Goal: Information Seeking & Learning: Learn about a topic

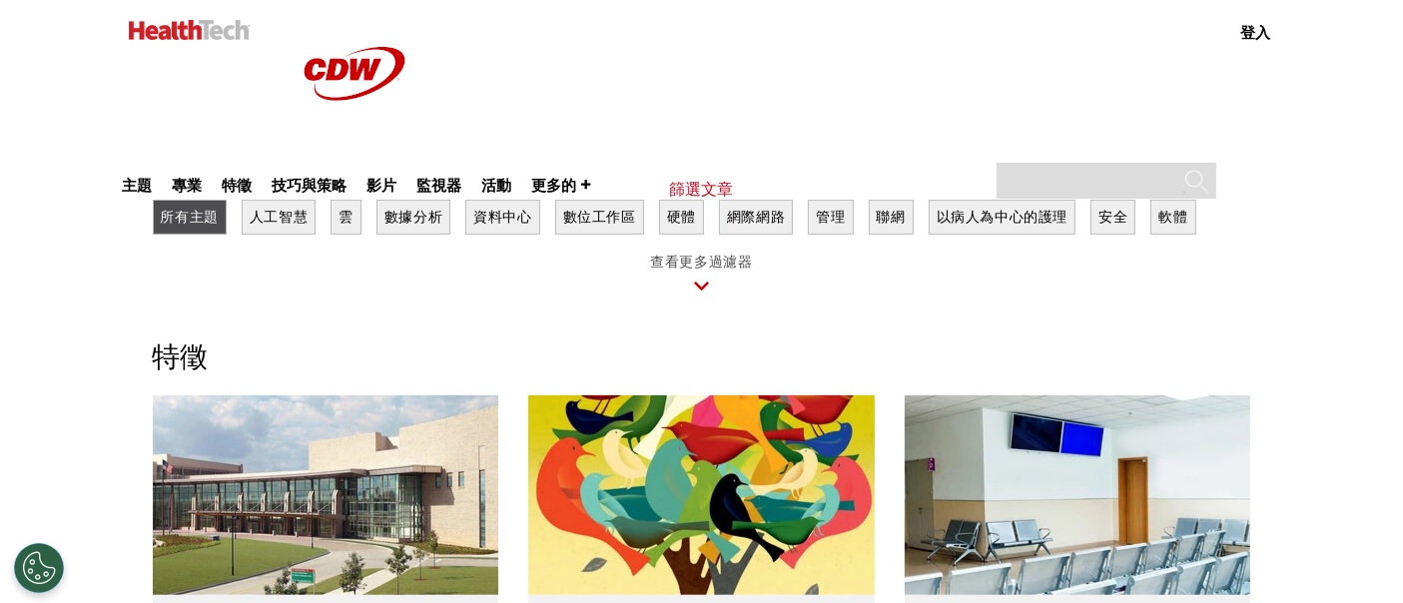
drag, startPoint x: 1341, startPoint y: 227, endPoint x: 1339, endPoint y: 178, distance: 49.0
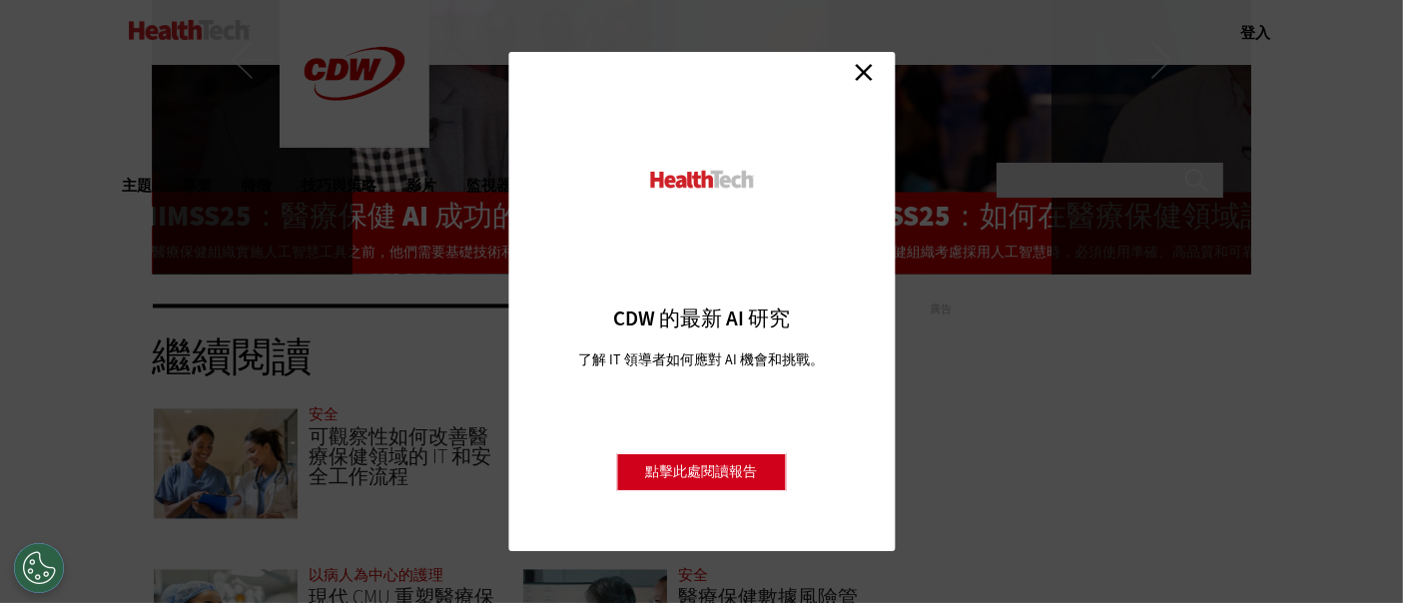
scroll to position [3883, 0]
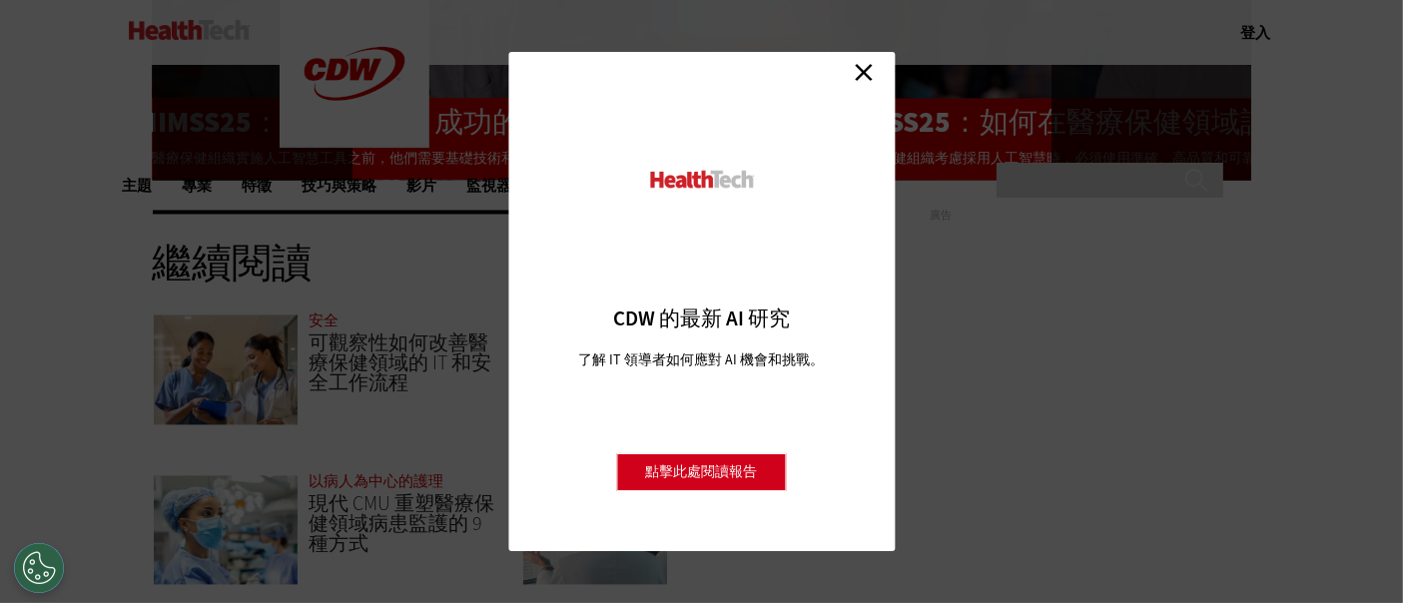
click at [857, 78] on link "關閉" at bounding box center [864, 72] width 30 height 30
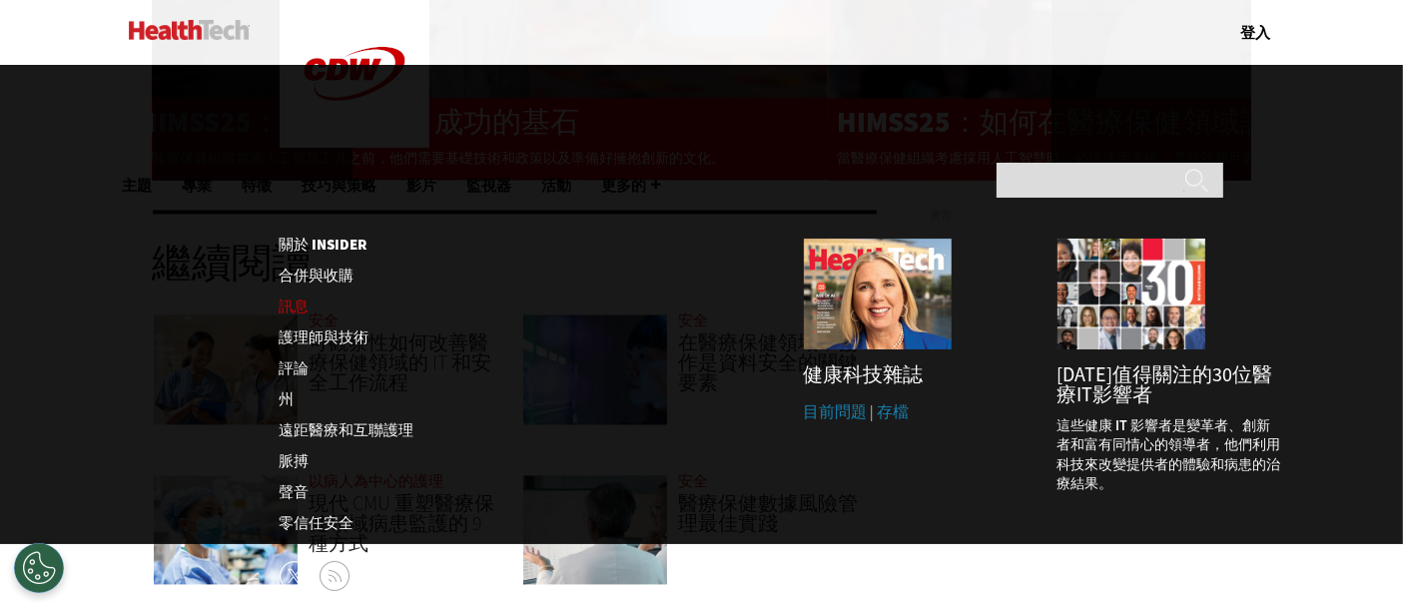
click at [289, 297] on font "訊息" at bounding box center [295, 307] width 30 height 20
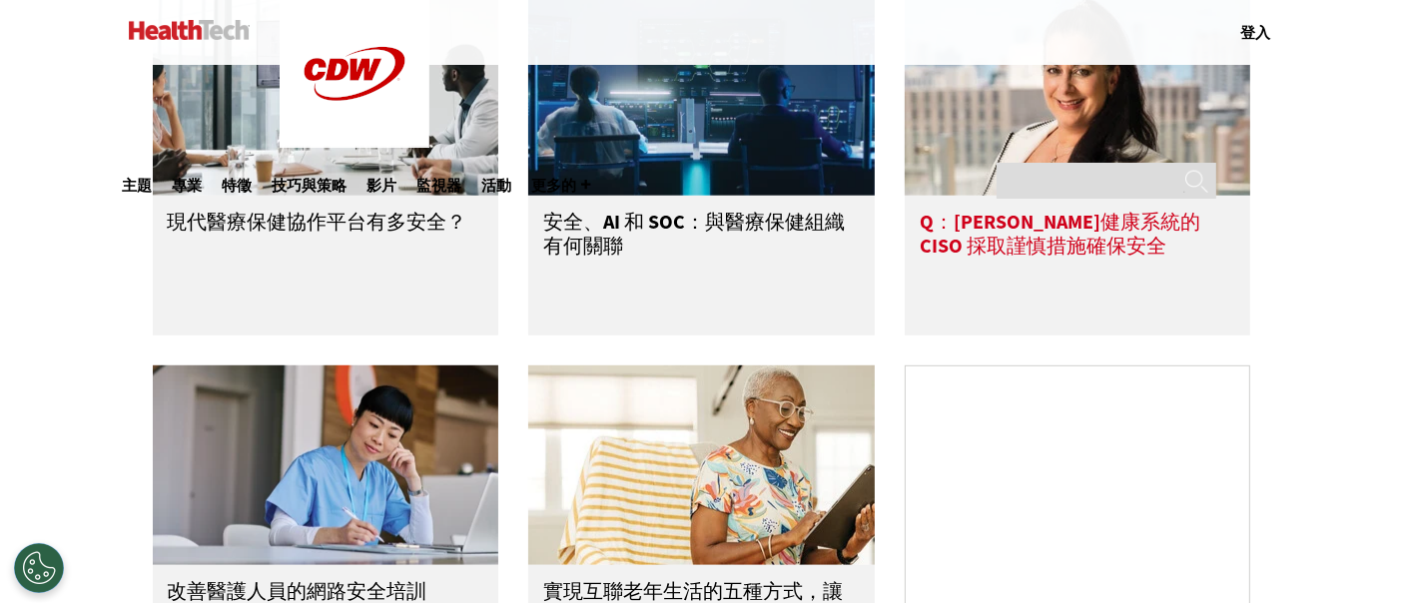
scroll to position [776, 0]
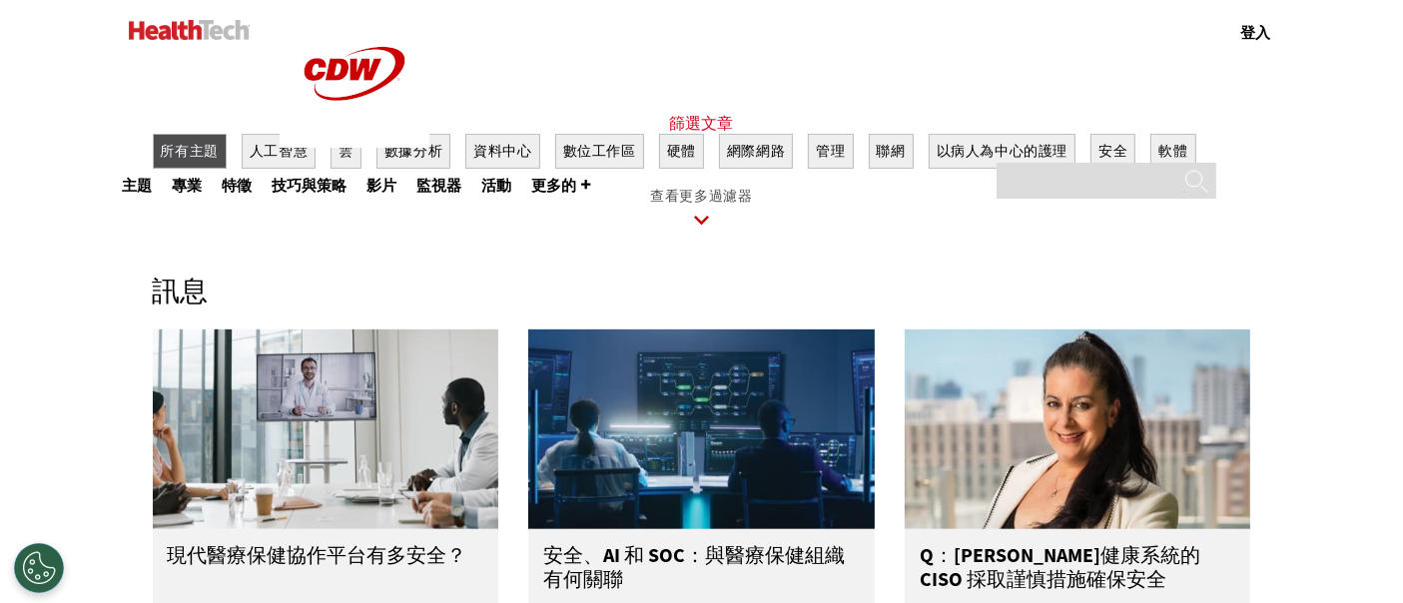
click at [701, 233] on icon at bounding box center [702, 221] width 46 height 46
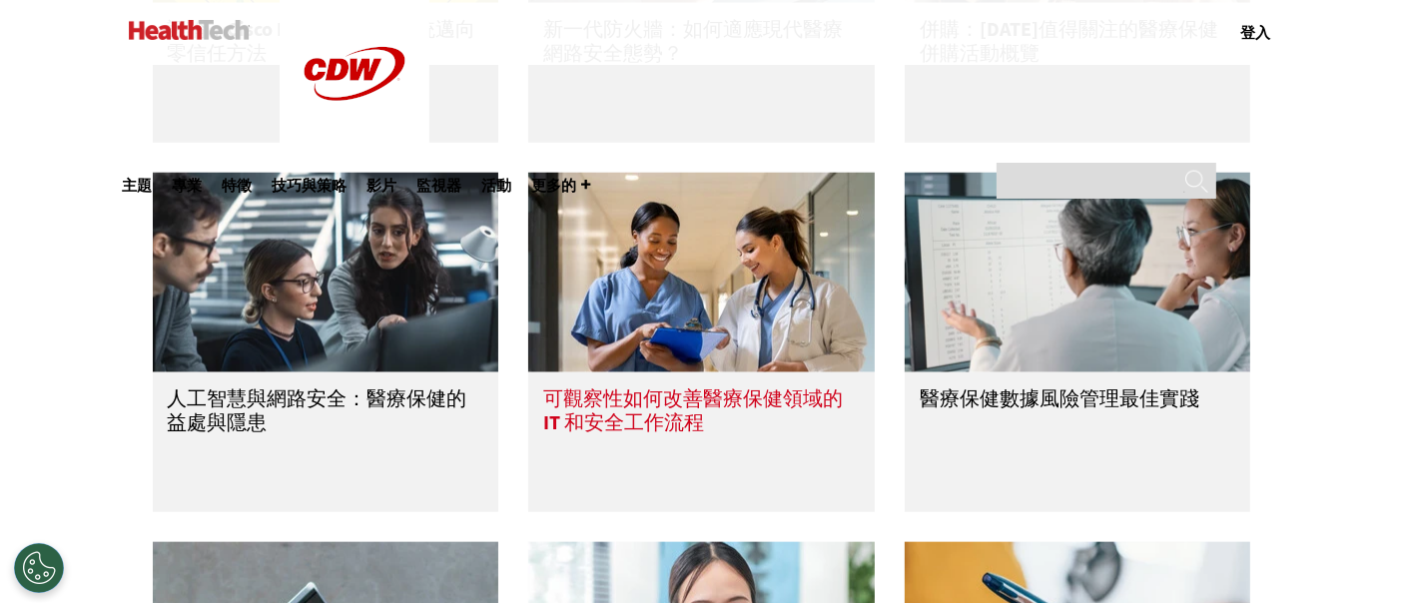
scroll to position [2219, 0]
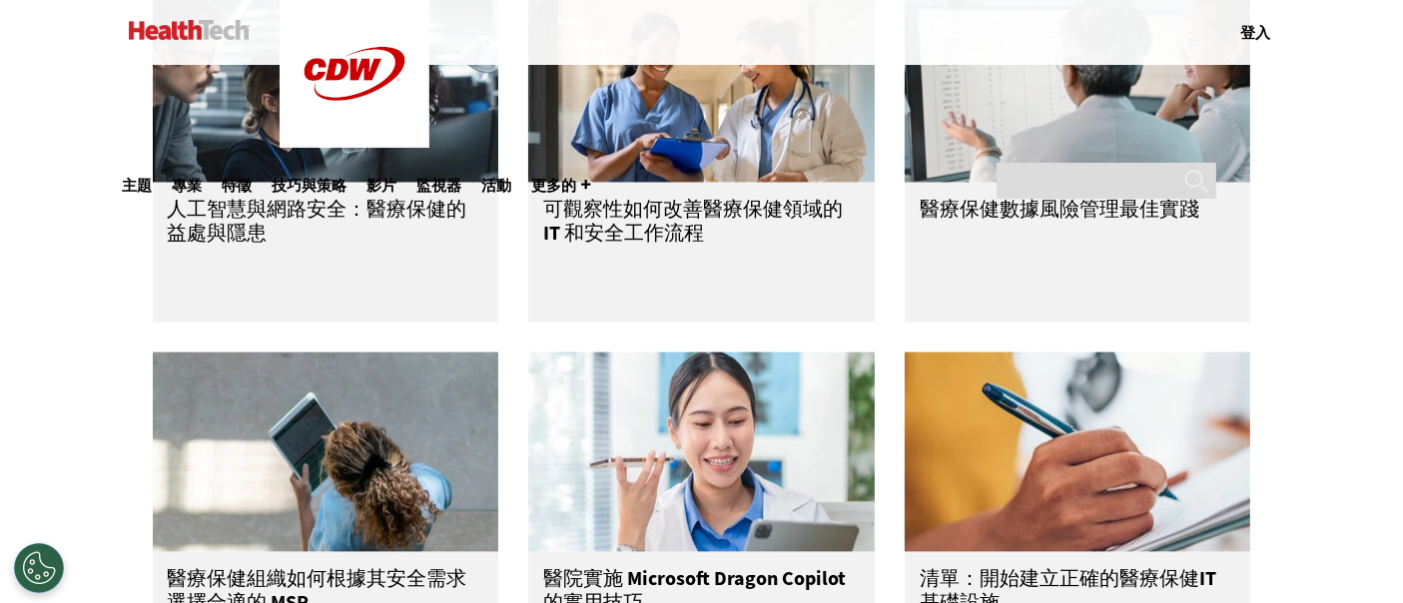
drag, startPoint x: 1021, startPoint y: 246, endPoint x: 1384, endPoint y: 262, distance: 363.8
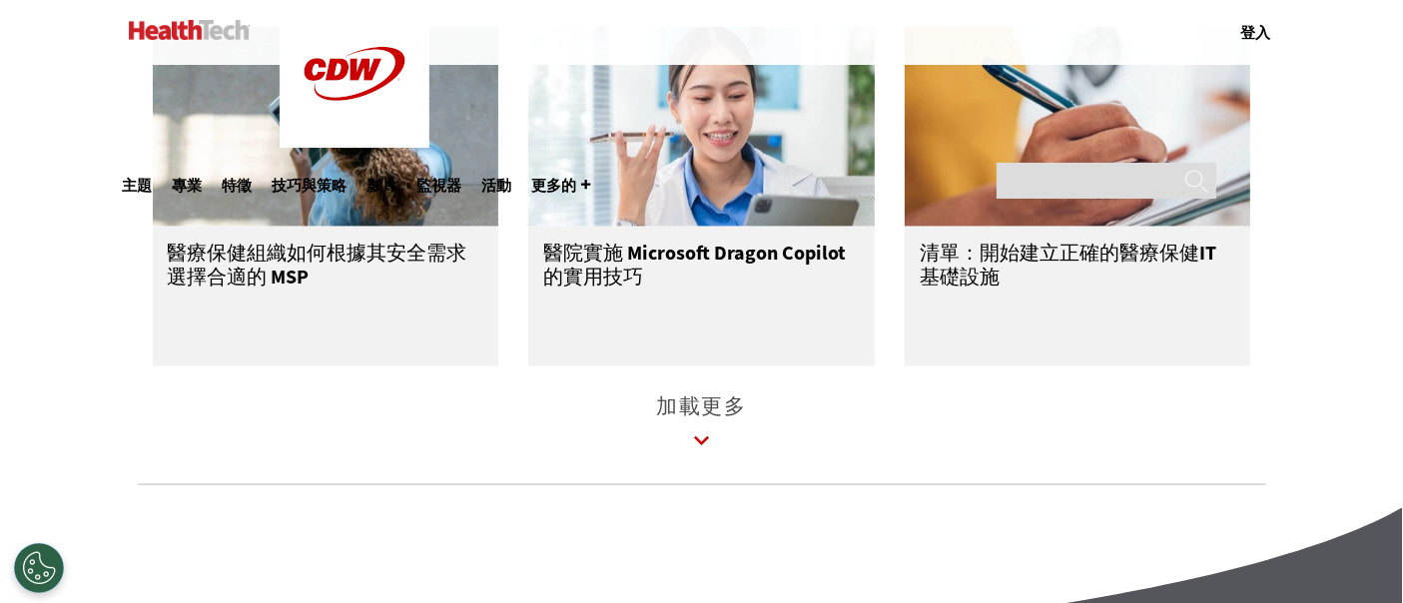
scroll to position [2551, 0]
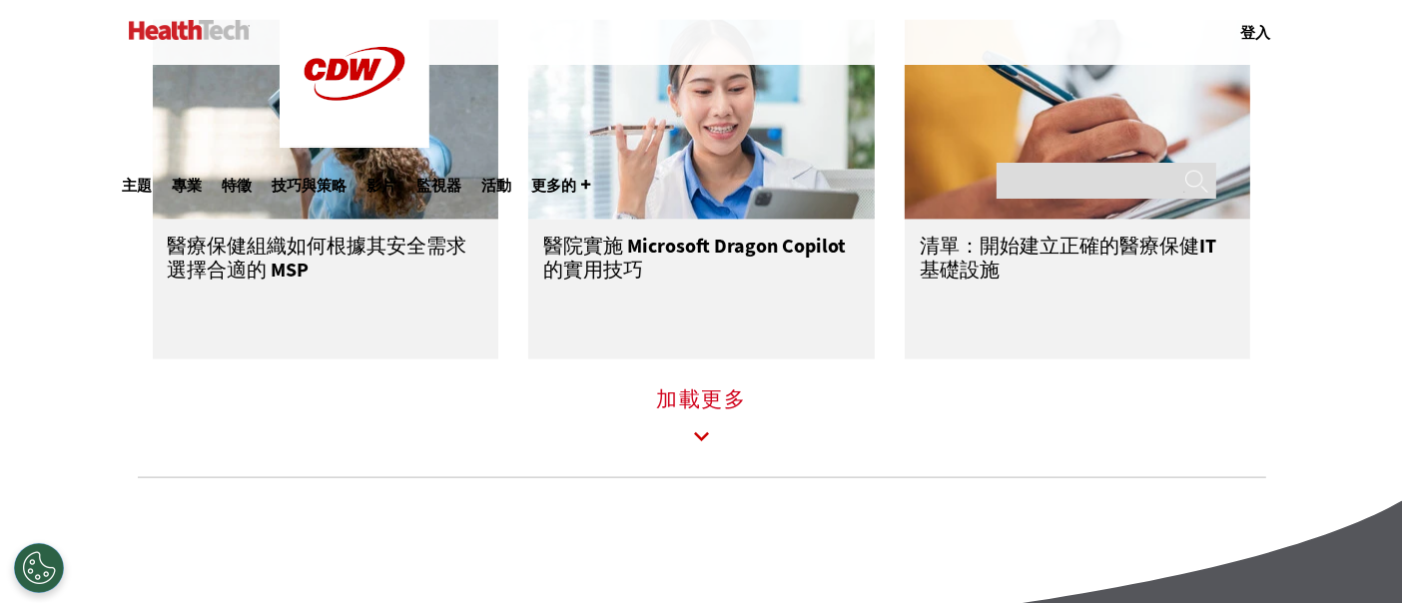
click at [701, 453] on icon at bounding box center [702, 437] width 46 height 46
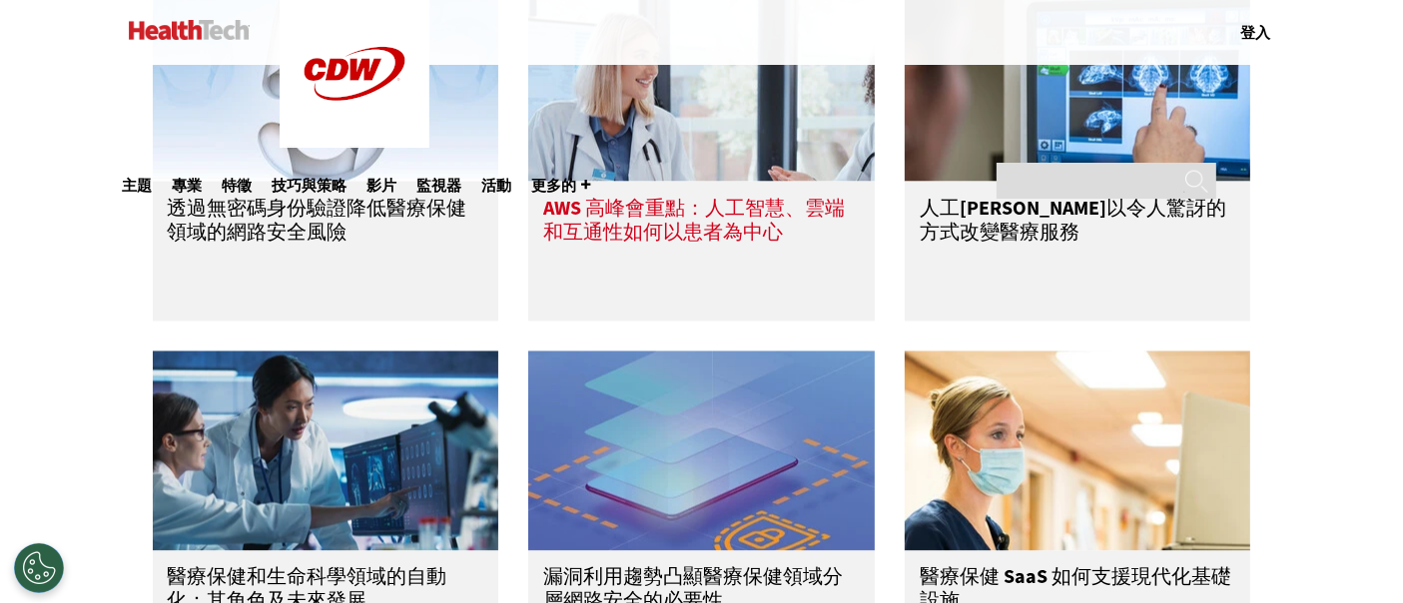
scroll to position [3661, 0]
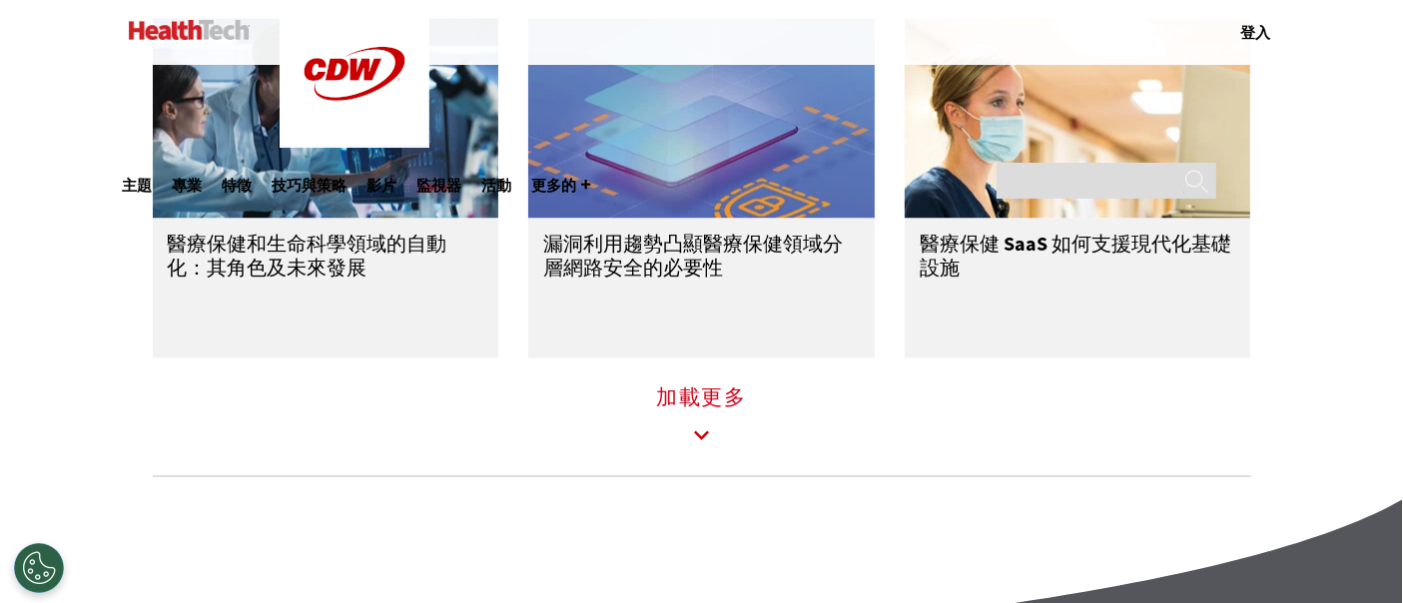
click at [694, 443] on icon at bounding box center [702, 436] width 46 height 46
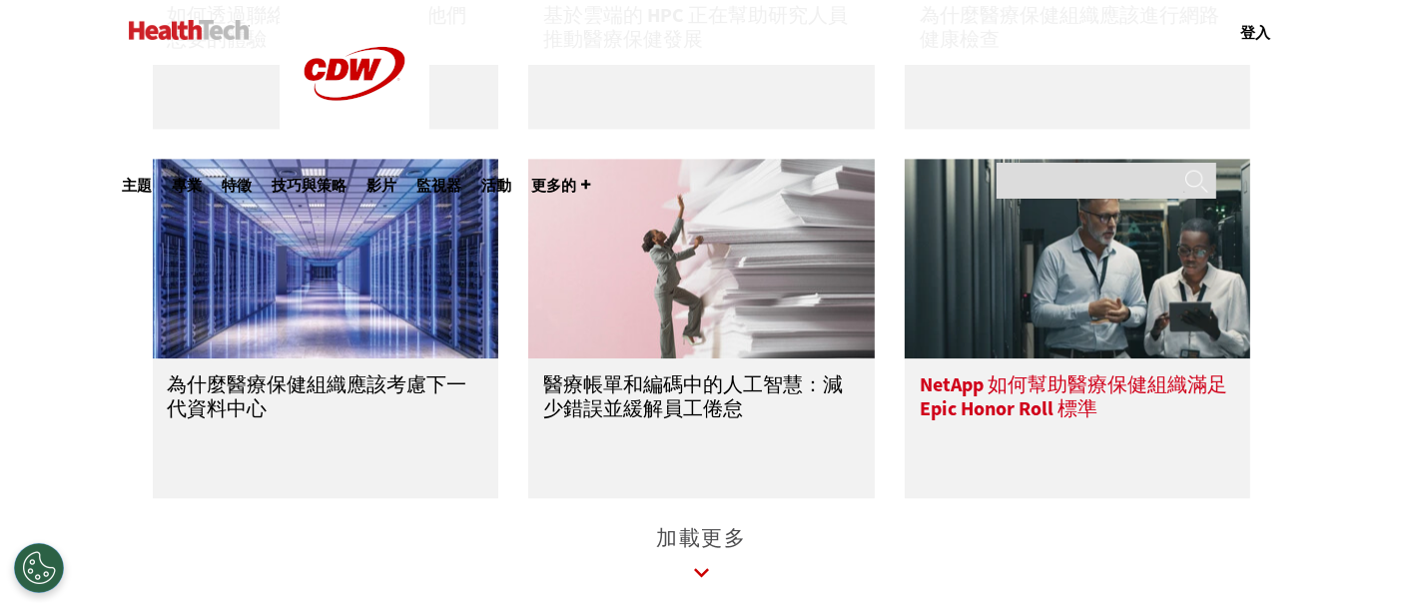
scroll to position [4770, 0]
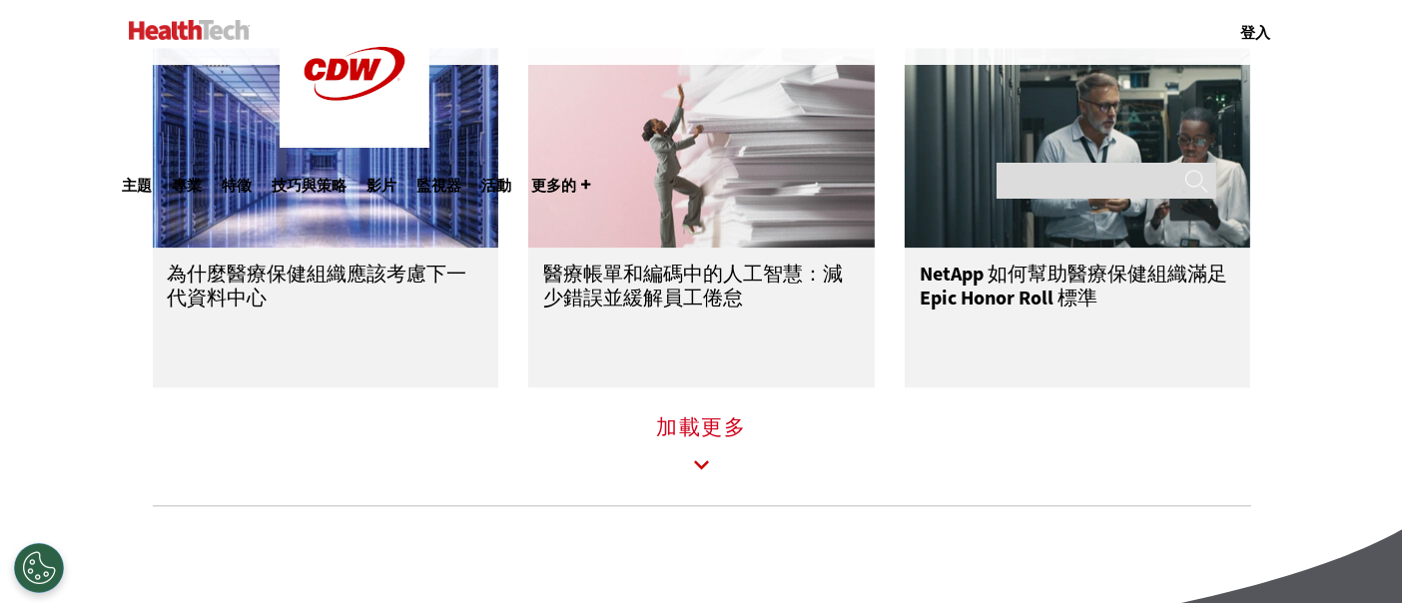
click at [697, 479] on icon at bounding box center [702, 465] width 46 height 46
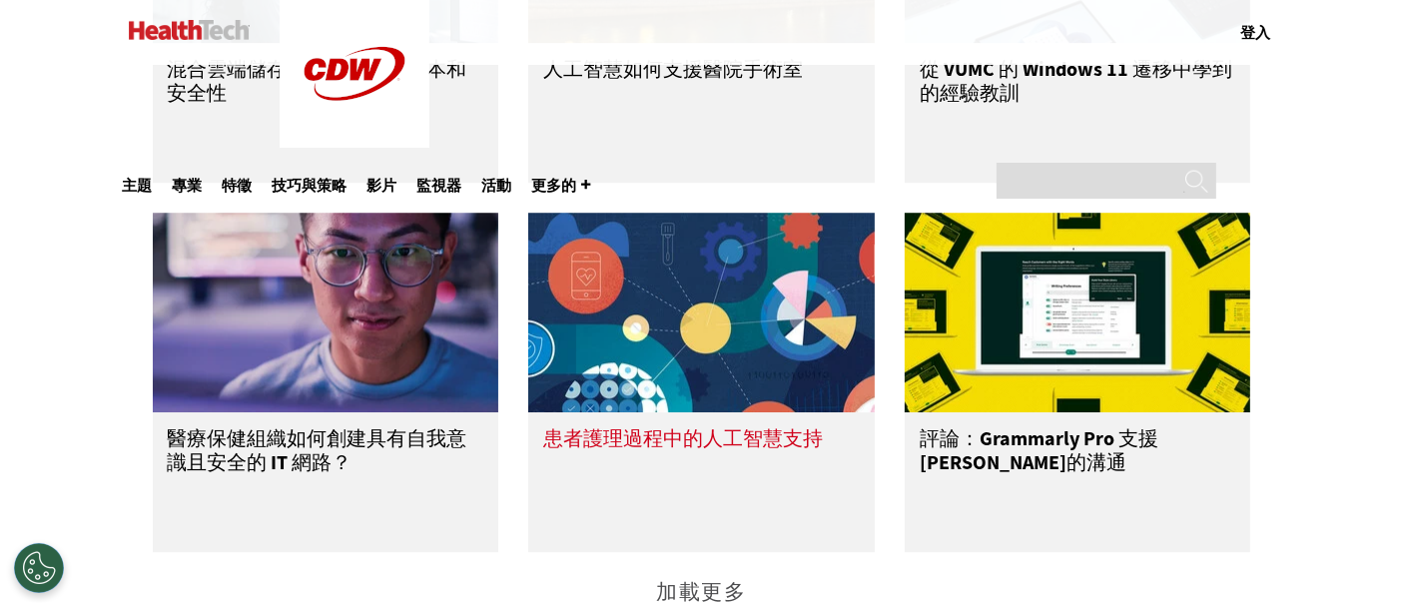
scroll to position [5880, 0]
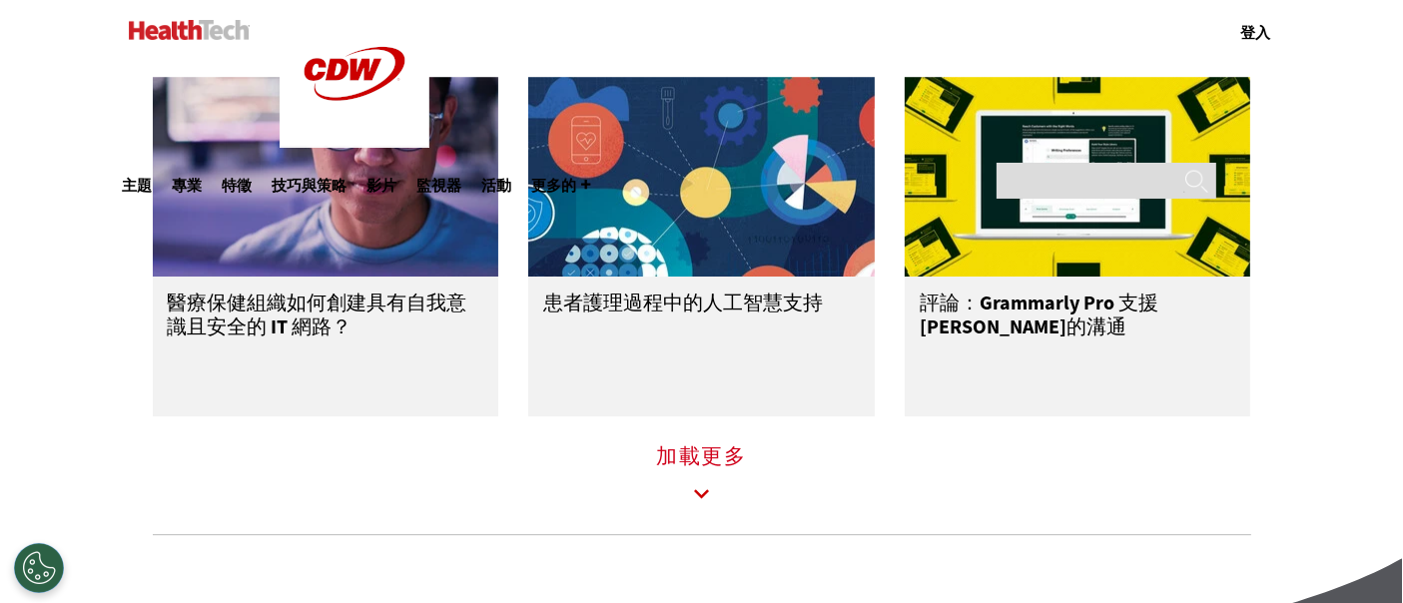
click at [707, 506] on icon at bounding box center [702, 494] width 46 height 46
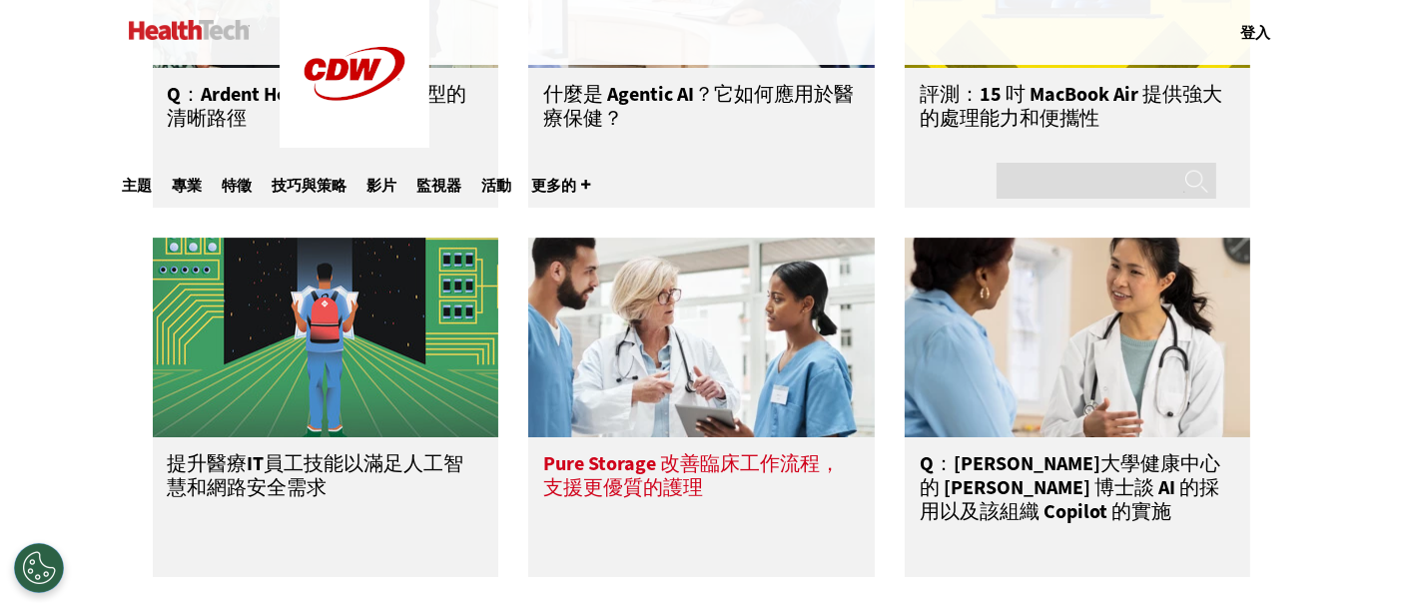
scroll to position [6767, 0]
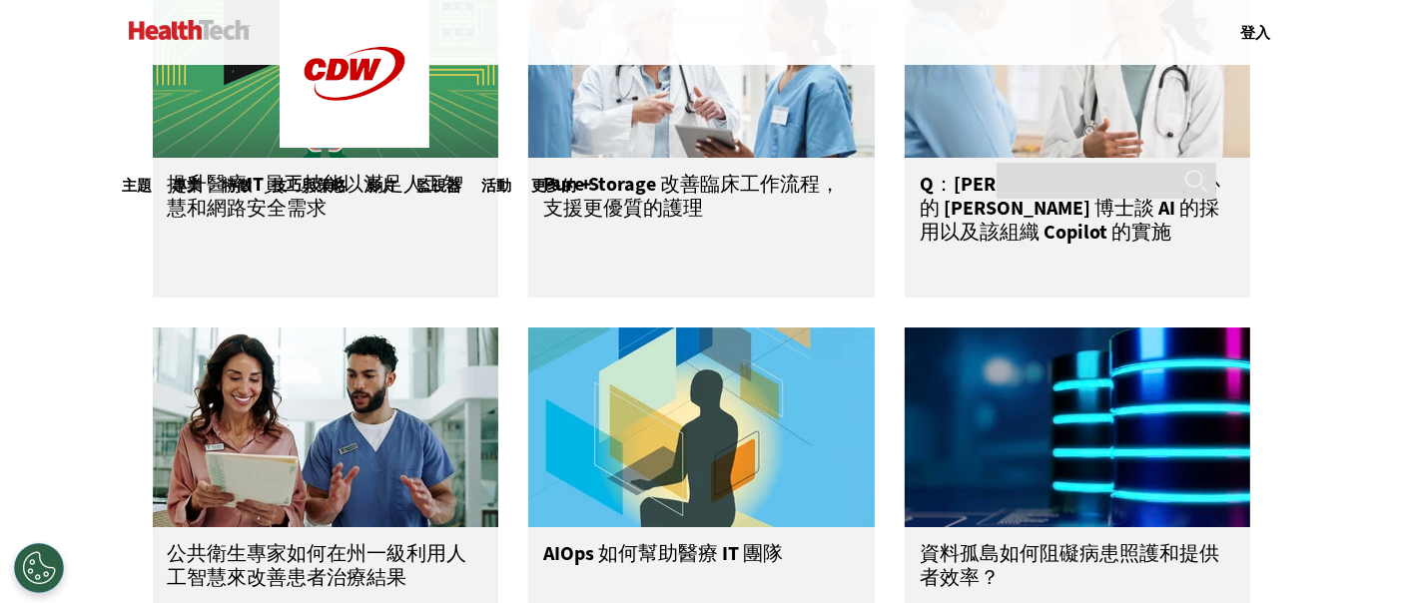
drag, startPoint x: 280, startPoint y: 214, endPoint x: 10, endPoint y: 320, distance: 289.7
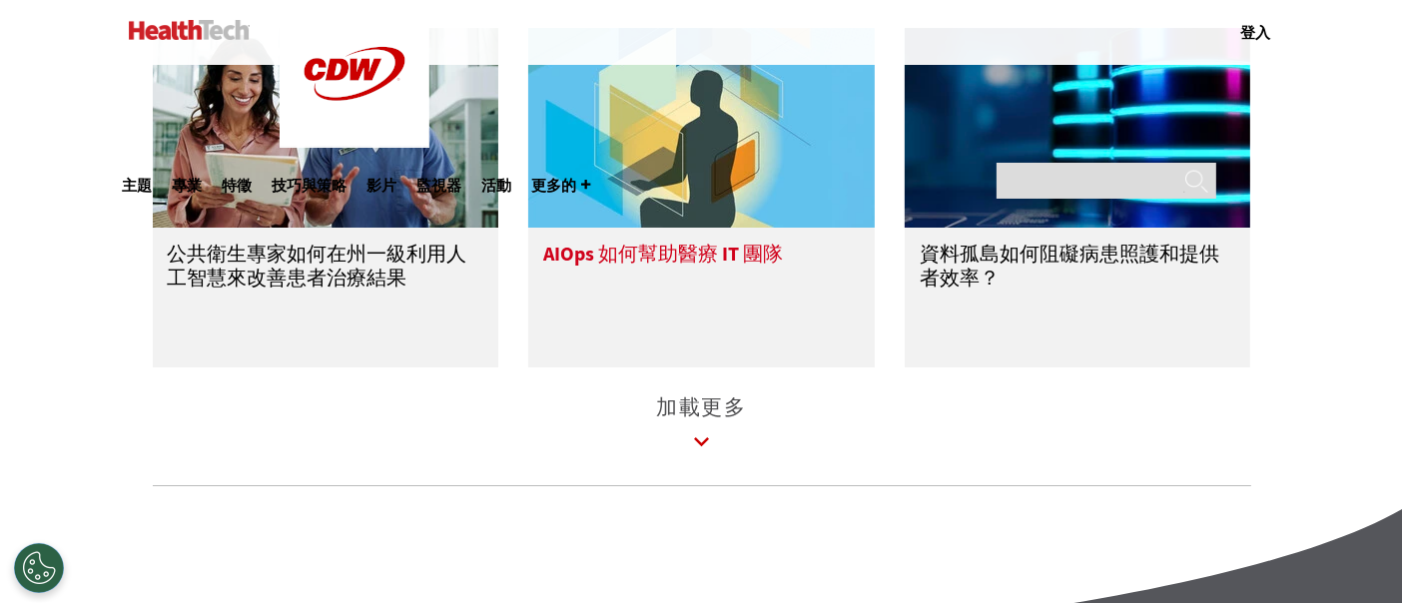
scroll to position [7101, 0]
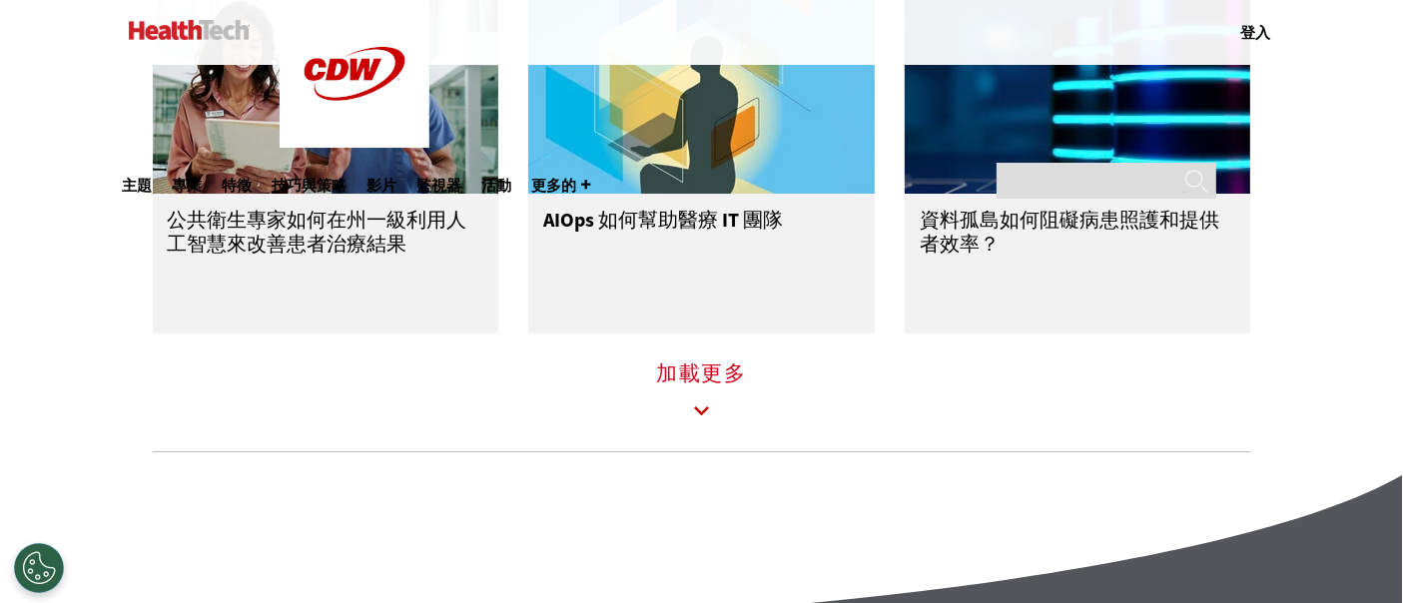
click at [709, 428] on icon at bounding box center [702, 411] width 46 height 46
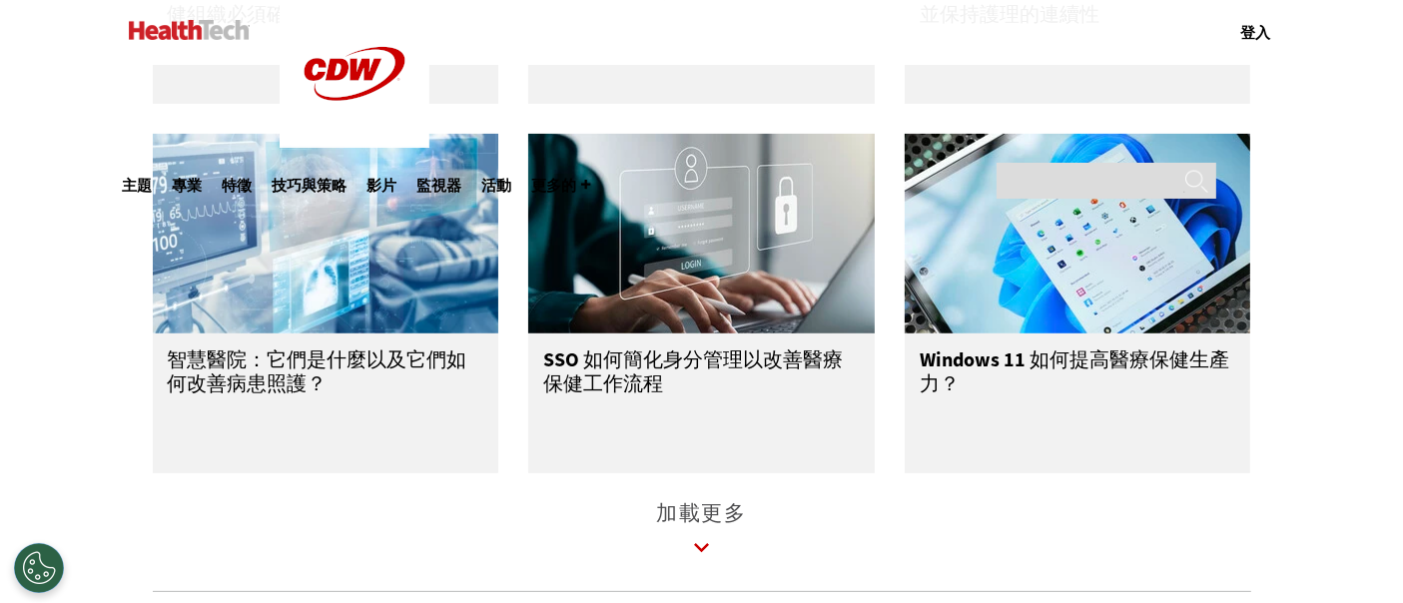
scroll to position [8210, 0]
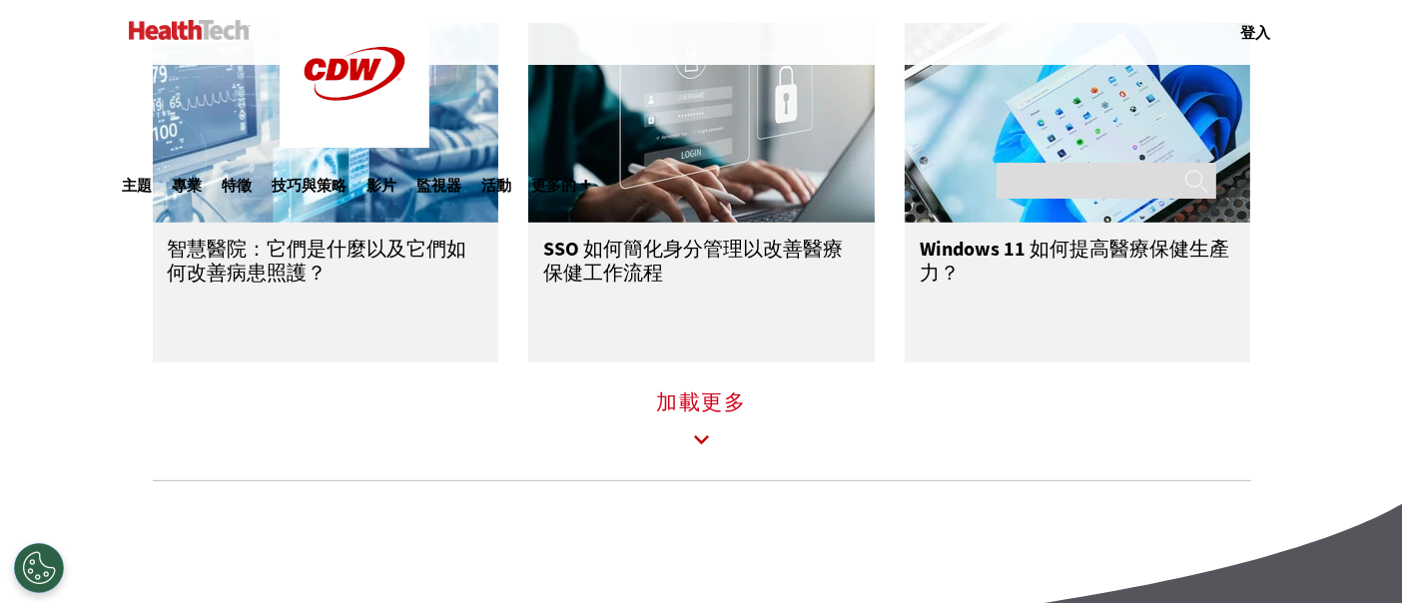
click at [696, 463] on icon at bounding box center [702, 440] width 46 height 46
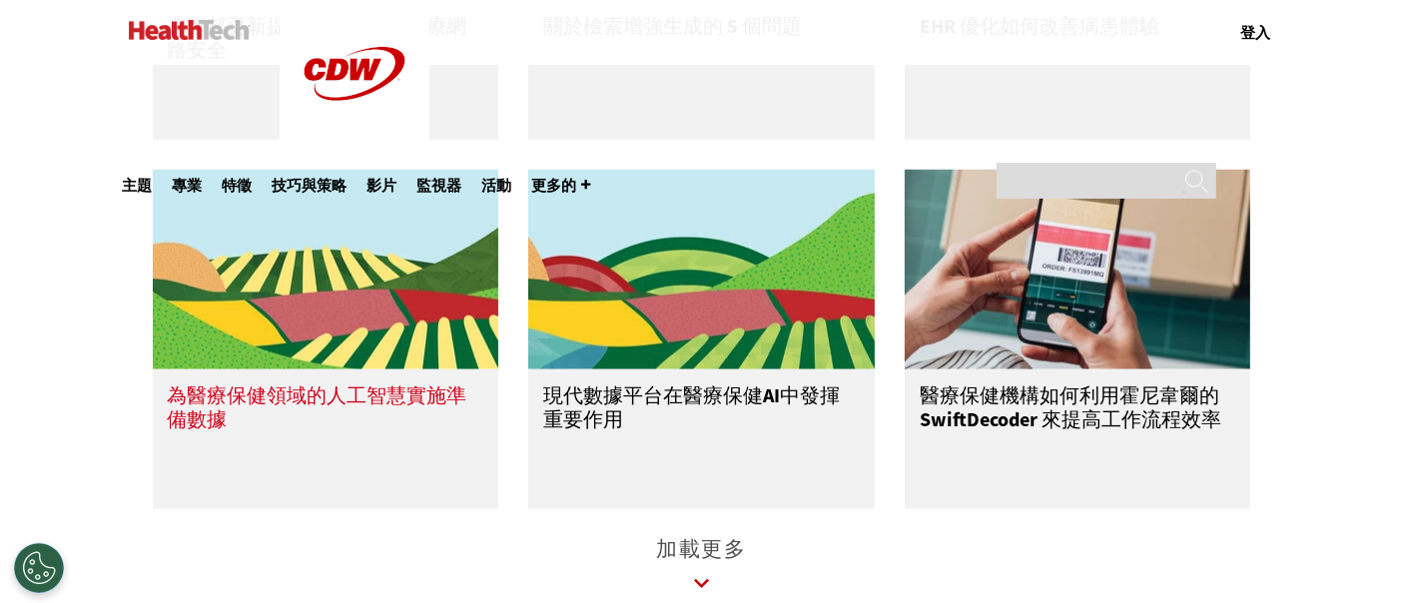
scroll to position [9209, 0]
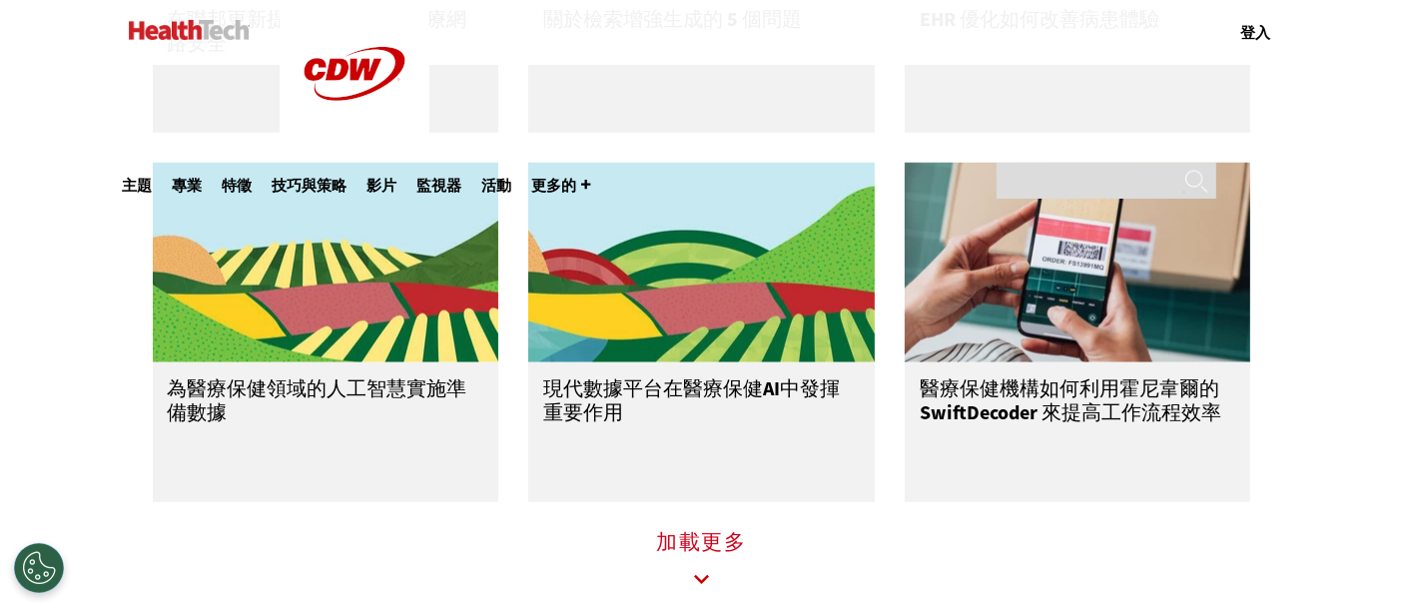
click at [702, 556] on font "加載更多" at bounding box center [701, 542] width 91 height 28
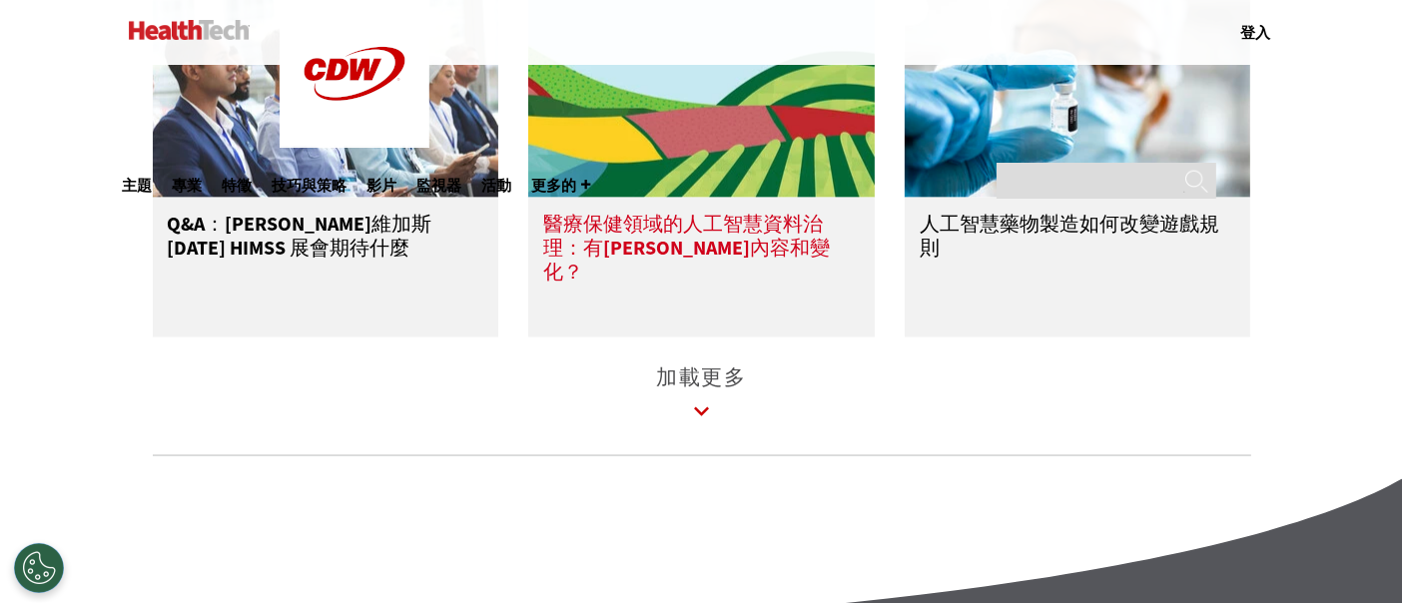
scroll to position [10540, 0]
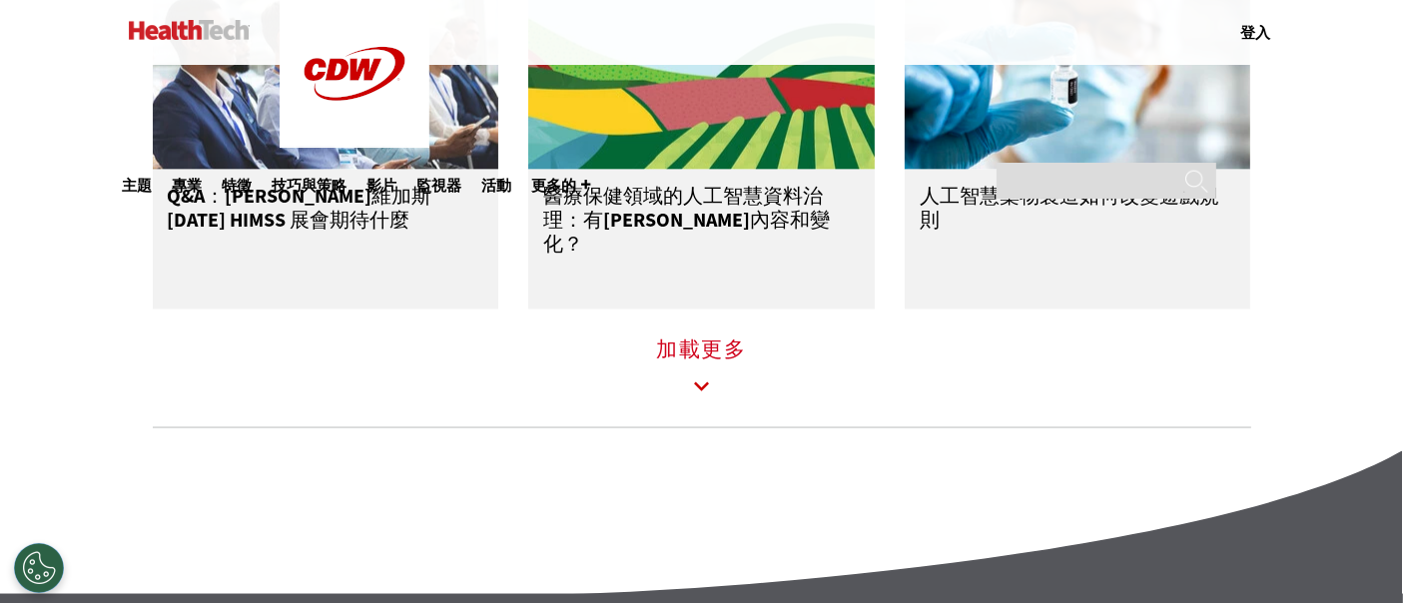
click at [685, 410] on icon at bounding box center [702, 387] width 46 height 46
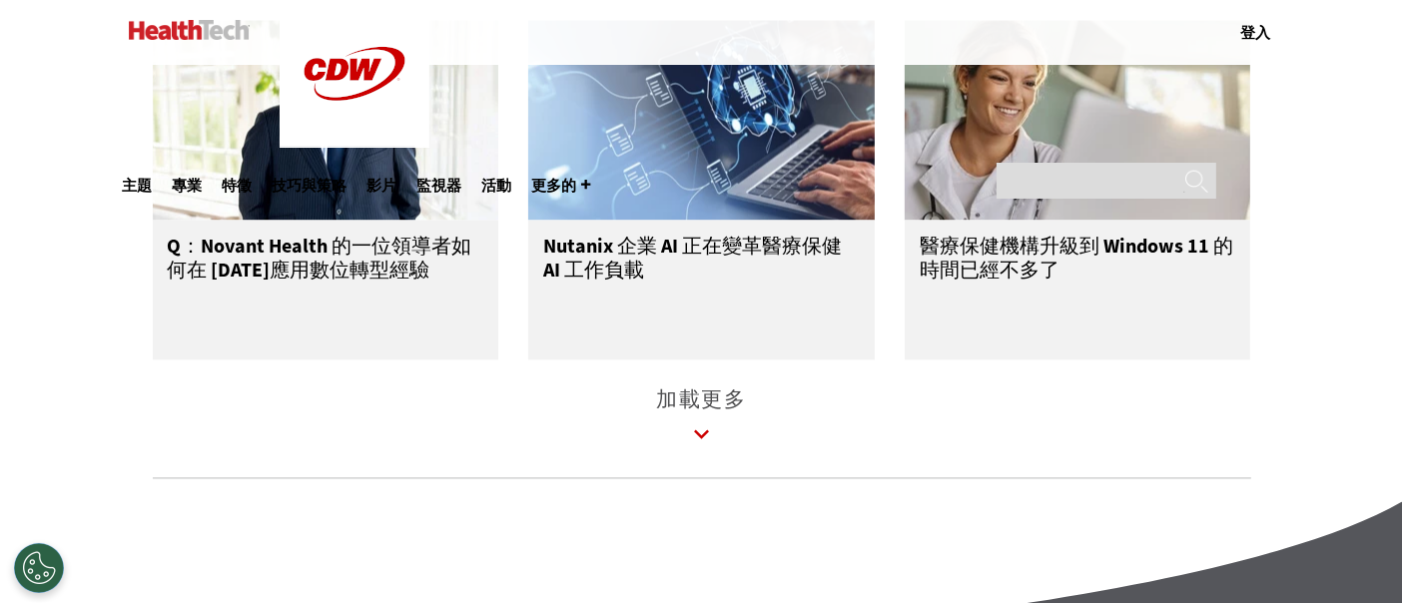
scroll to position [11650, 0]
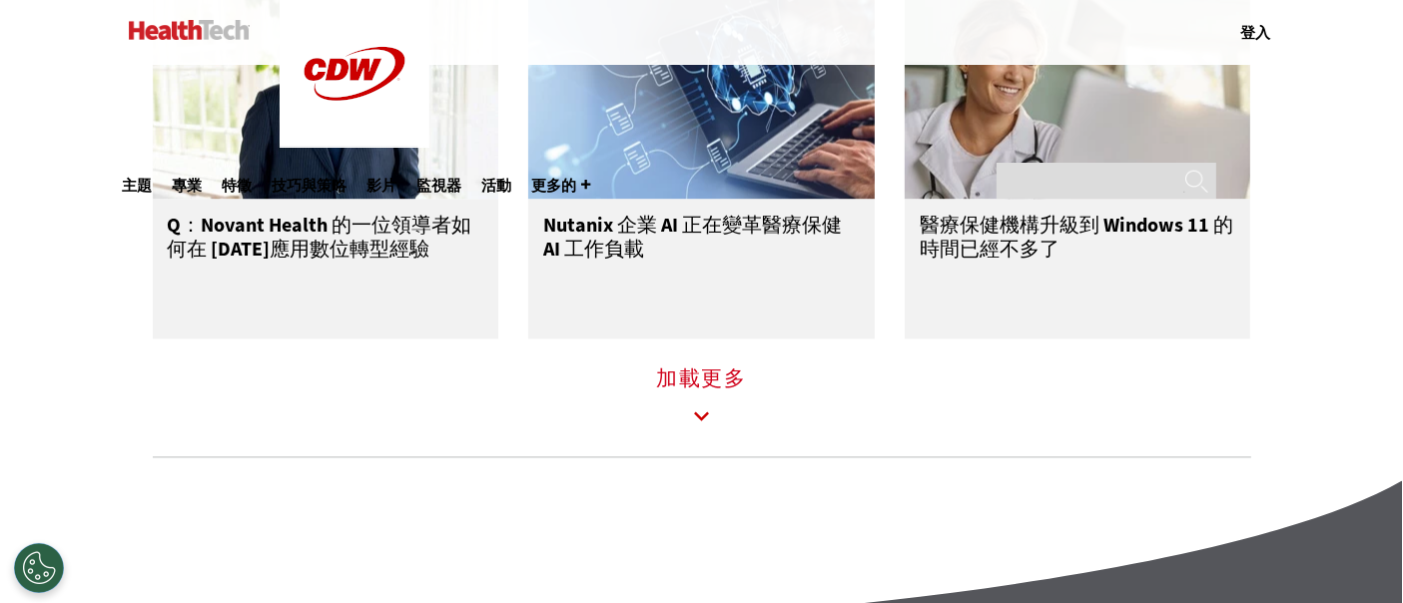
click at [689, 428] on icon at bounding box center [702, 416] width 46 height 46
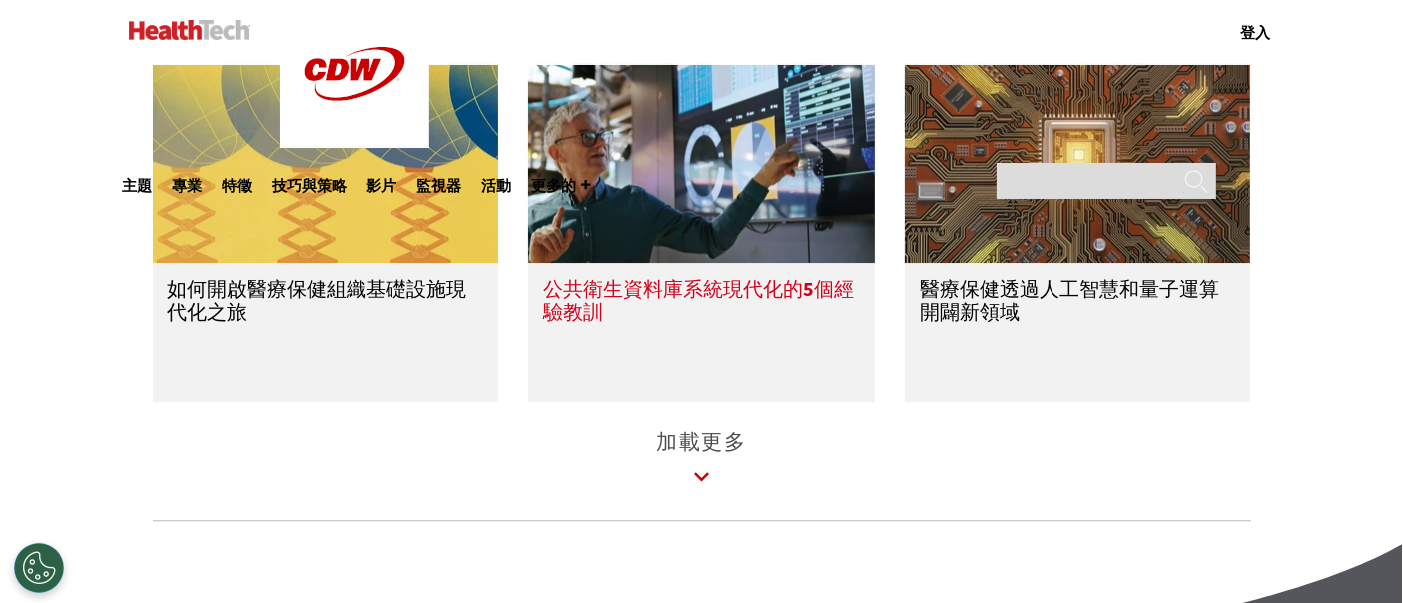
scroll to position [12759, 0]
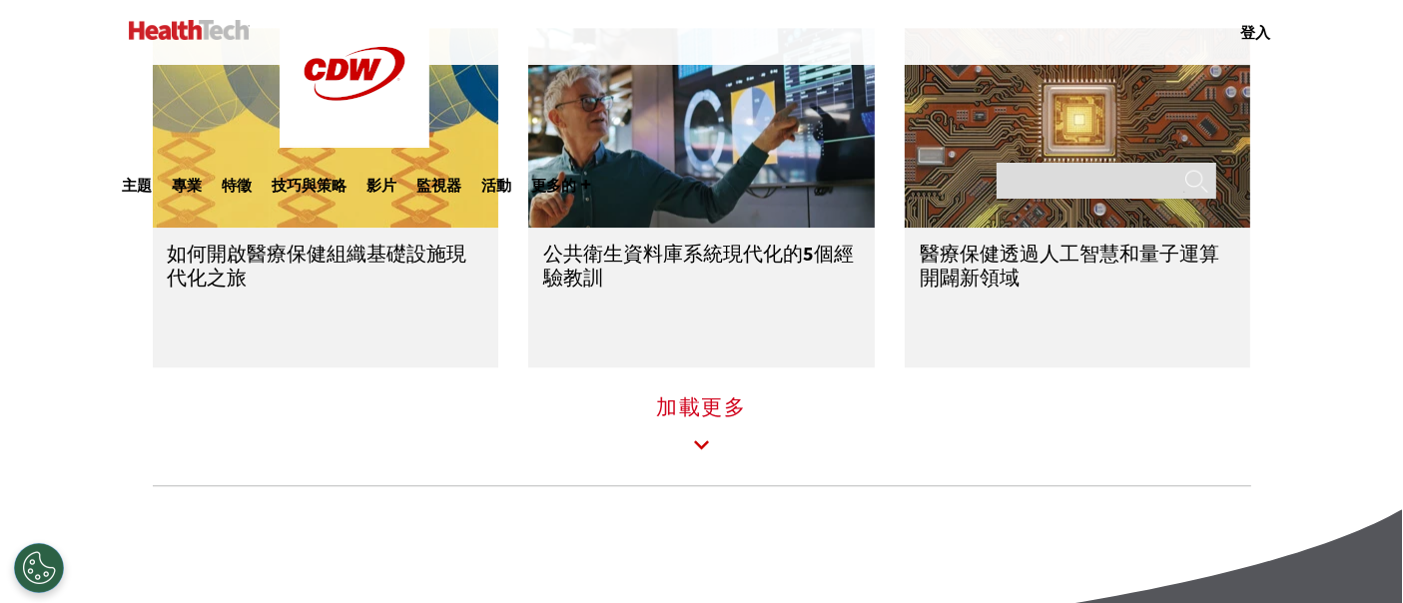
click at [692, 468] on icon at bounding box center [702, 445] width 46 height 46
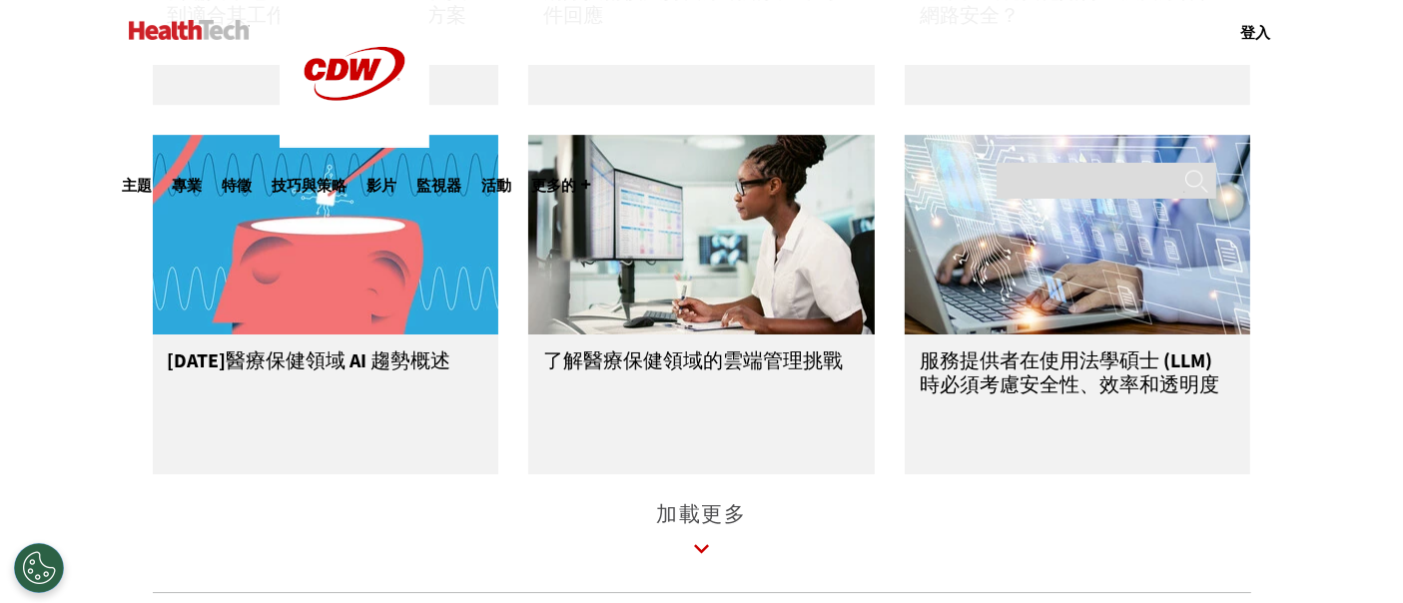
scroll to position [13868, 0]
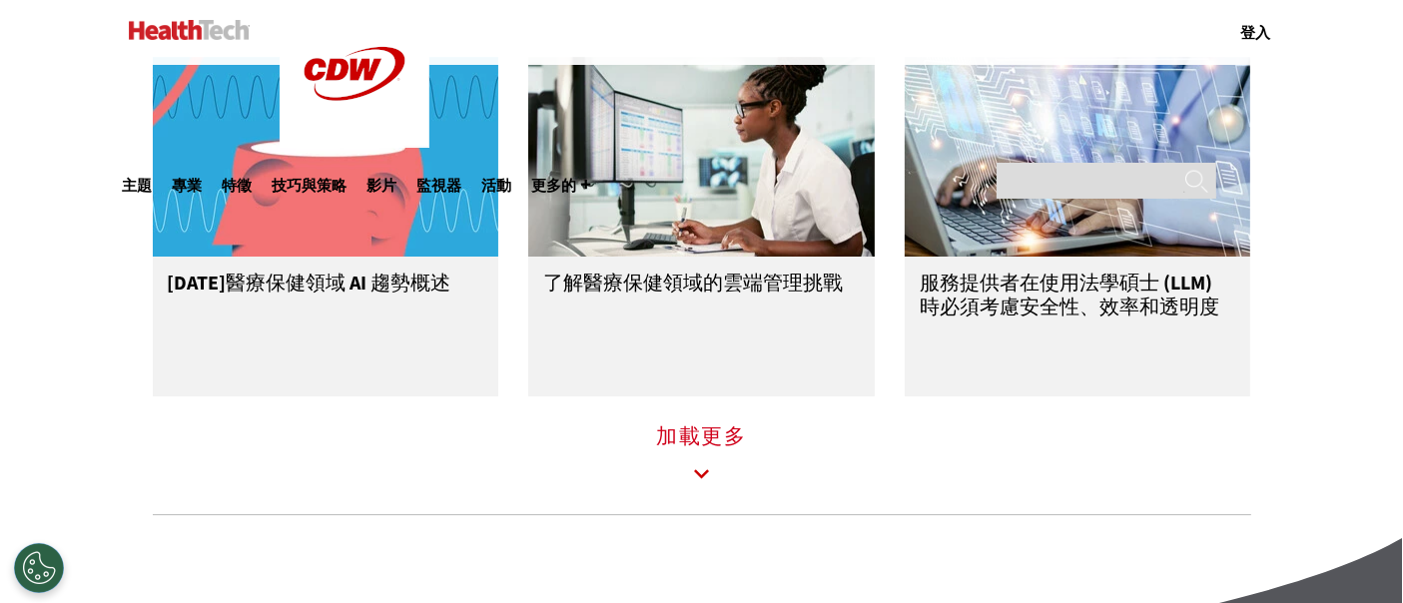
click at [713, 497] on icon at bounding box center [702, 474] width 46 height 46
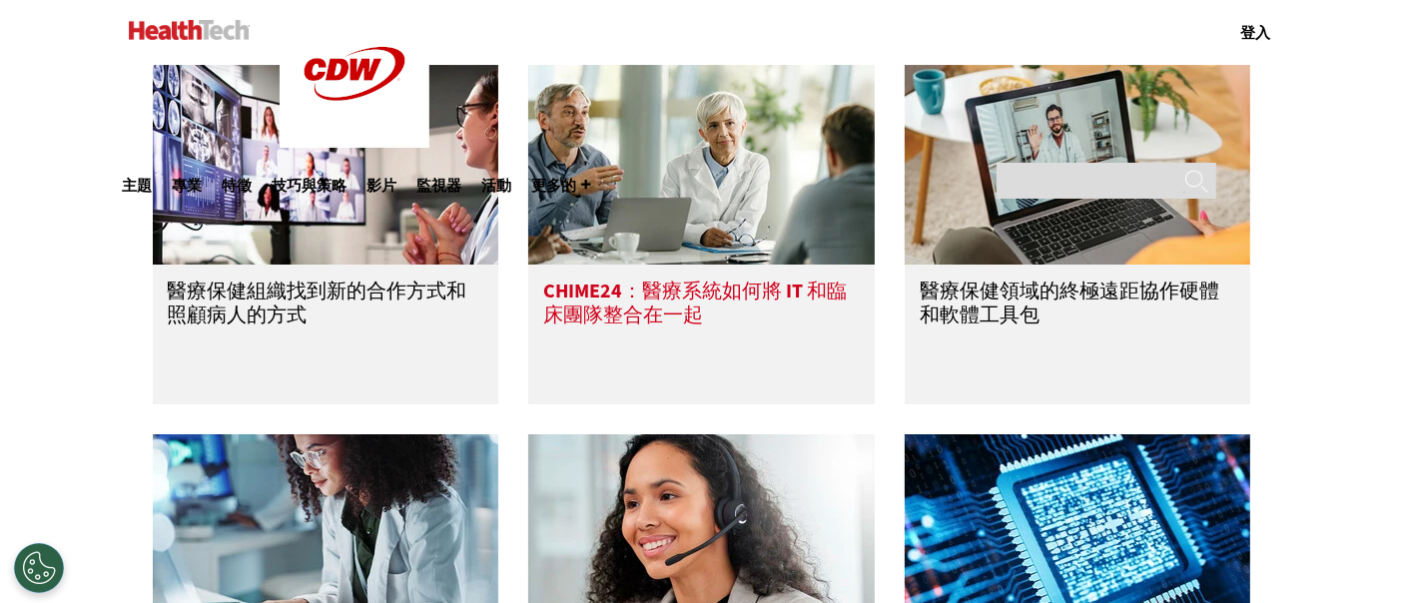
scroll to position [14645, 0]
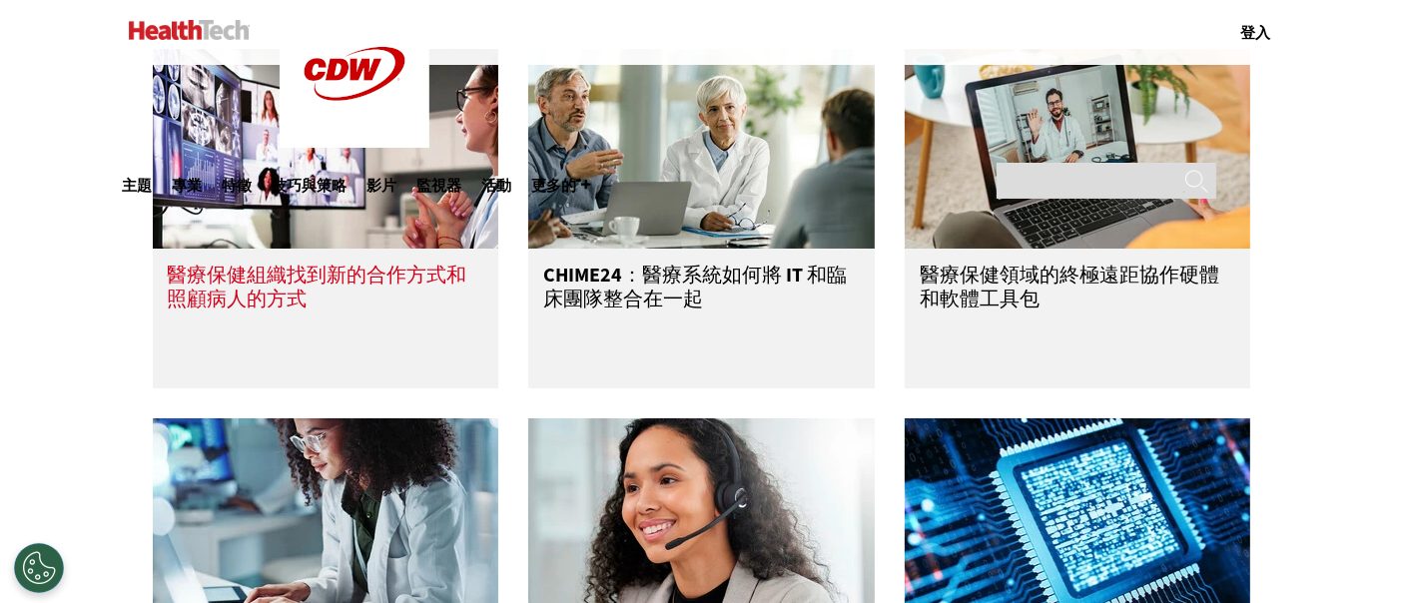
drag, startPoint x: 69, startPoint y: 397, endPoint x: 180, endPoint y: 324, distance: 133.2
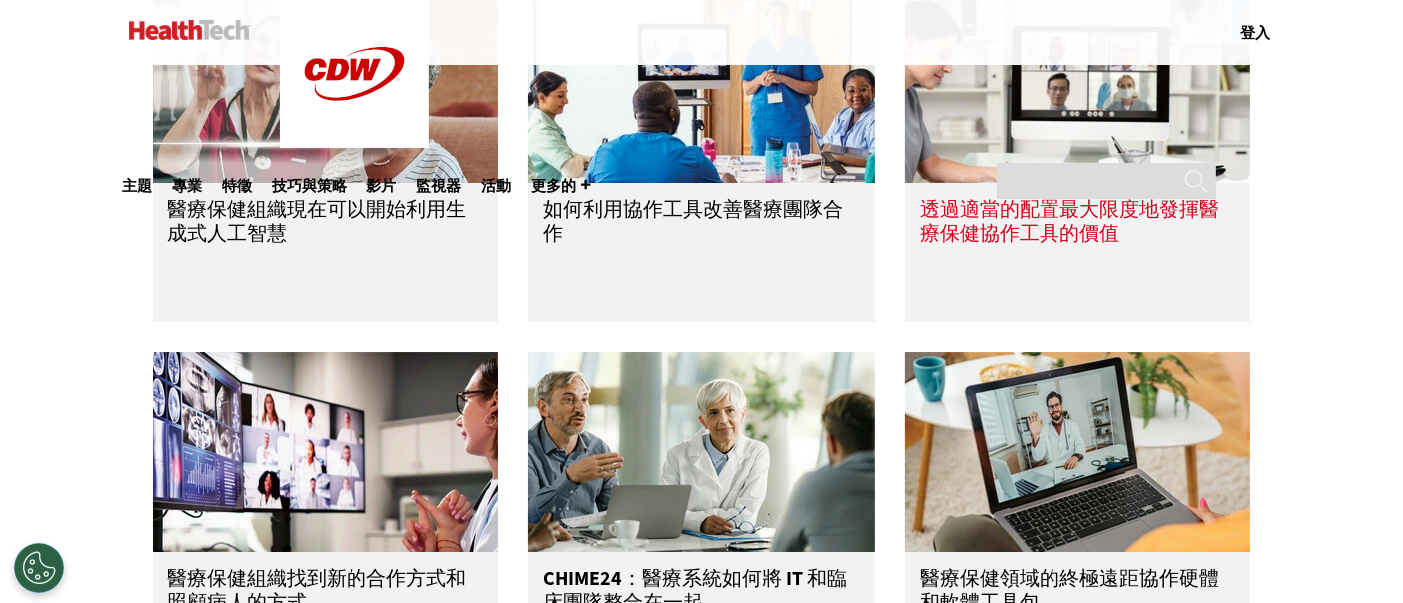
scroll to position [14202, 0]
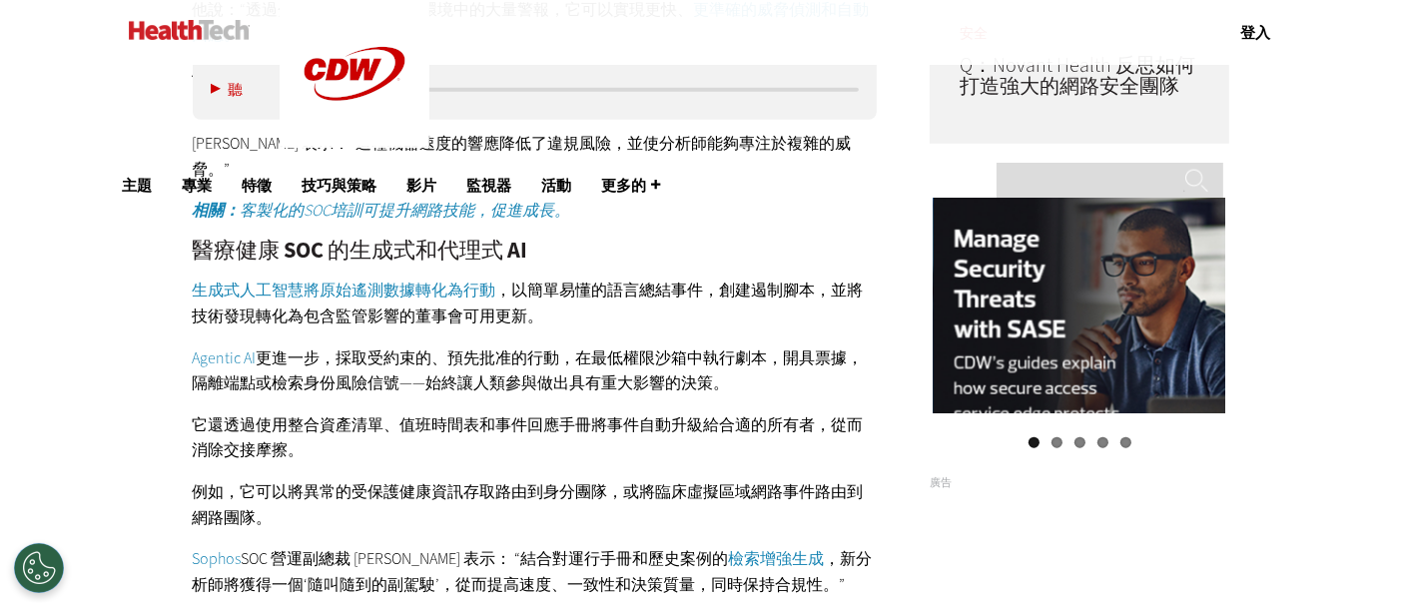
scroll to position [1885, 0]
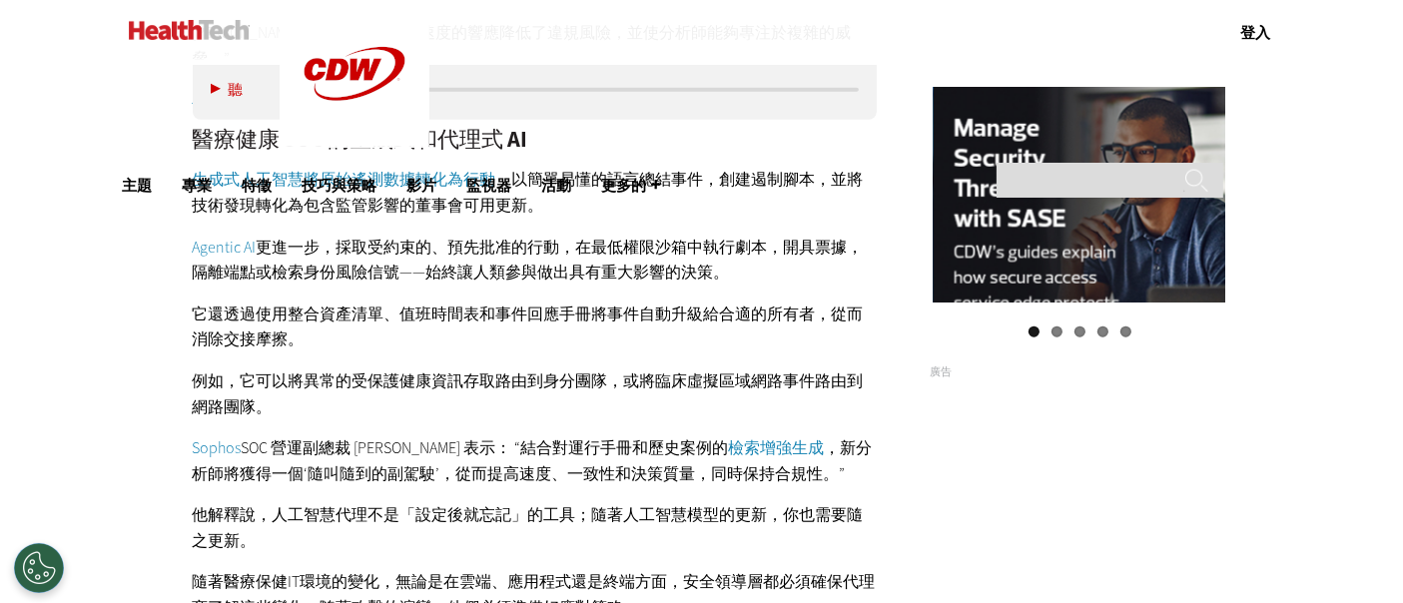
click at [340, 304] on font "它還透過使用整合資產清單、值班時間表和事件回應手冊將事件自動升級給合適的所有者，從而消除交接摩擦。" at bounding box center [528, 327] width 671 height 47
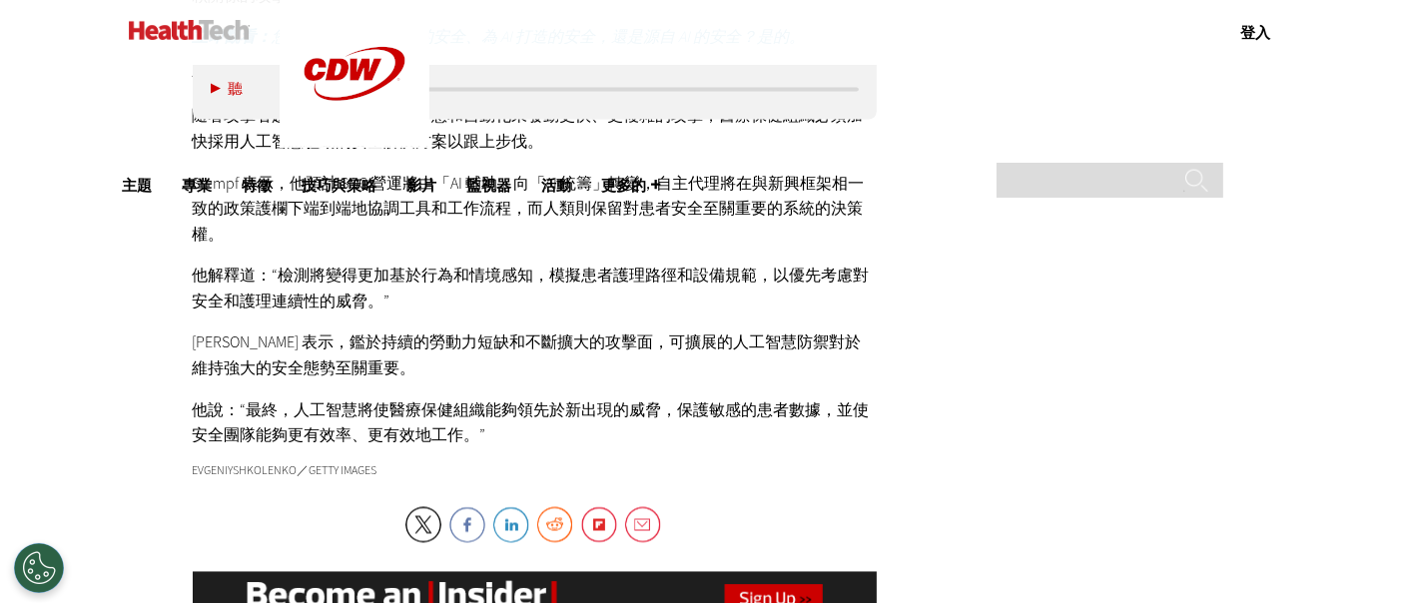
scroll to position [3550, 0]
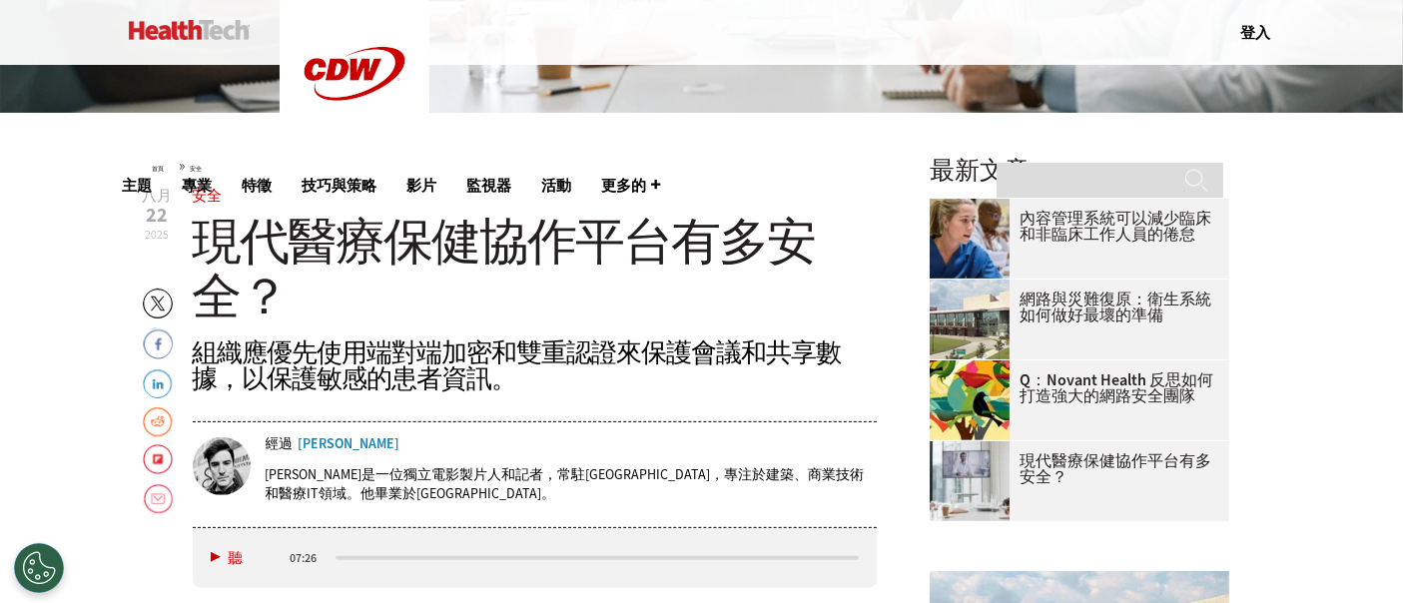
click at [636, 334] on header "八月 22 2025 嘰嘰喳喳 Facebook LinkedIn Reddit Flipboard 電子郵件 安全 現代醫療保健協作平台有多安全？ 組織應優…" at bounding box center [535, 359] width 685 height 340
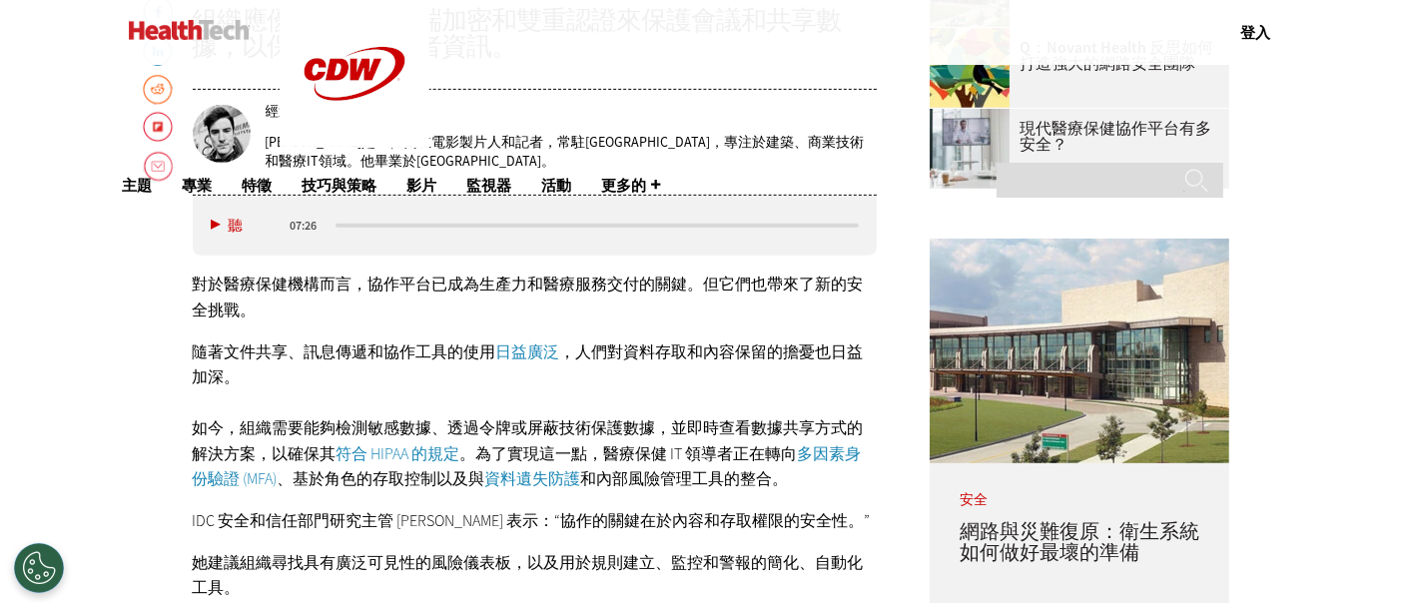
scroll to position [999, 0]
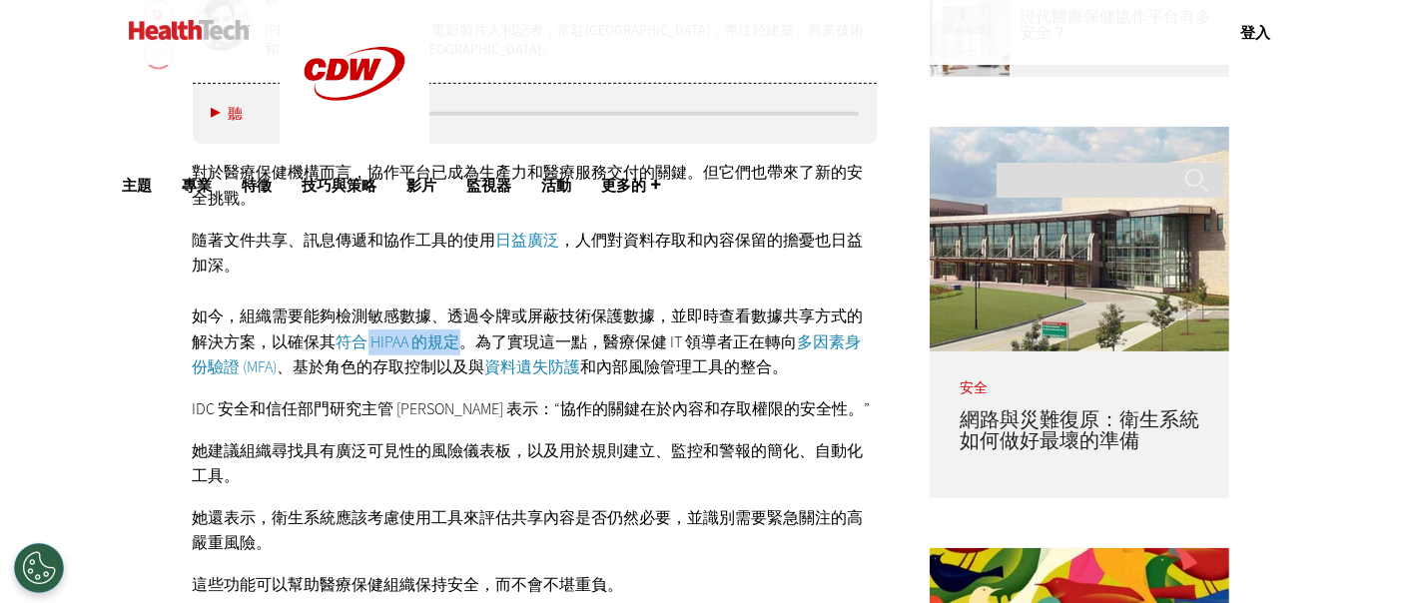
drag, startPoint x: 460, startPoint y: 342, endPoint x: 368, endPoint y: 344, distance: 91.9
click at [368, 344] on p "隨著文件共享、訊息傳遞和協作工具的使用 日益廣泛 ，人們對資料存取和內容保留的擔憂也日益加深。 如今，組織需要能夠檢測敏感數據、透過令牌或屏蔽技術保護數據，並…" at bounding box center [535, 305] width 685 height 154
click at [682, 308] on font "如今，組織需要能夠檢測敏感數據、透過令牌或屏蔽技術保護數據，並即時查看數據共享方式的解決方案，以確保其" at bounding box center [528, 329] width 671 height 47
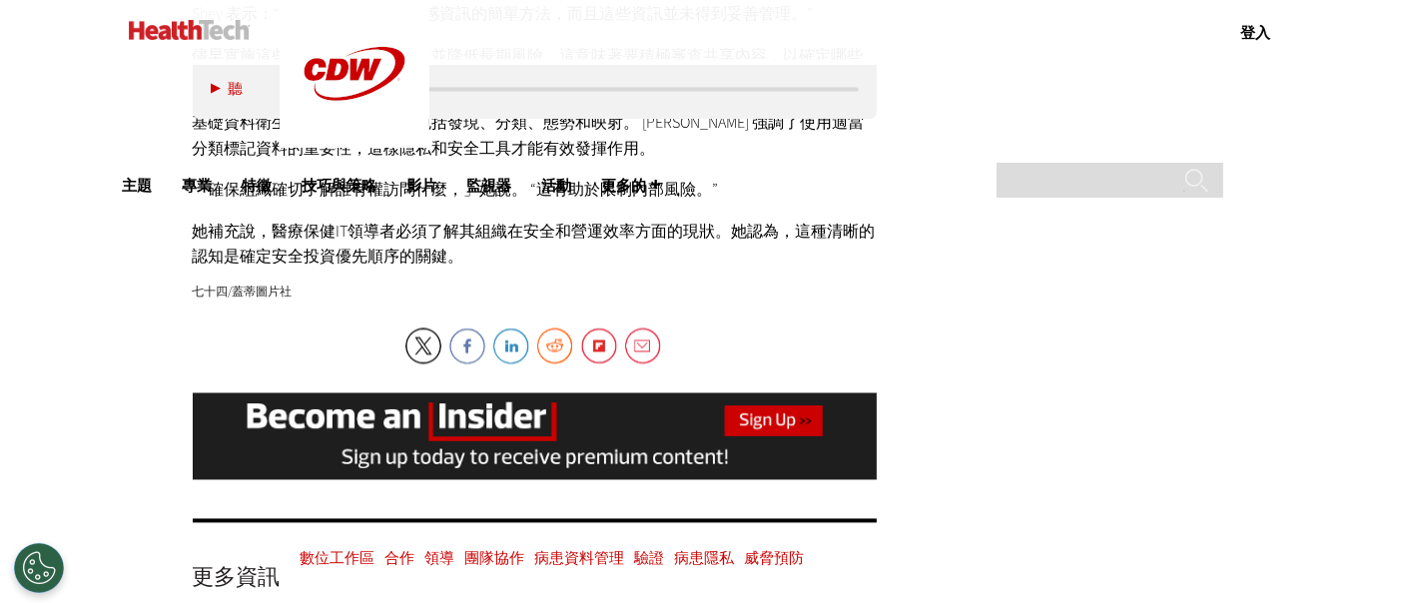
scroll to position [3772, 0]
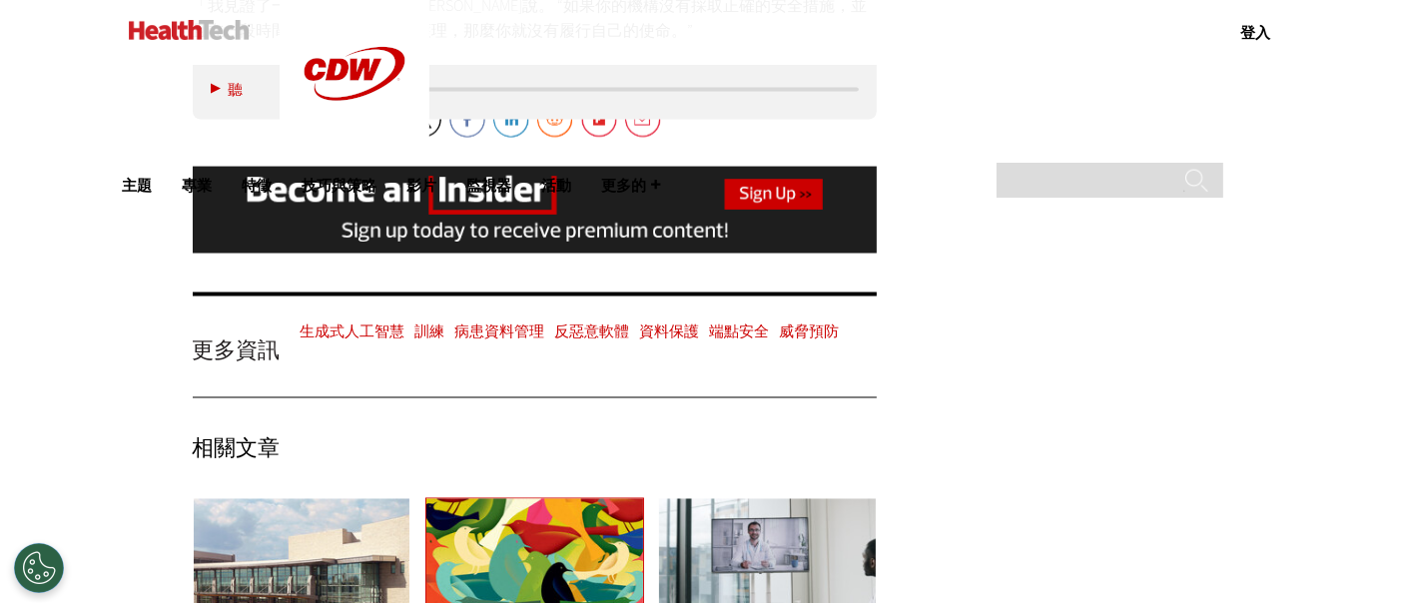
scroll to position [3772, 0]
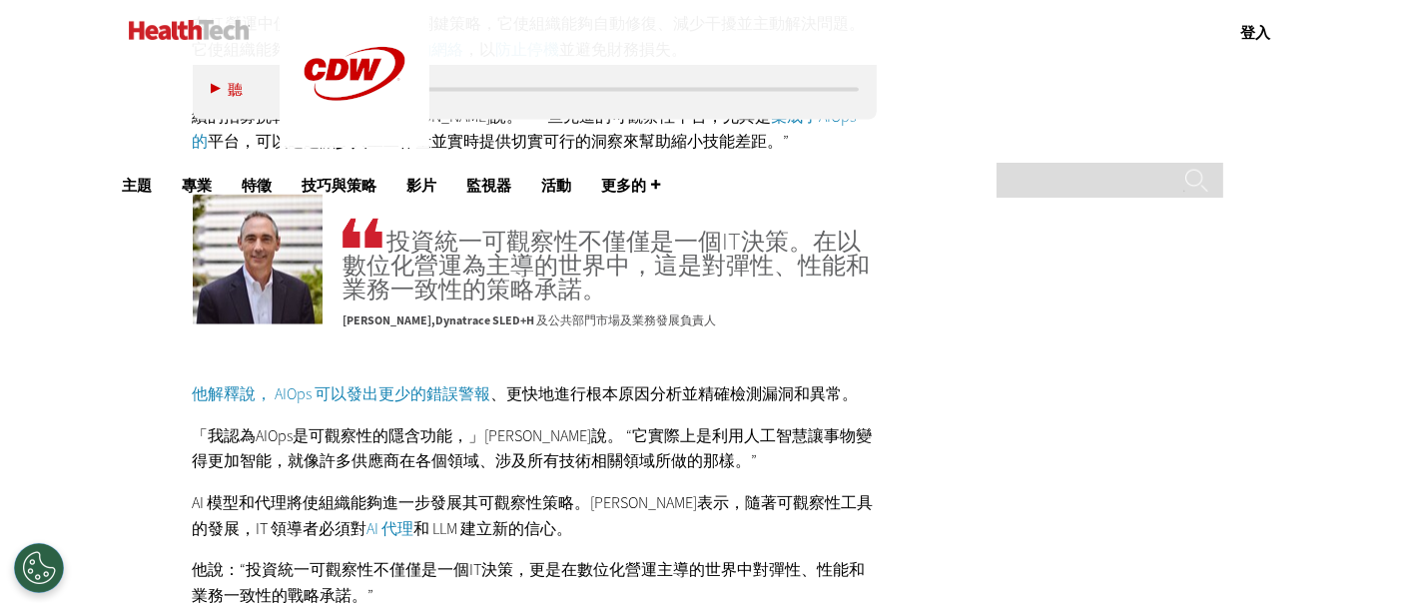
scroll to position [3883, 0]
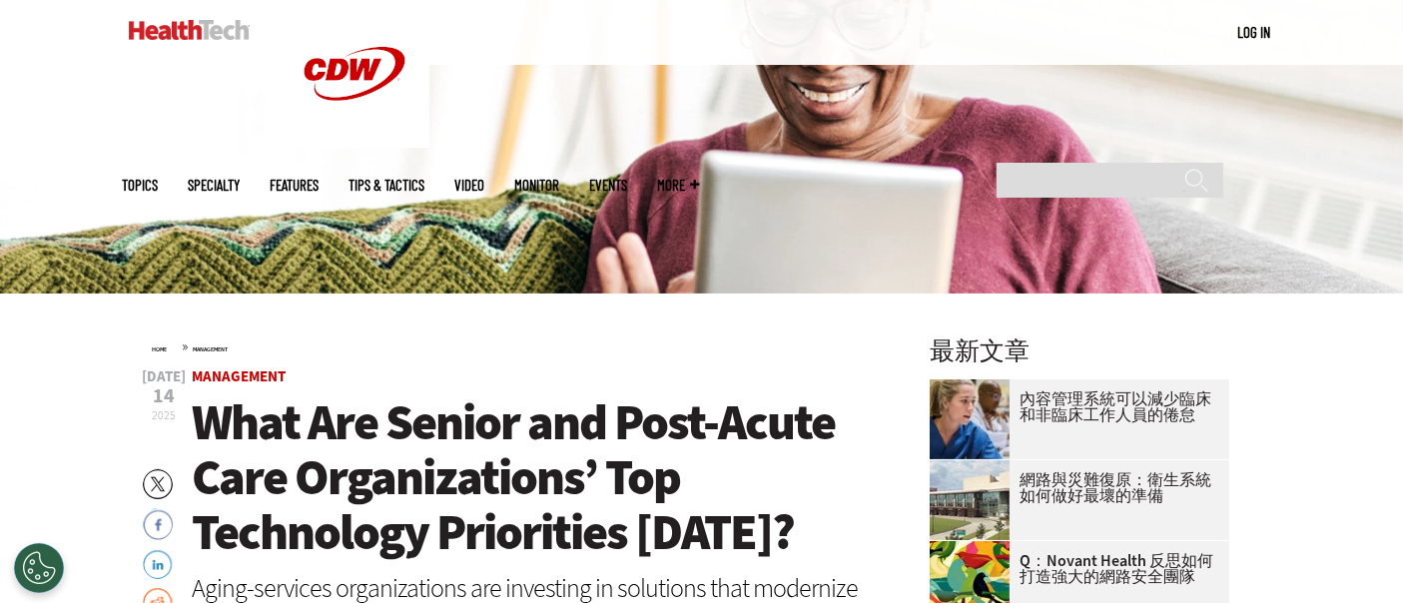
scroll to position [665, 0]
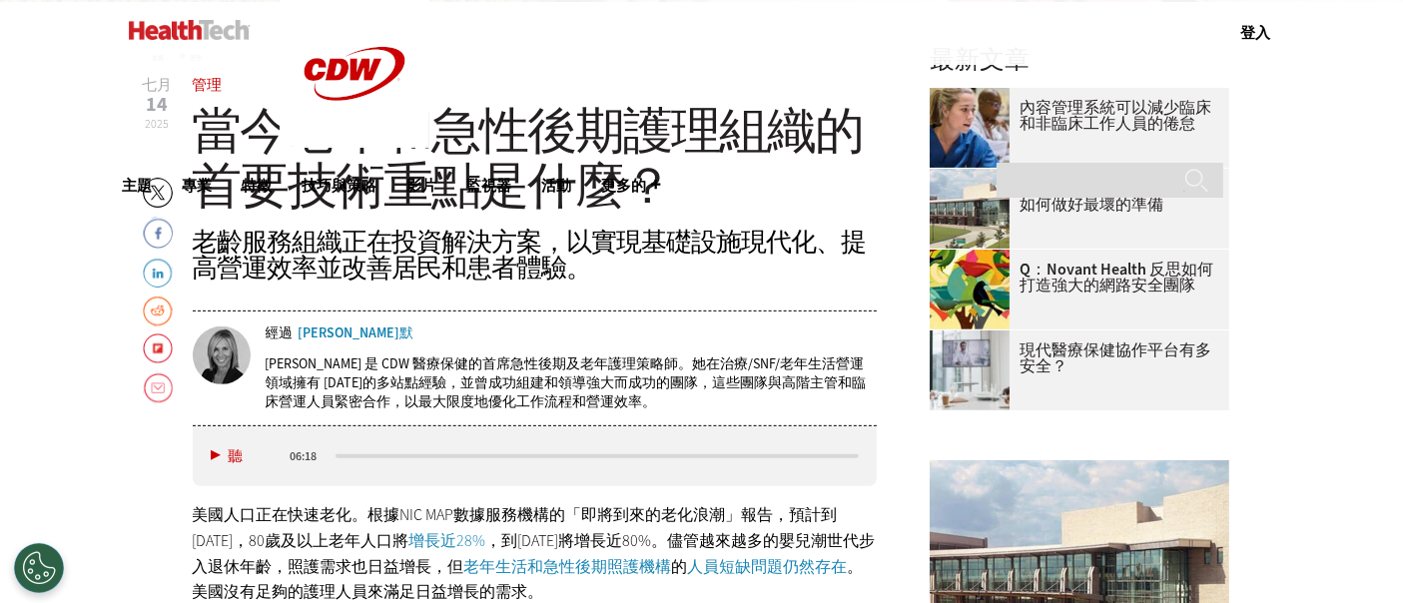
click at [687, 214] on header "七月 14 2025 嘰嘰喳喳 Facebook LinkedIn Reddit Flipboard 電子郵件 管理 當今老年和急性後期護理組織的首要技術重點…" at bounding box center [535, 252] width 685 height 349
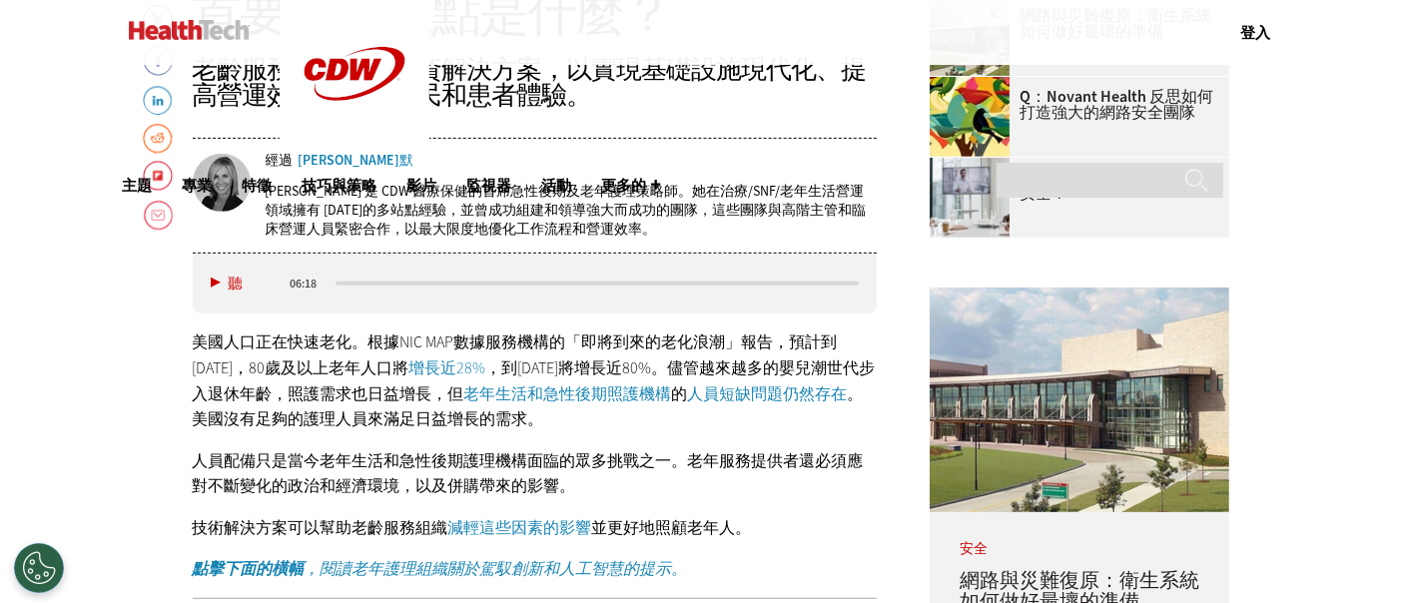
scroll to position [887, 0]
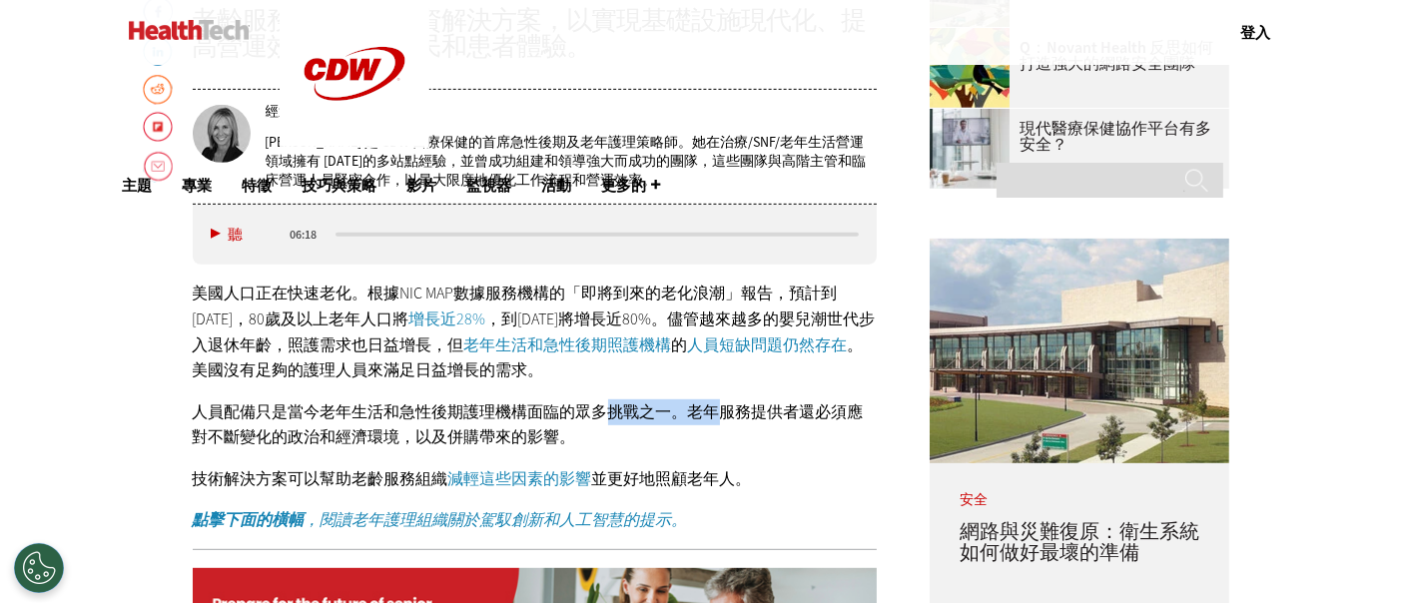
drag, startPoint x: 615, startPoint y: 400, endPoint x: 719, endPoint y: 406, distance: 104.0
click at [719, 406] on div "美國人口正在快速老化。根據NIC MAP數據服務機構的「即將到來的老化浪潮」報告，預計到2030年，80歲及以上老年人口將 增長近28% ，到2040年將增長…" at bounding box center [535, 407] width 685 height 253
click at [764, 426] on p "人員配備只是當今老年生活和急性後期護理機構面臨的眾多挑戰之一。老年服務提供者還必須應對不斷變化的政治和經濟環境，以及併購帶來的影響。" at bounding box center [535, 424] width 685 height 51
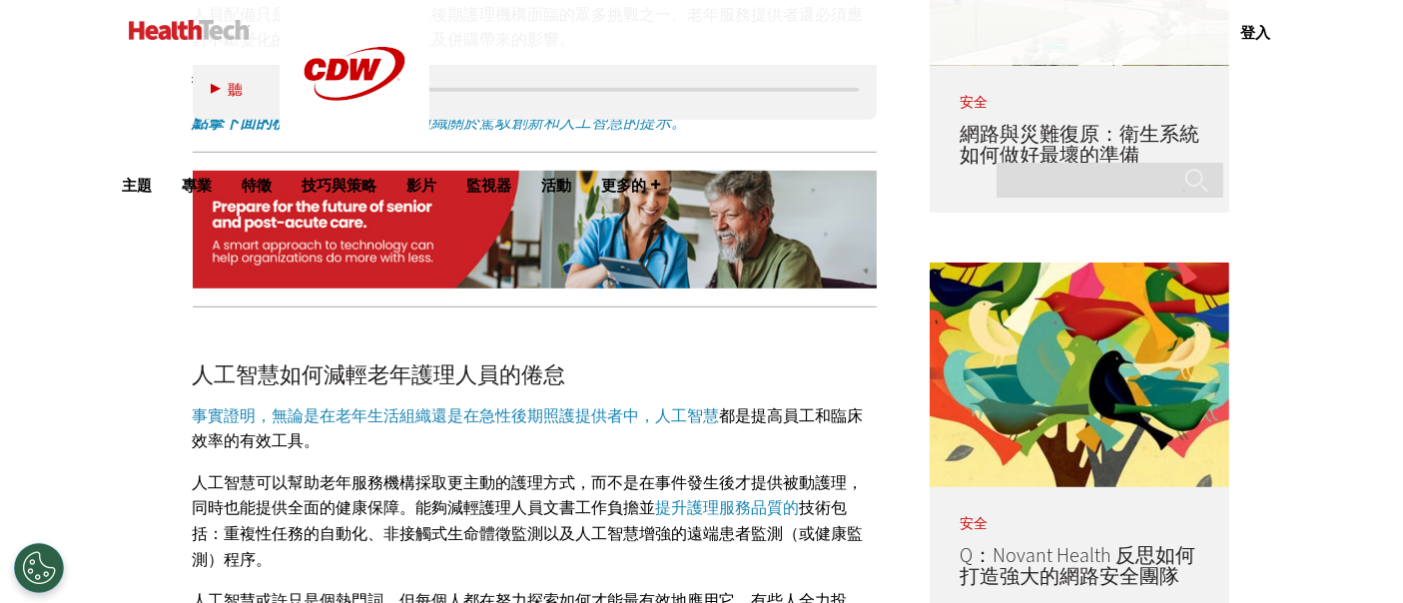
scroll to position [1331, 0]
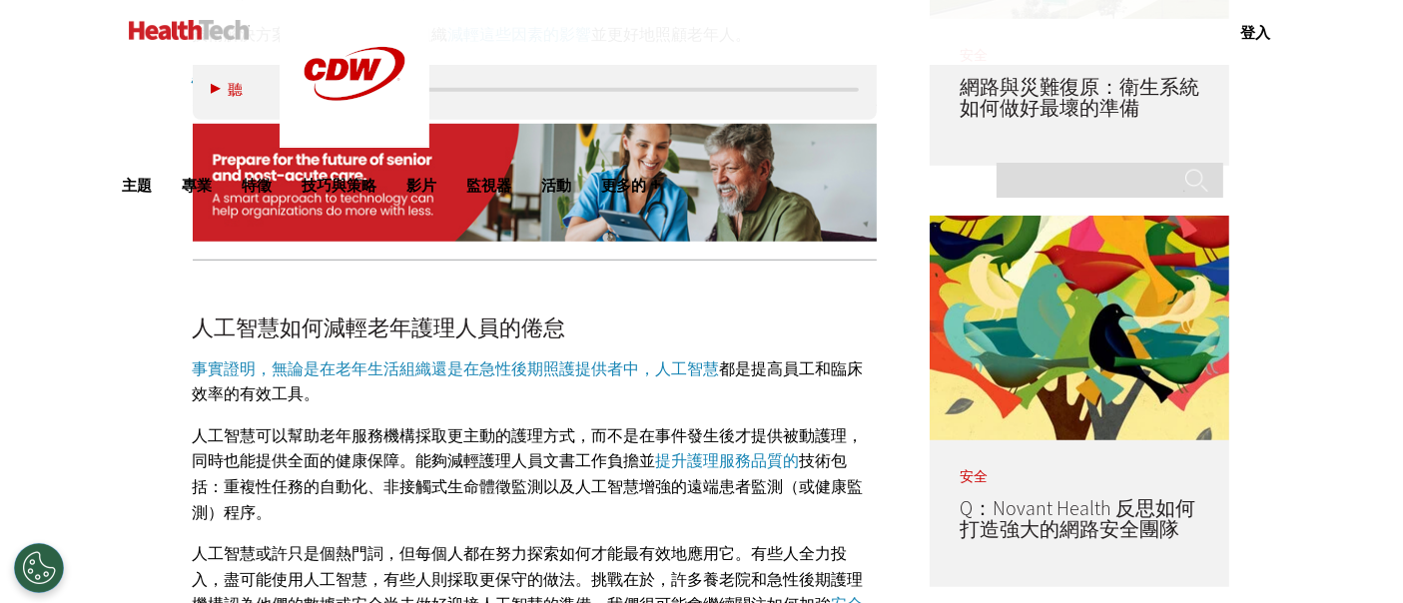
click at [634, 464] on font "人工智慧可以幫助老年服務機構採取更主動的護理方式，而不是在事件發生後才提供被動護理，同時也能提供全面的健康保障。能夠減輕護理人員文書工作負擔並" at bounding box center [528, 448] width 671 height 47
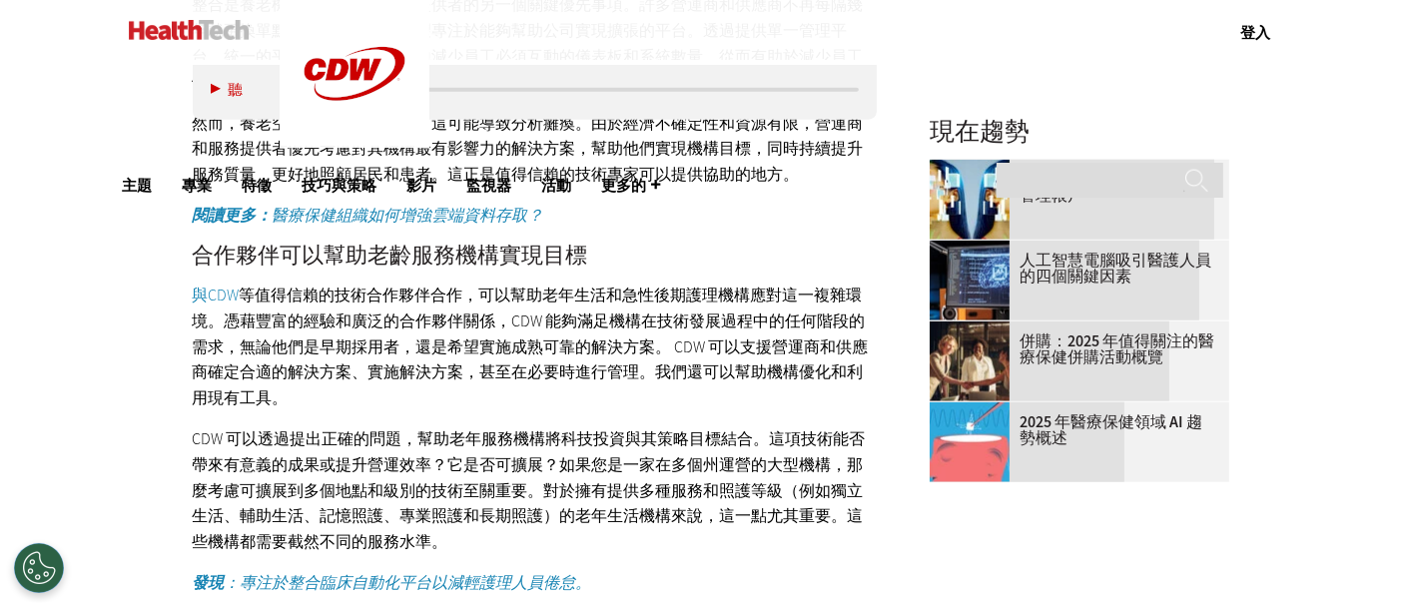
scroll to position [2219, 0]
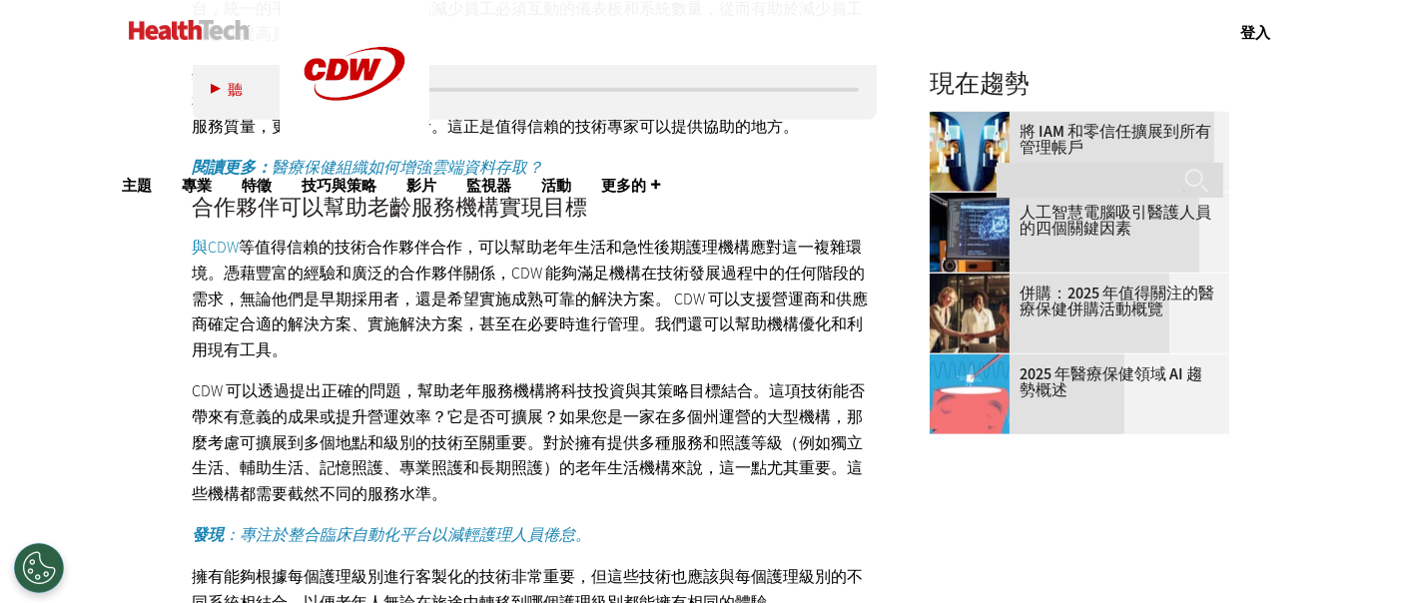
click at [650, 506] on p "CDW 可以透過提出正確的問題，幫助老年服務機構將科技投資與其策略目標結合。這項技術能否帶來有意義的成果或提升營運效率？它是否可擴展？如果您是一家在多個州運營…" at bounding box center [535, 442] width 685 height 128
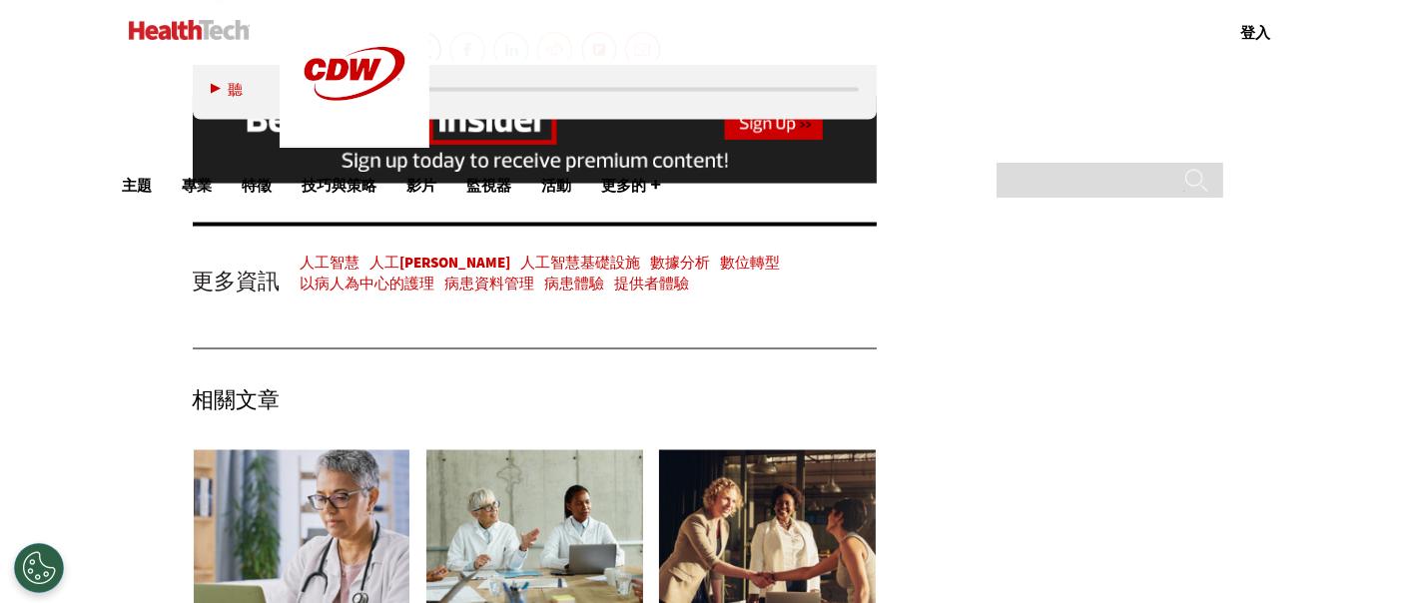
scroll to position [3550, 0]
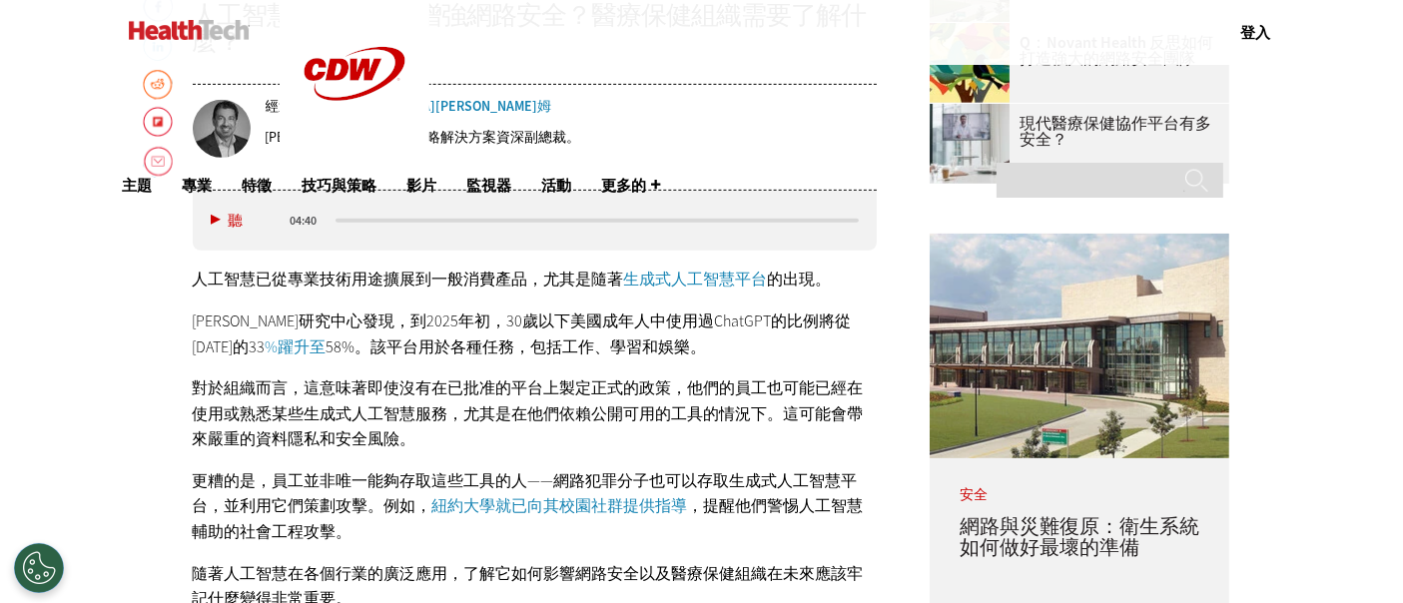
scroll to position [887, 0]
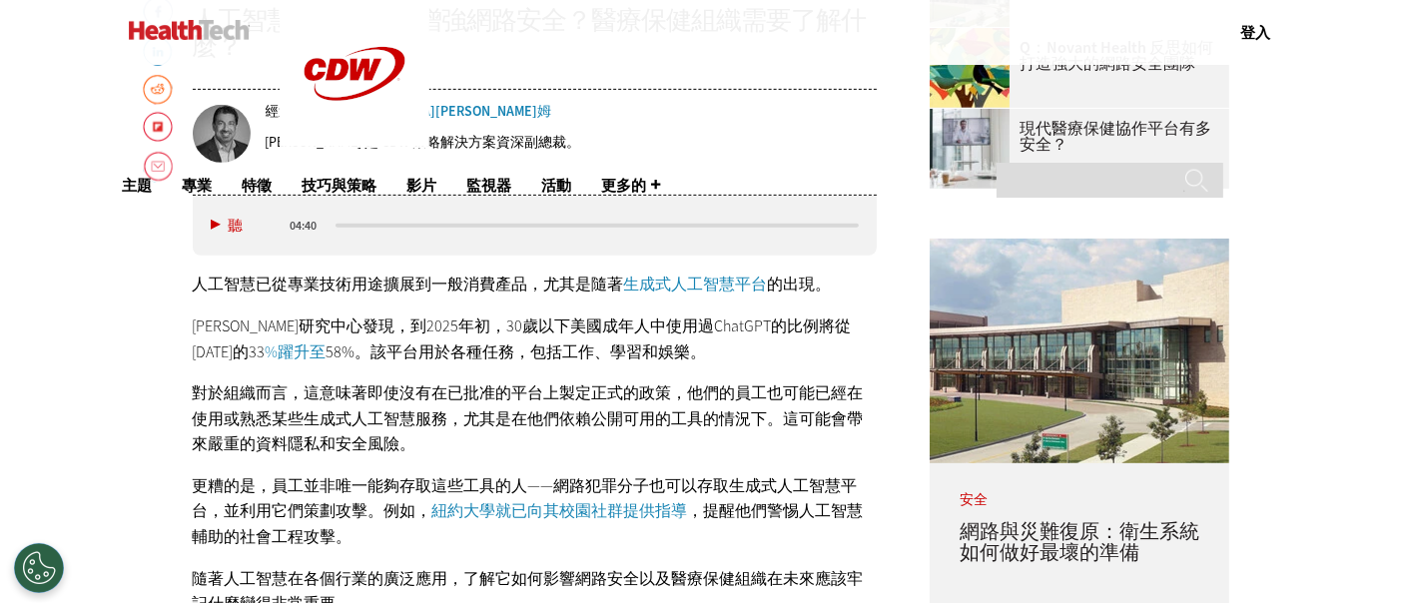
click at [684, 391] on font "對於組織而言，這意味著即使沒有在已批准的平台上製定正式的政策，他們的員工也可能已經在使用或熟悉某些生成式人工智慧服務，尤其是在他們依賴公開可用的工具的情況下。…" at bounding box center [528, 418] width 671 height 72
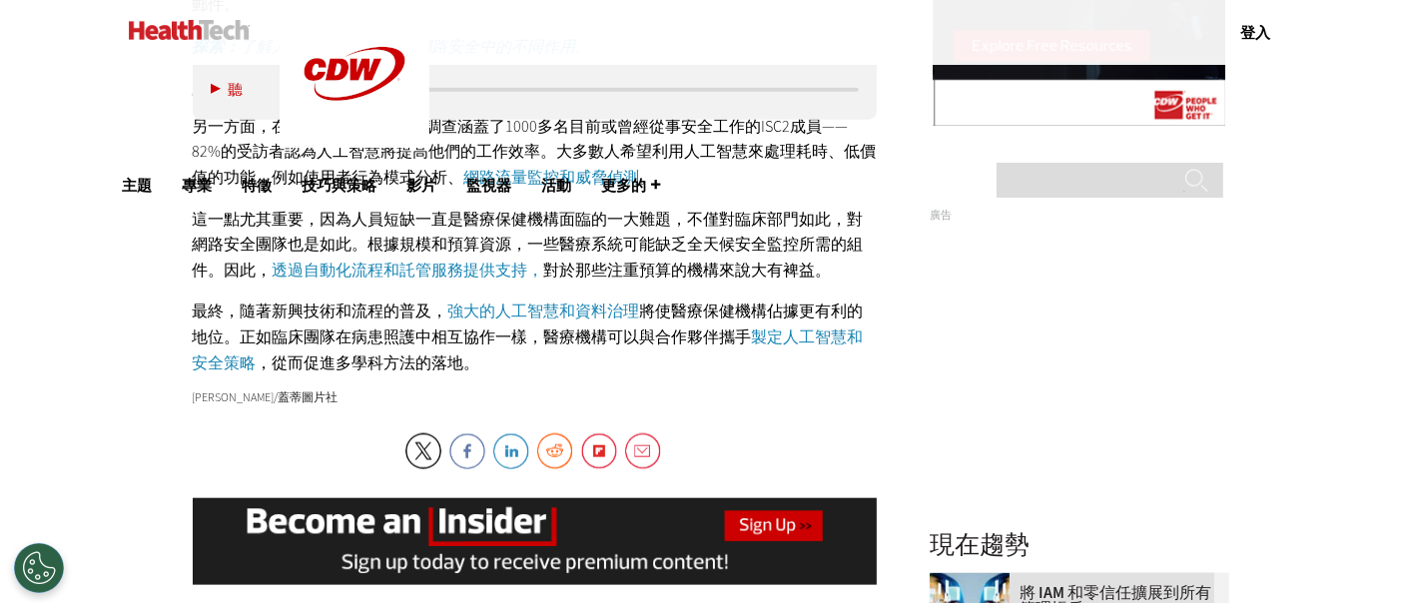
scroll to position [2330, 0]
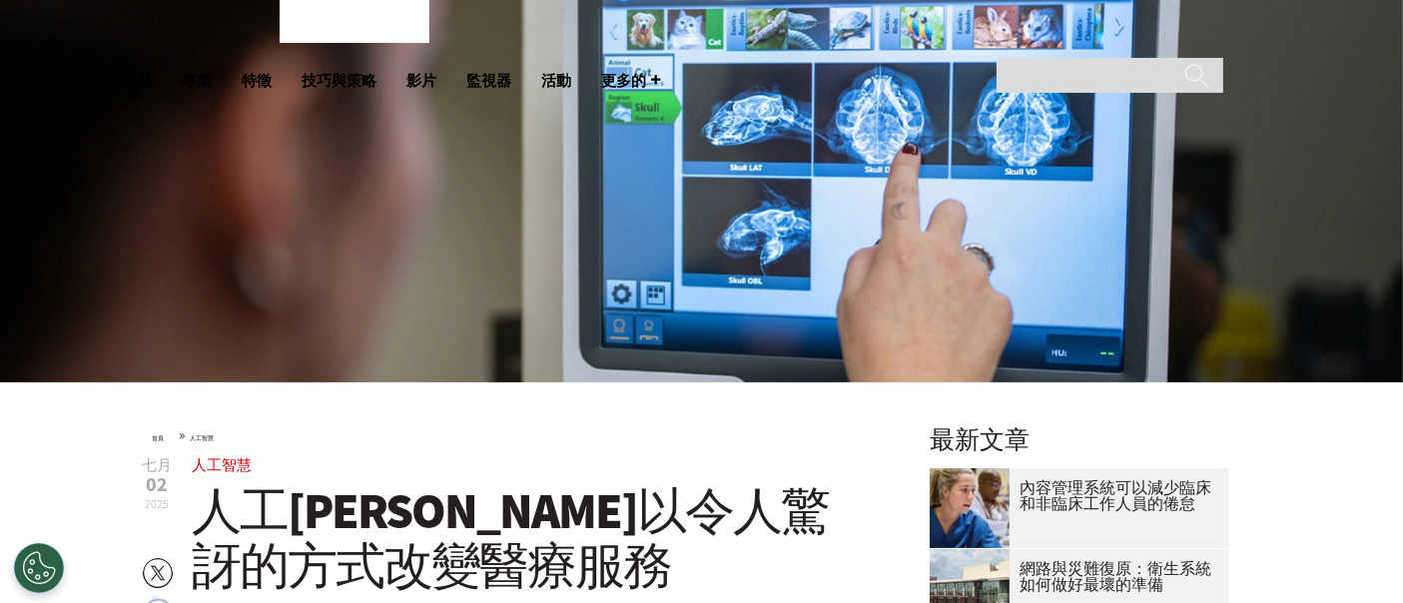
scroll to position [443, 0]
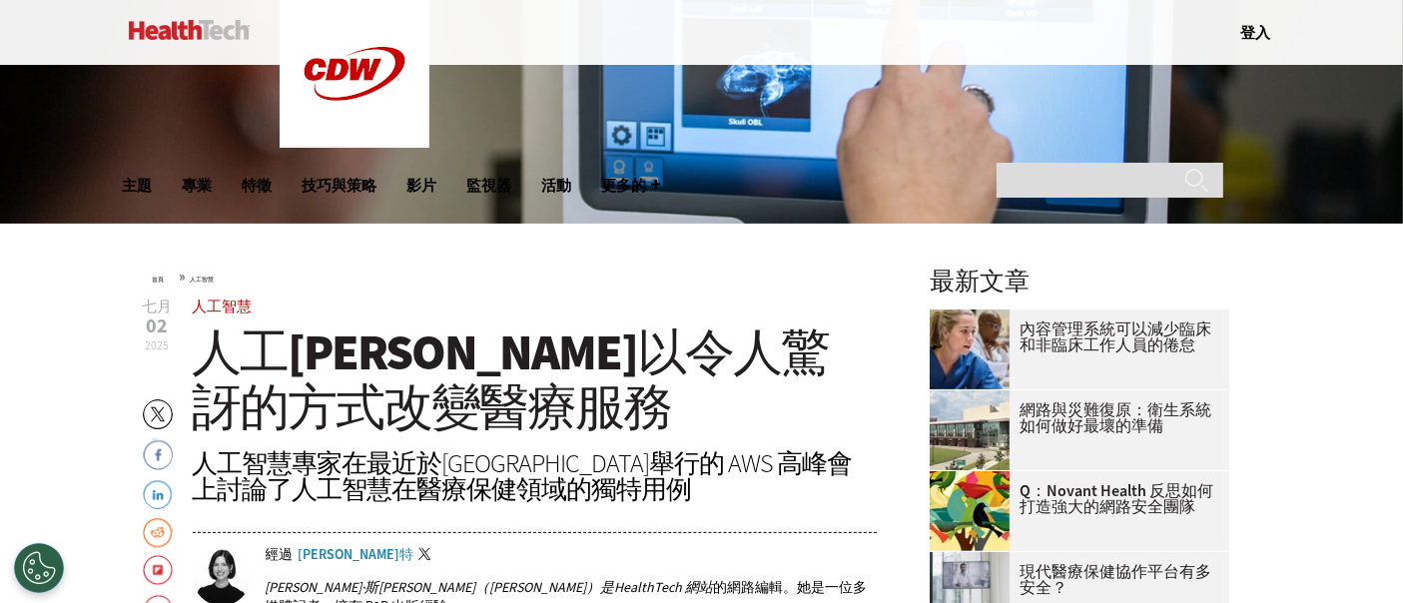
click at [681, 408] on h1 "人工[PERSON_NAME]以令人驚訝的方式改變醫療服務" at bounding box center [535, 381] width 685 height 110
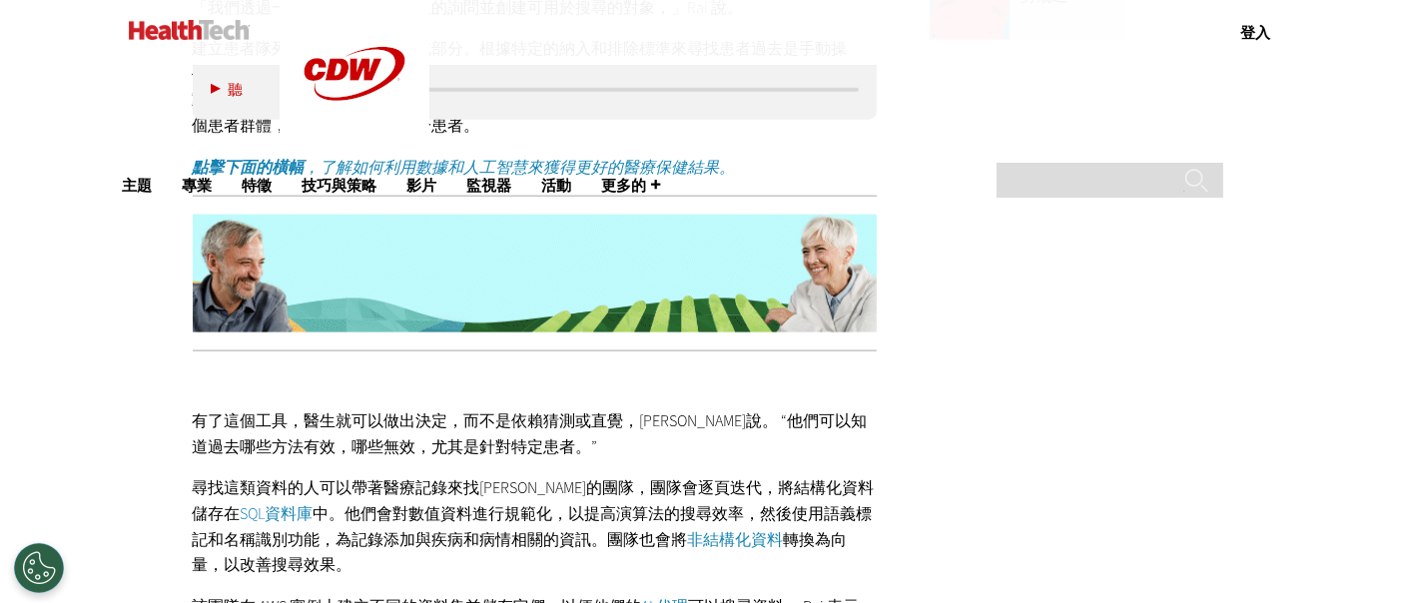
scroll to position [2662, 0]
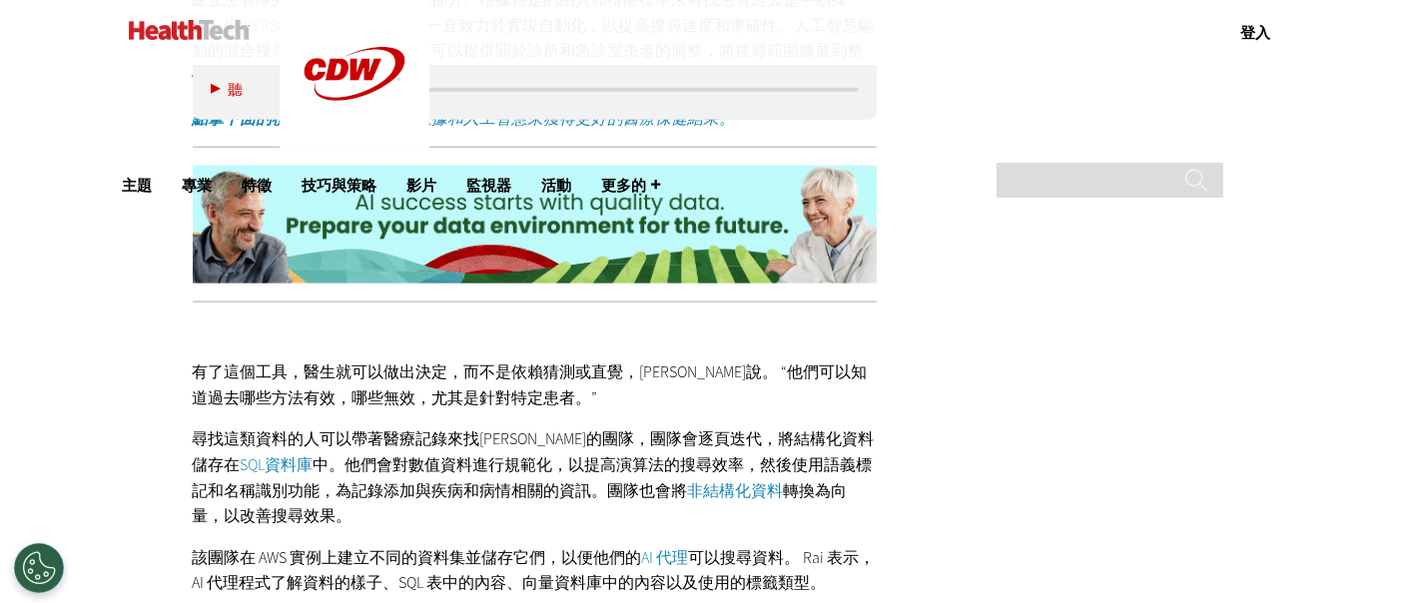
click at [610, 430] on font "尋找這類資料的人可以帶著醫療記錄來找Rai的團隊，團隊會逐頁迭代，將結構化資料儲存在" at bounding box center [534, 451] width 682 height 47
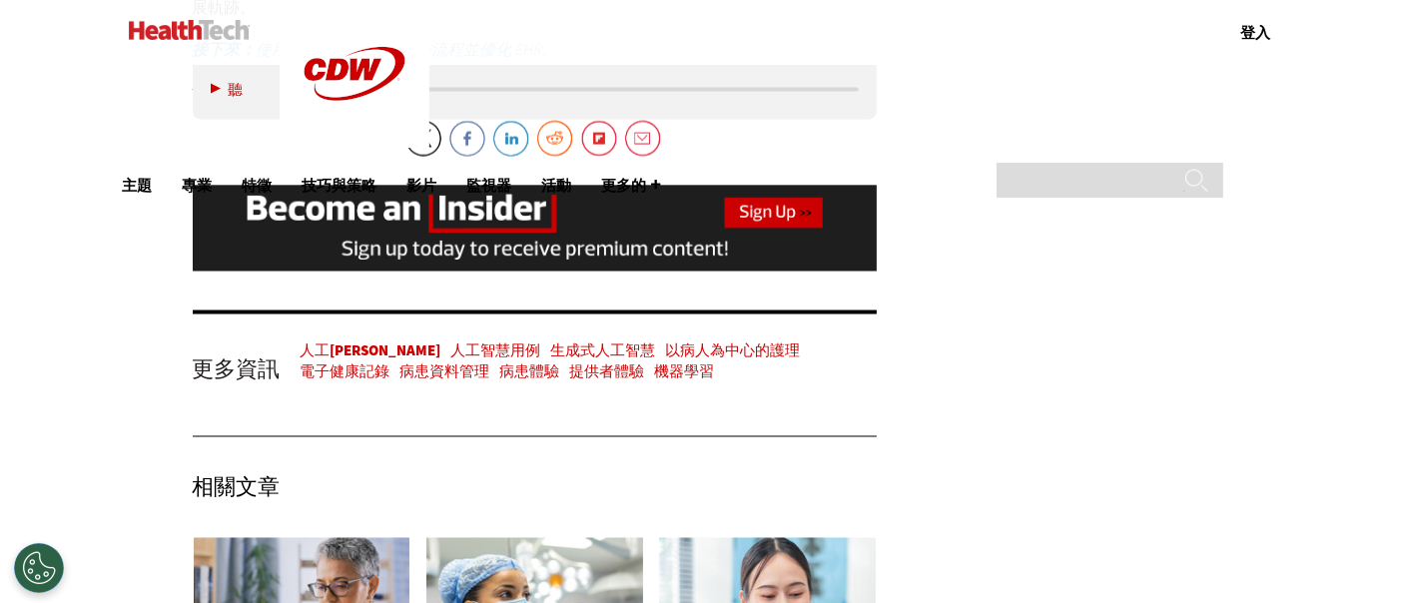
scroll to position [3439, 0]
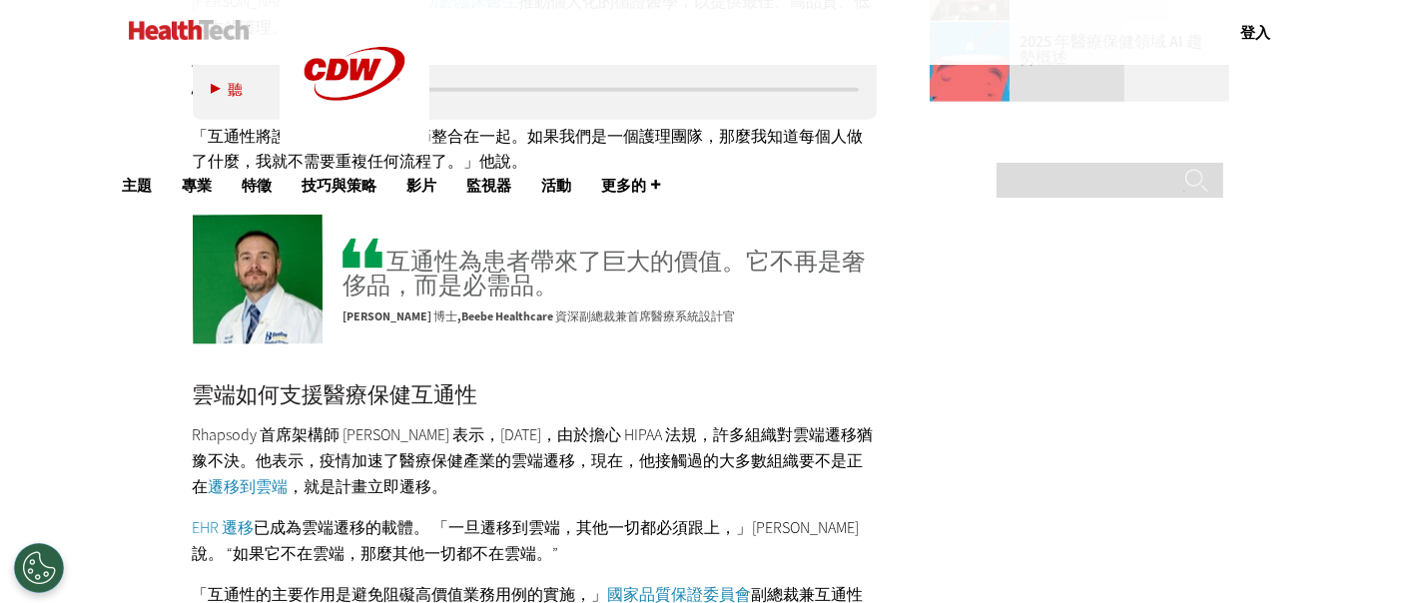
scroll to position [2662, 0]
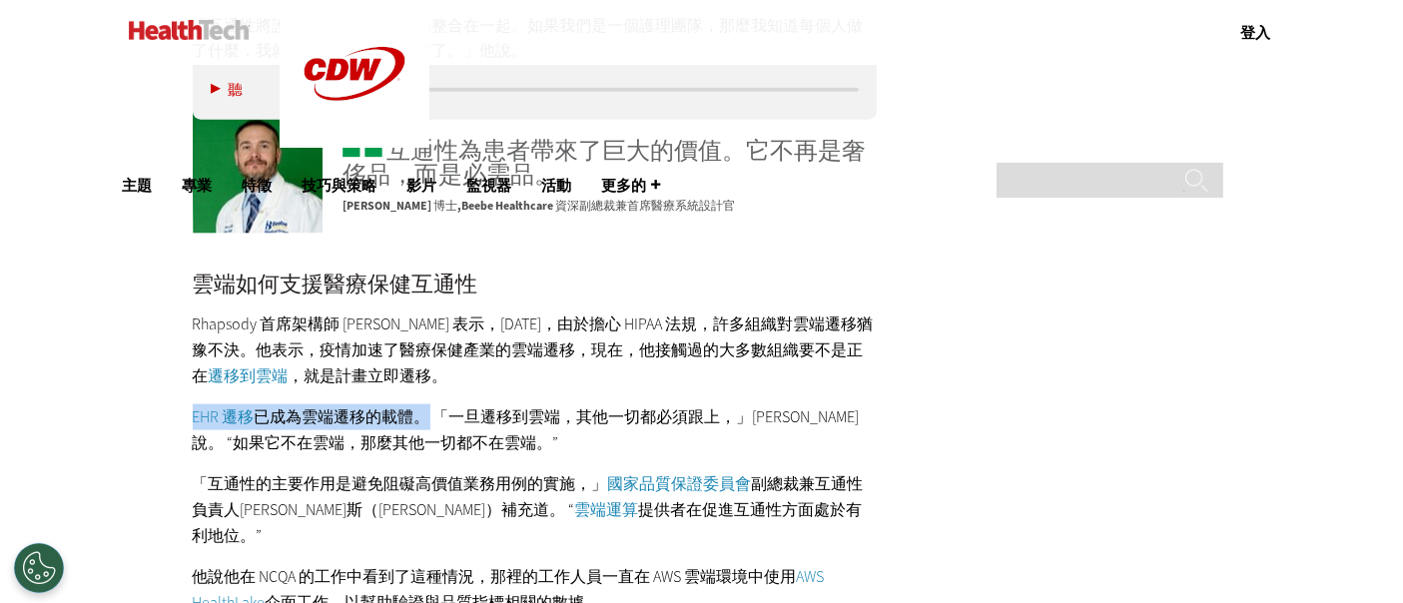
drag, startPoint x: 430, startPoint y: 384, endPoint x: 179, endPoint y: 386, distance: 251.7
click at [179, 386] on article "七月 03 2025 嘰嘰喳喳 Facebook LinkedIn Reddit Flipboard 電子郵件 以病人為中心的護理 AWS 高峰會重點：人工智…" at bounding box center [515, 2] width 725 height 3842
copy p "EHR 遷移 已成為雲端遷移的載體。"
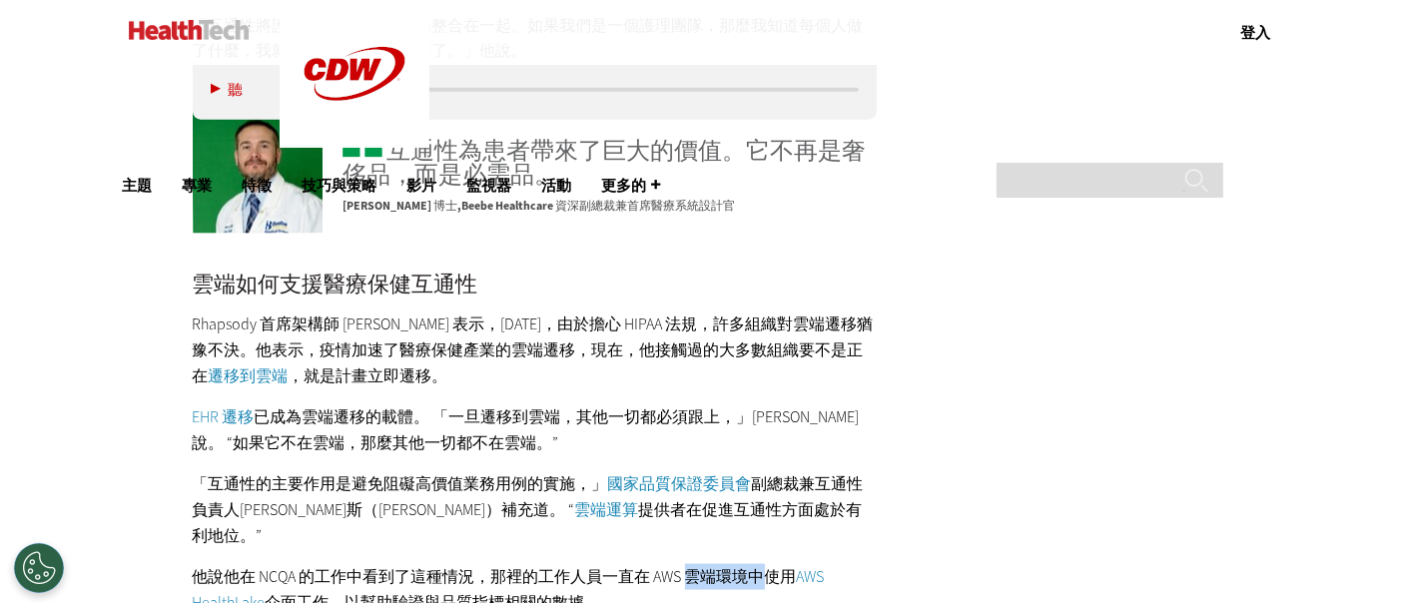
drag, startPoint x: 770, startPoint y: 520, endPoint x: 687, endPoint y: 521, distance: 82.9
click at [687, 566] on font "他說他在 NCQA 的工作中看到了這種情況，那裡的工作人員一直在 AWS 雲端環境中使用" at bounding box center [495, 576] width 604 height 21
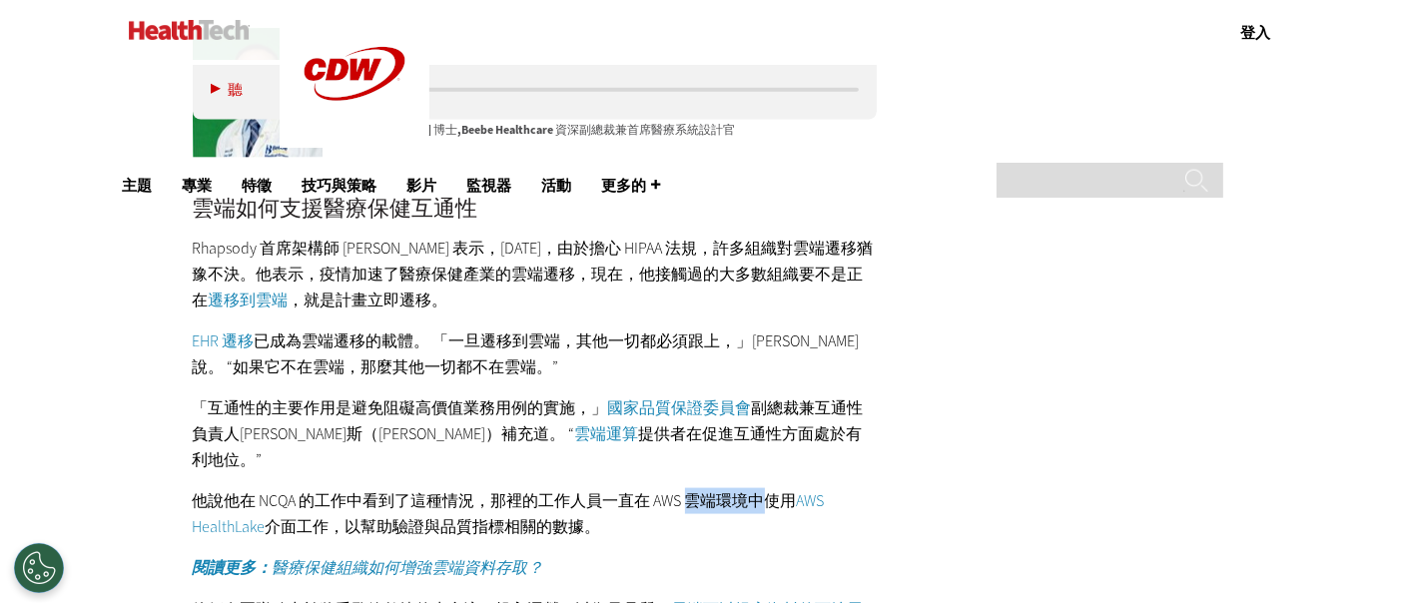
scroll to position [2773, 0]
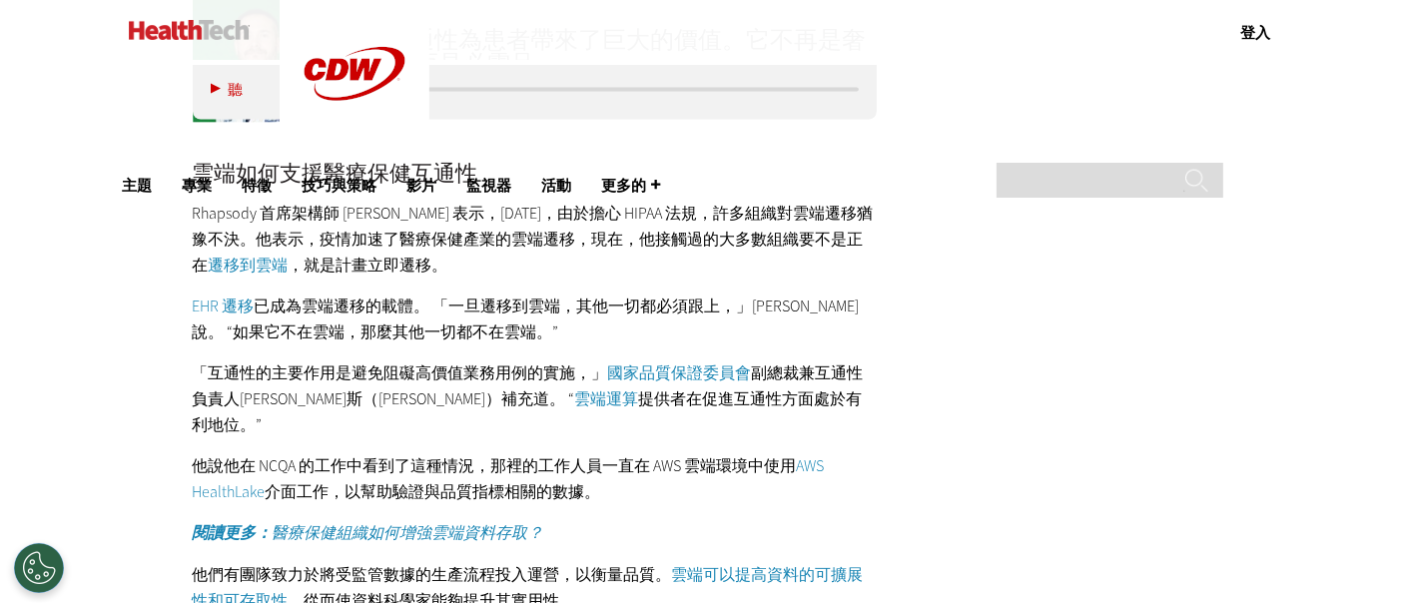
click at [739, 451] on div "雲端如何支援醫療保健互通性 Rhapsody 首席架構師 Drew Ivan 表示，十年前，由於擔心 HIPAA 法規，許多組織對雲端遷移猶豫不決。他表示，疫…" at bounding box center [535, 607] width 685 height 888
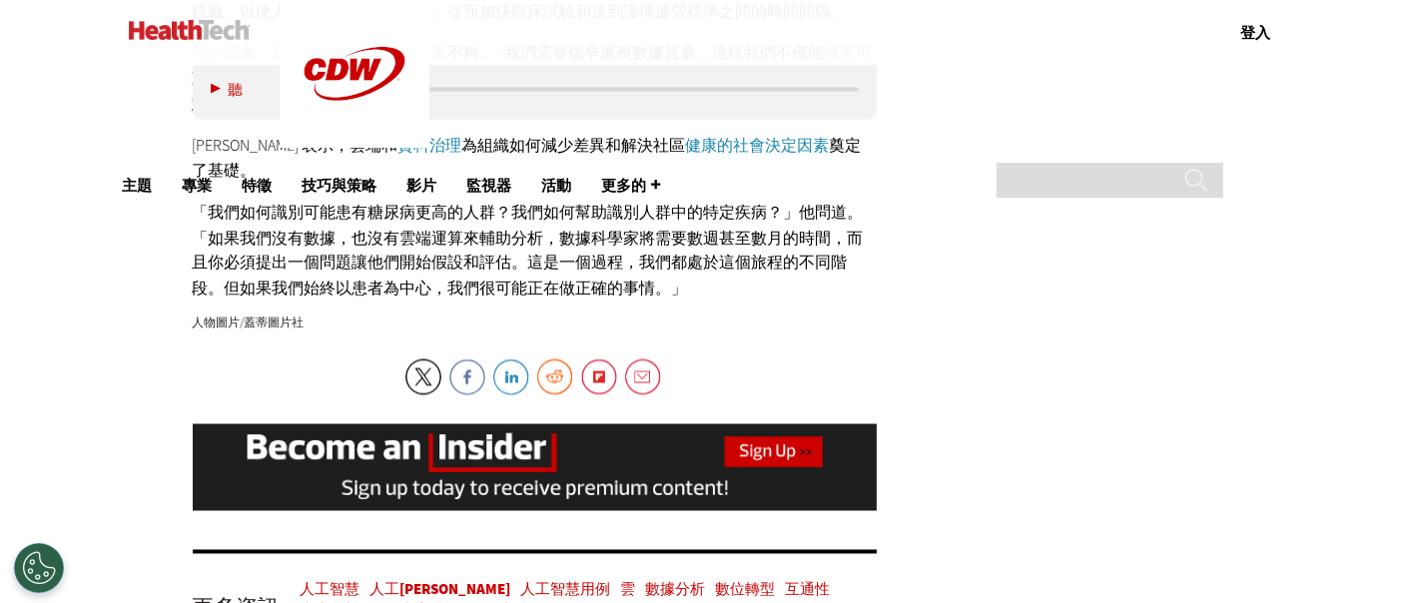
scroll to position [3328, 0]
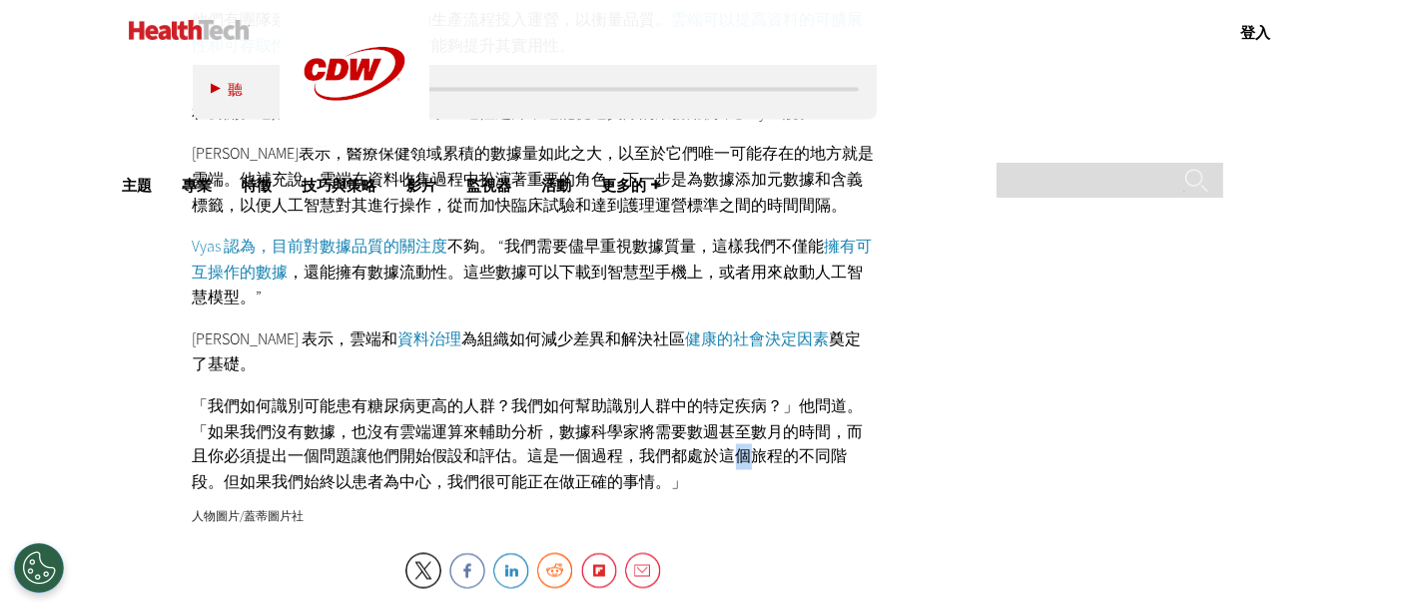
click at [743, 395] on font "「我們如何識別可能患有糖尿病更高的人群？我們如何幫助識別人群中的特定疾病？」他問道。 「如果我們沒有數據，也沒有雲端運算來輔助分析，數據科學家將需要數週甚至數…" at bounding box center [528, 444] width 671 height 98
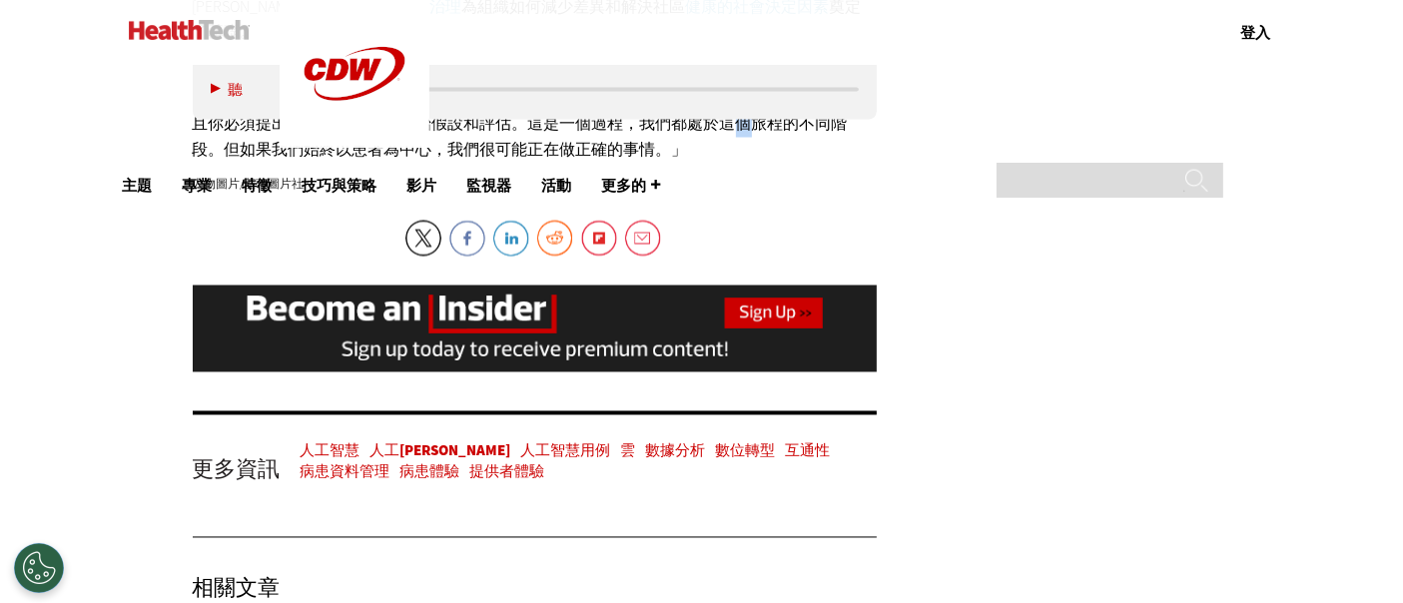
scroll to position [4105, 0]
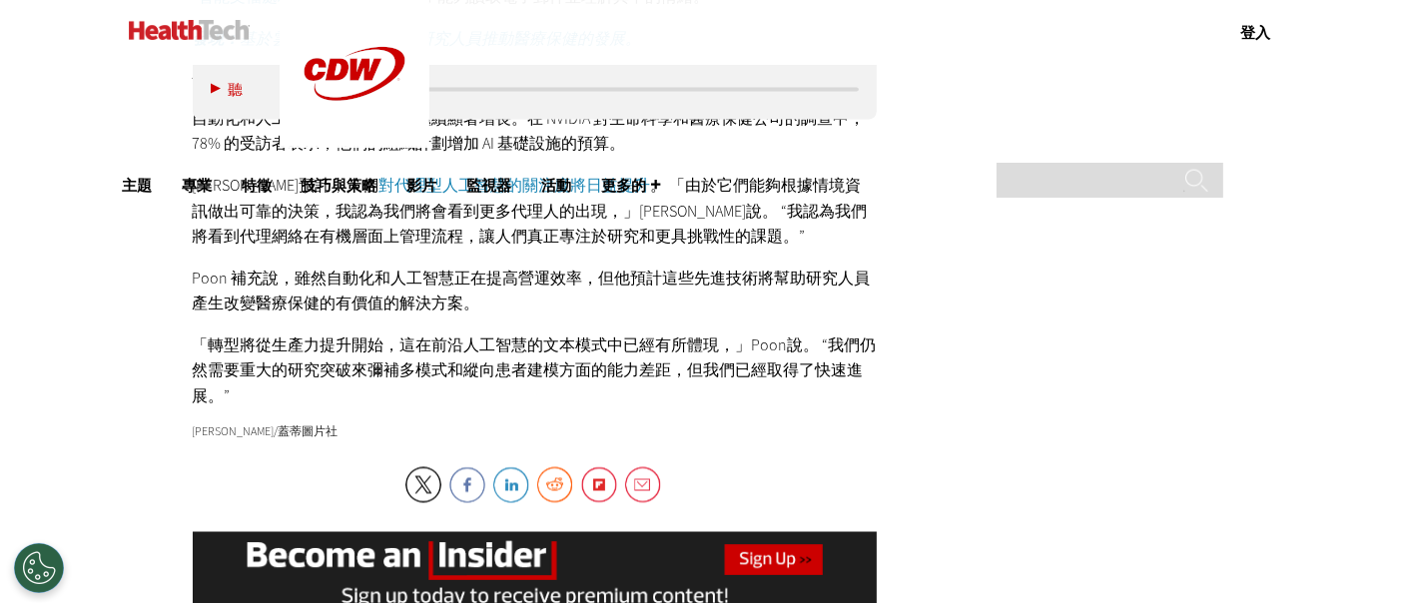
scroll to position [3328, 0]
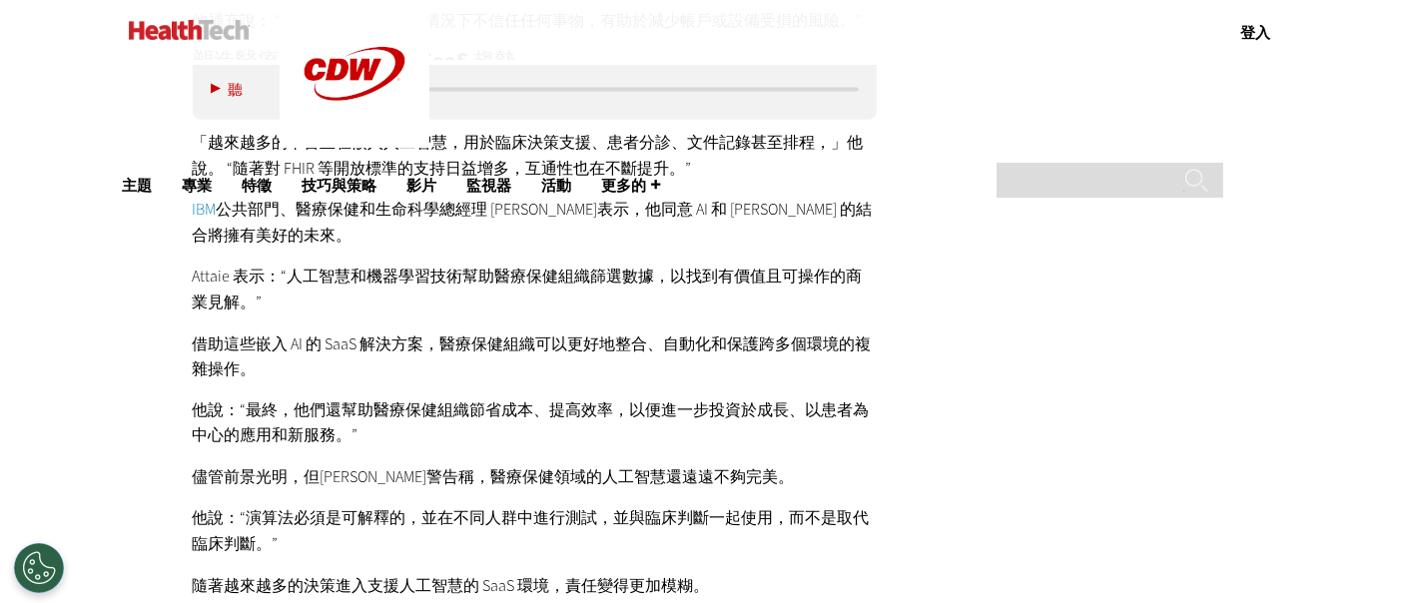
scroll to position [3661, 0]
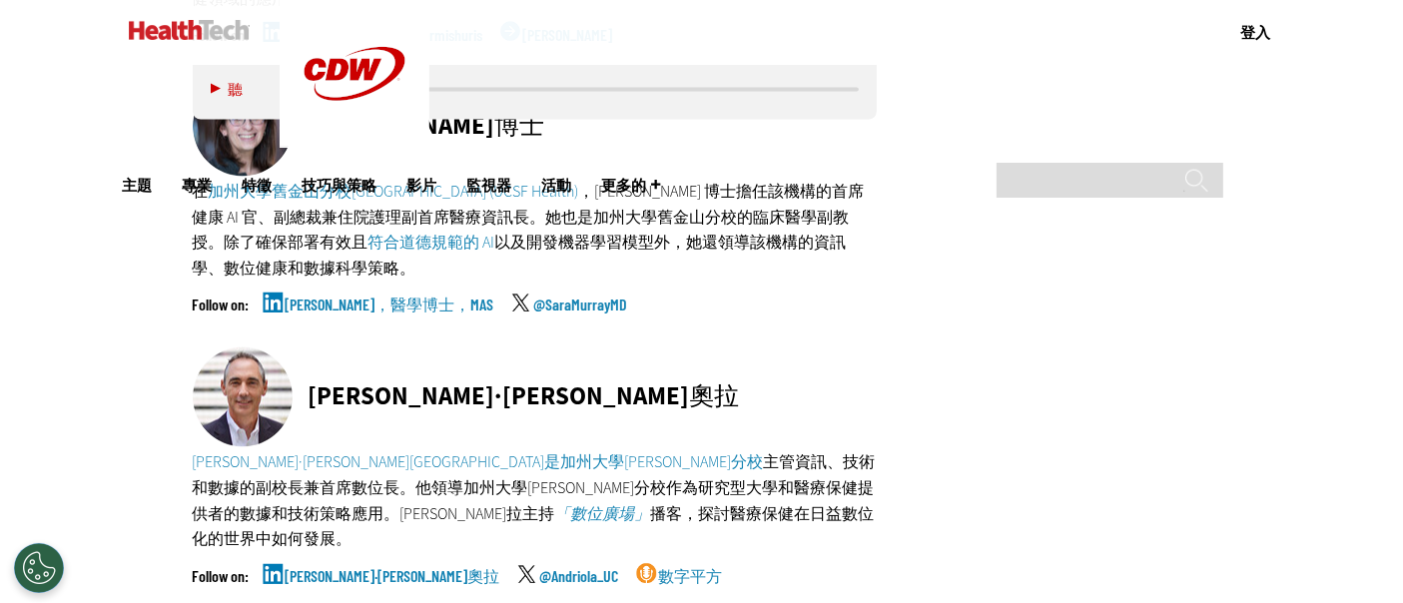
scroll to position [4327, 0]
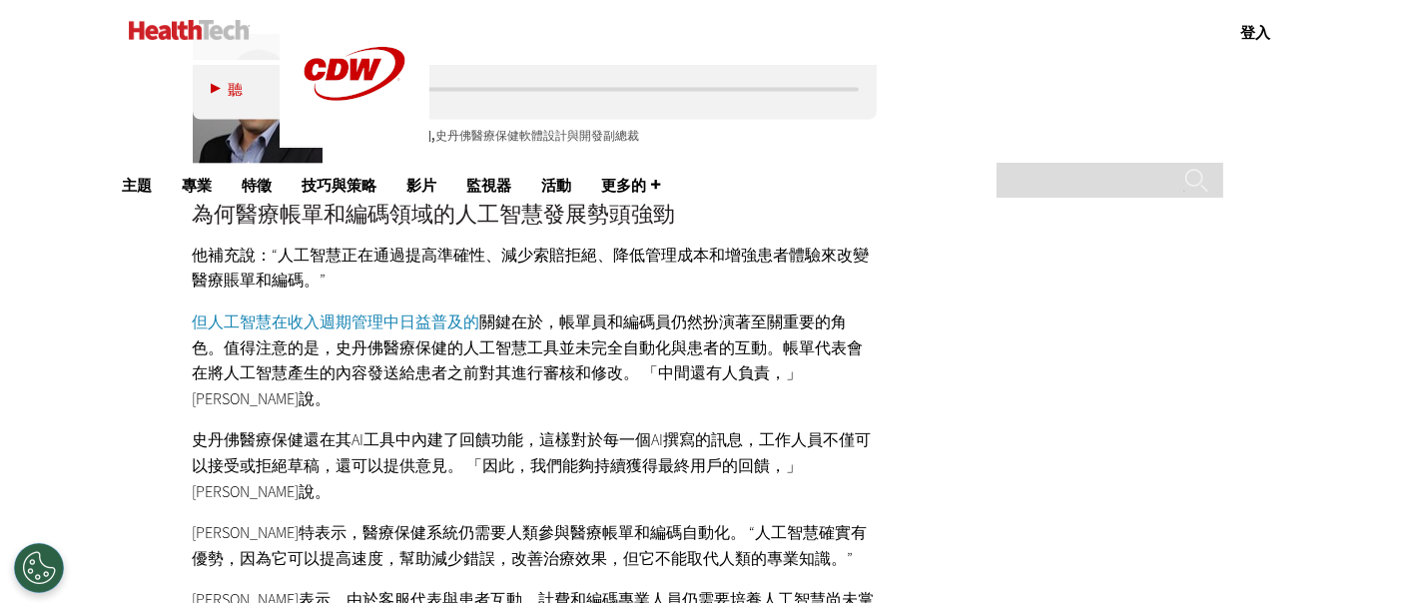
scroll to position [2884, 0]
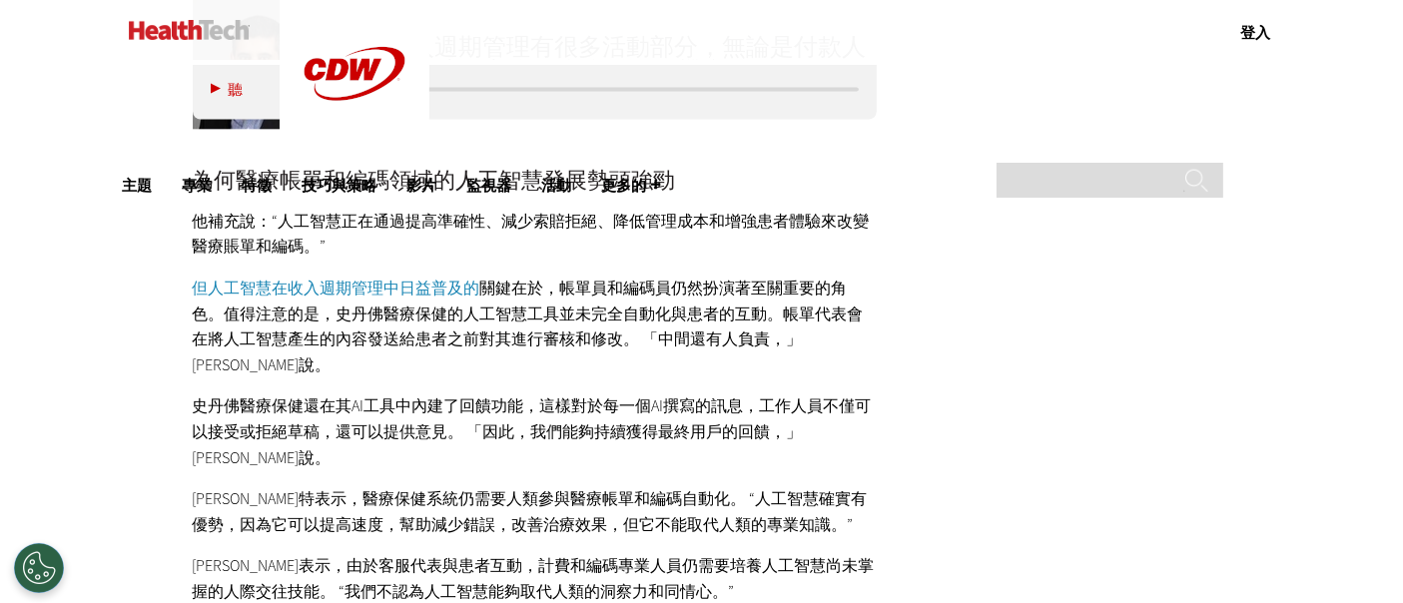
click at [629, 335] on font "在於，帳單員和編碼員仍然扮演著至關重要的角色。值得注意的是，史丹佛醫療保健的人工智慧工具並未完全自動化與患者的互動。帳單代表會在將人工智慧產生的內容發送給患者…" at bounding box center [528, 327] width 671 height 98
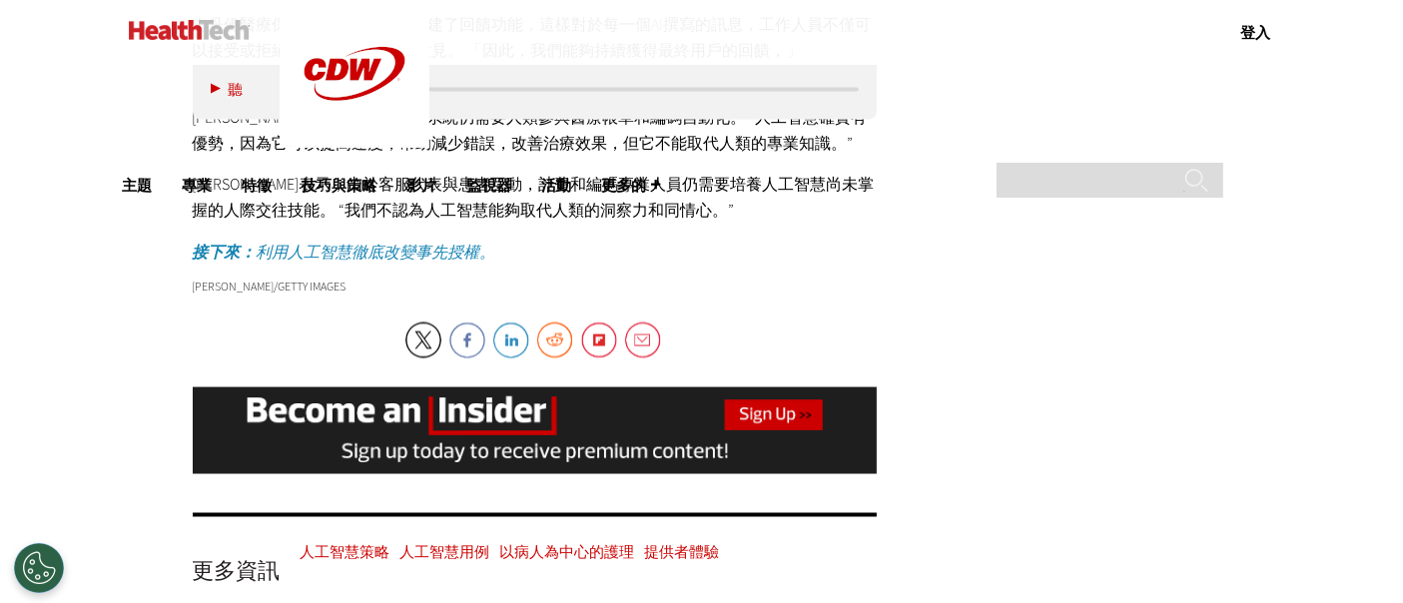
scroll to position [3328, 0]
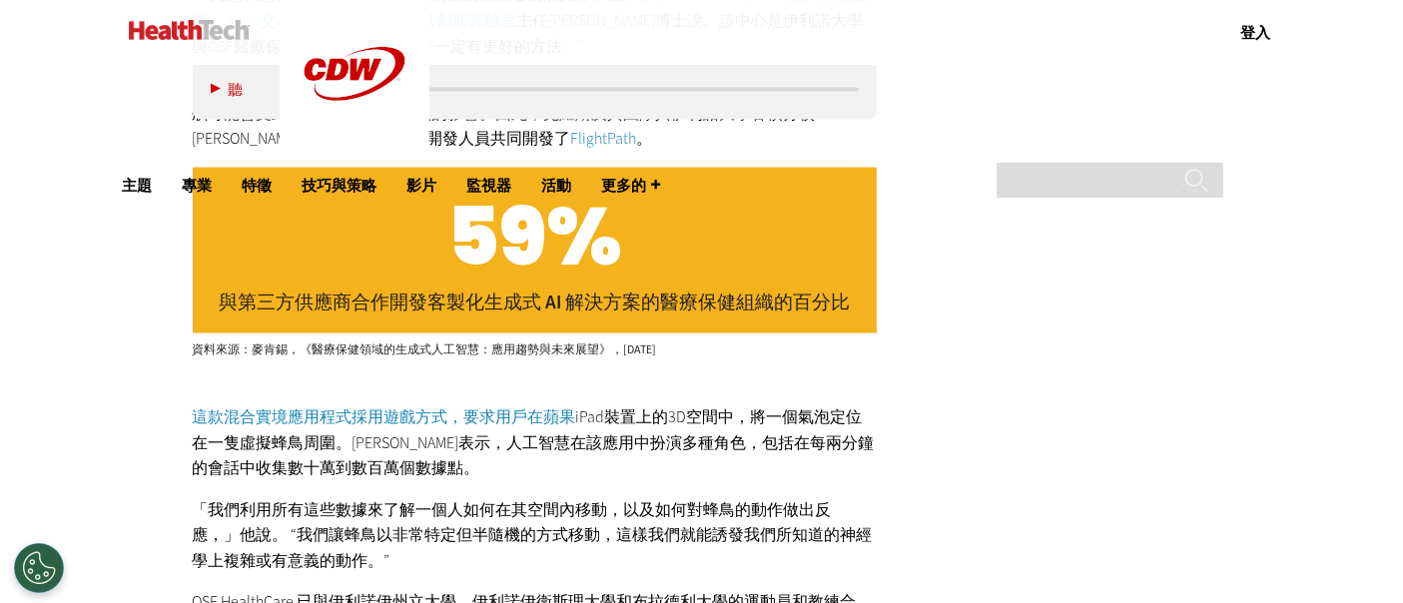
scroll to position [3439, 0]
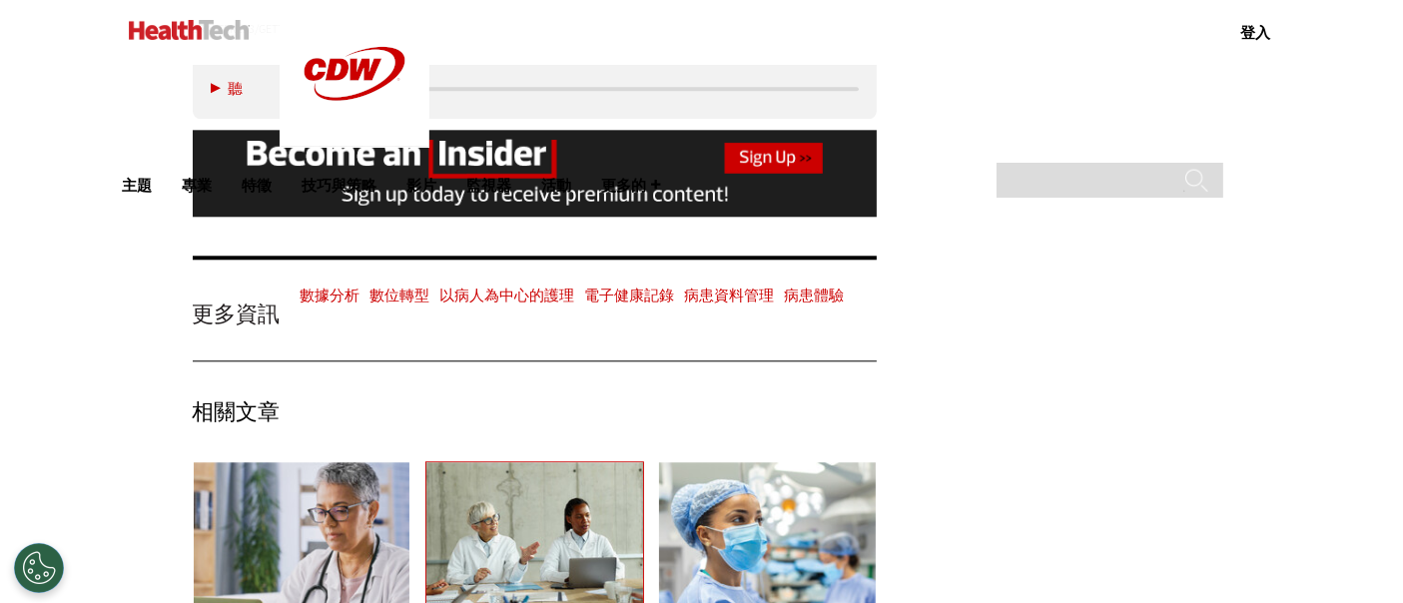
scroll to position [5325, 0]
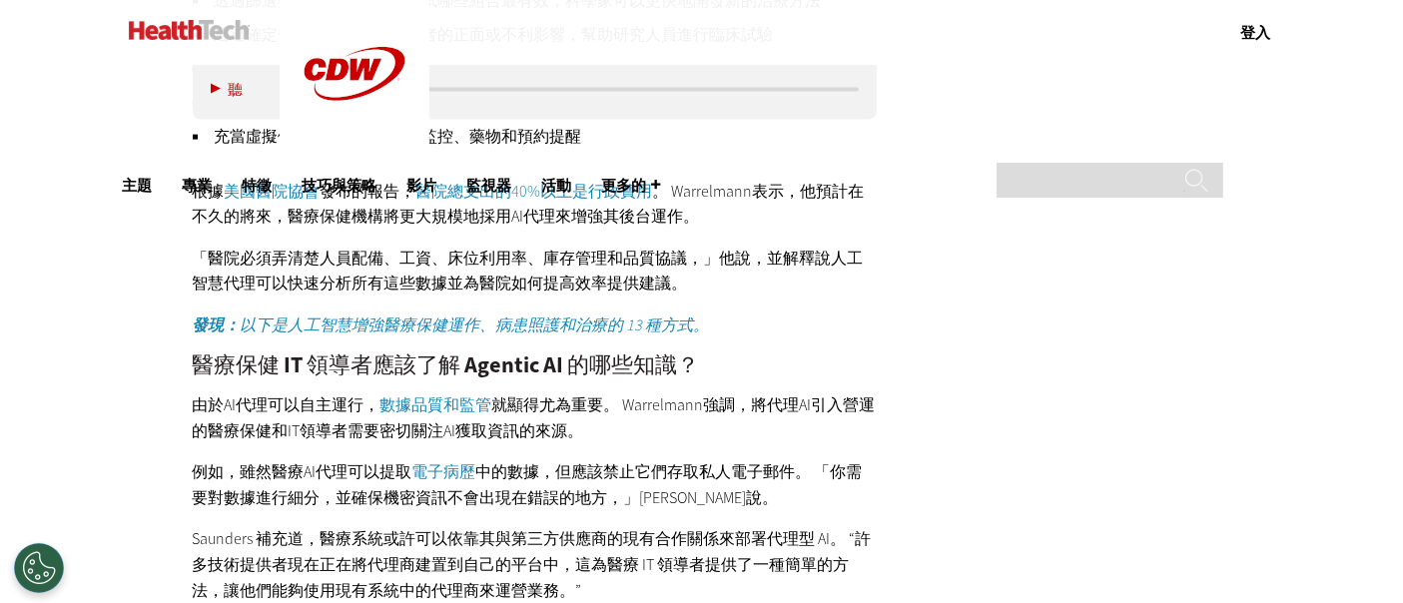
scroll to position [3550, 0]
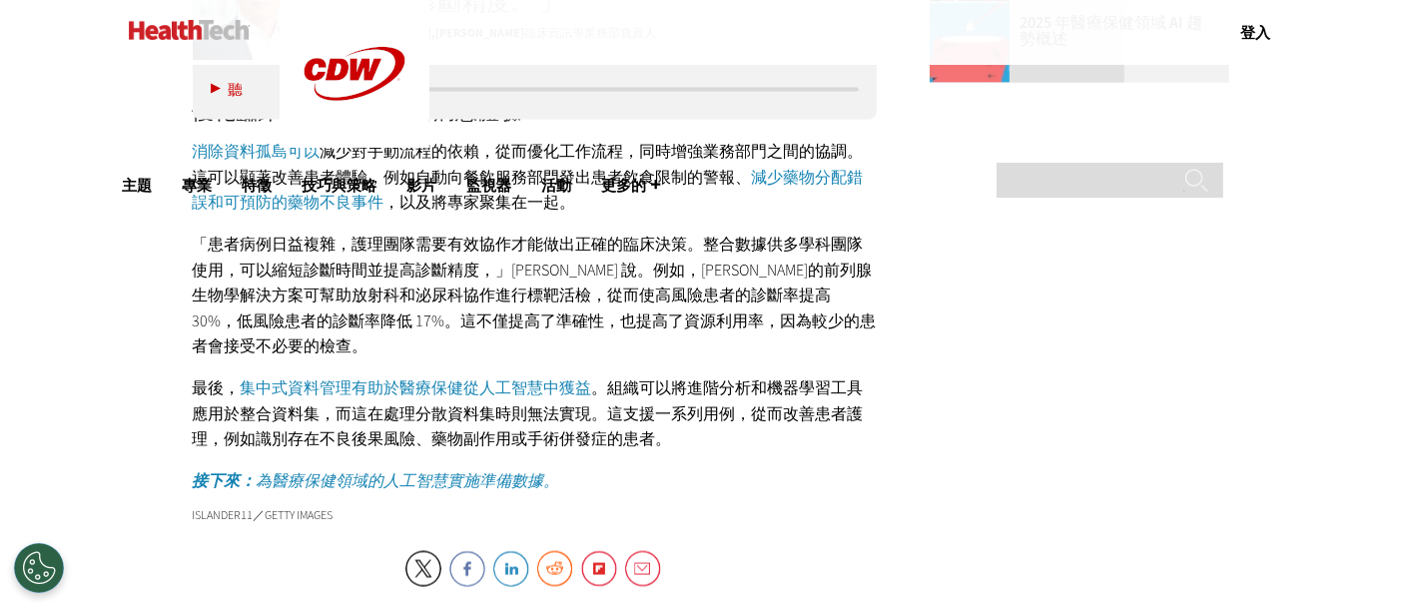
scroll to position [2773, 0]
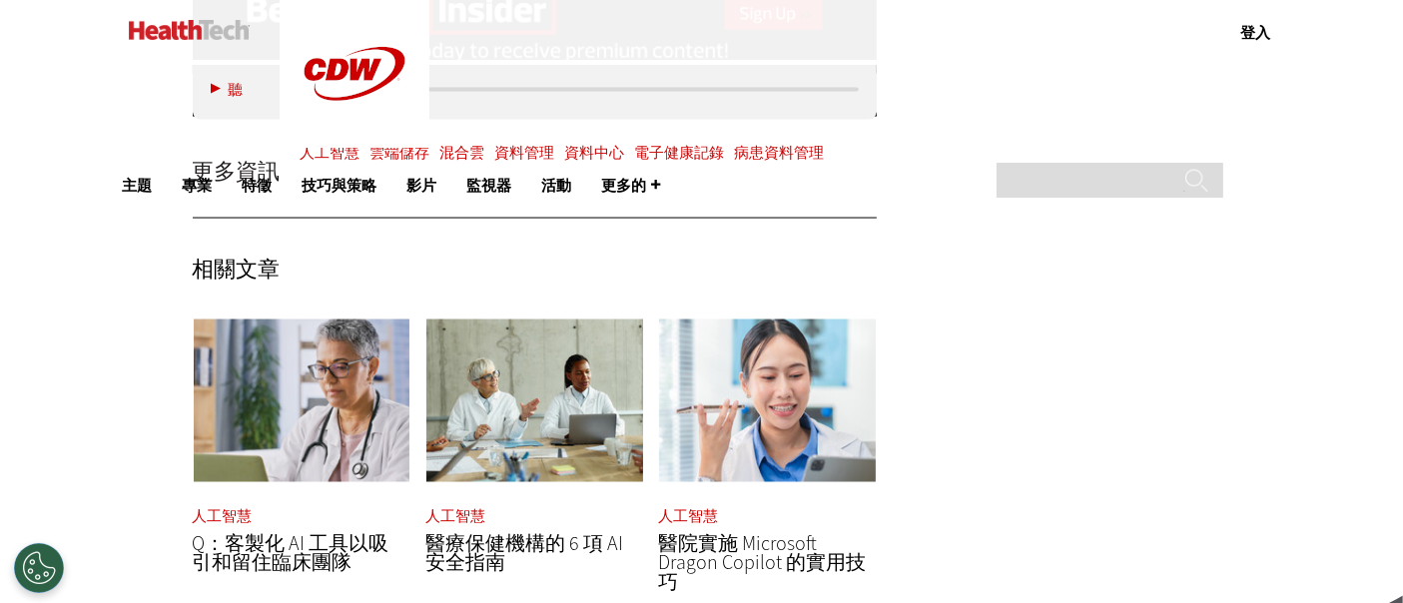
scroll to position [3328, 0]
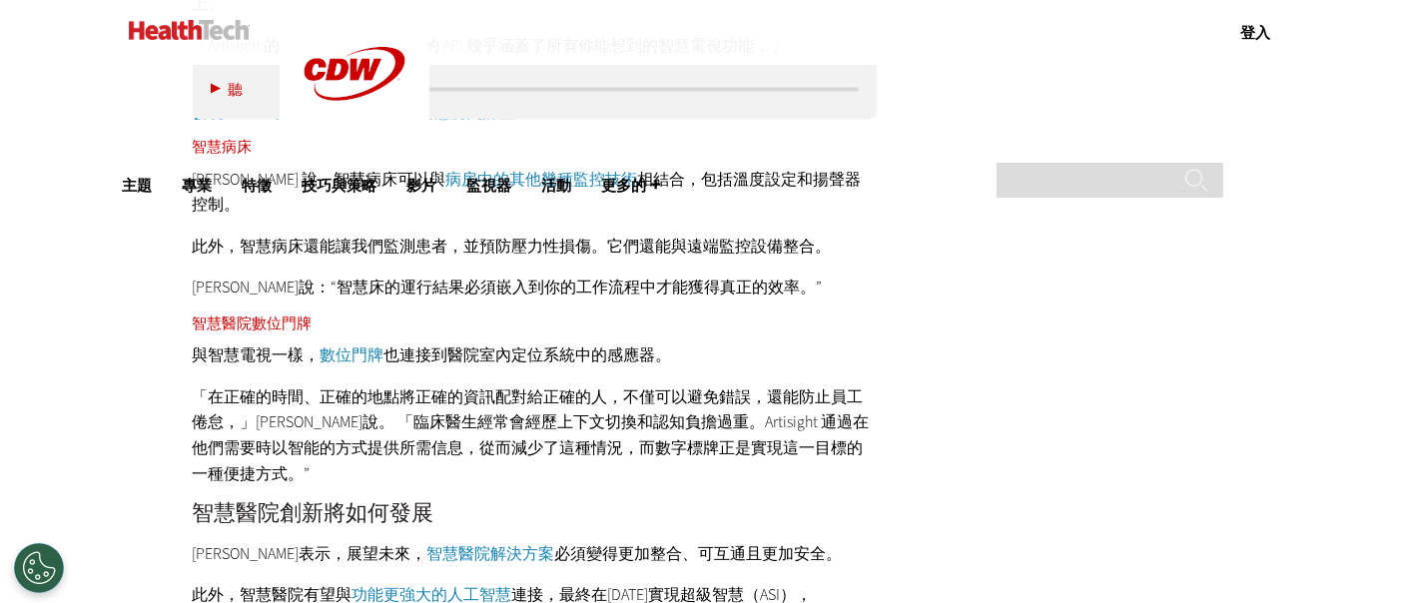
scroll to position [3661, 0]
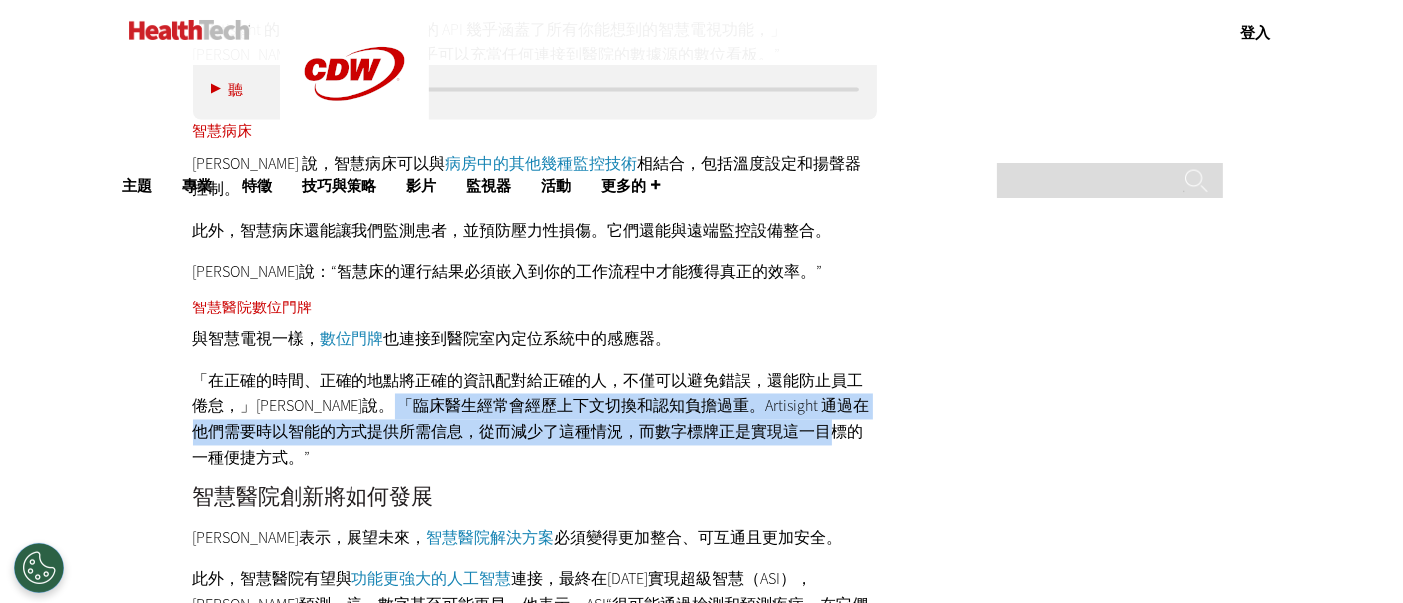
drag, startPoint x: 427, startPoint y: 354, endPoint x: 853, endPoint y: 388, distance: 426.8
click at [853, 388] on font "「在正確的時間、正確的地點將正確的資訊配對給正確的人，不僅可以避免錯誤，還能防止員工倦怠，」[PERSON_NAME]說。 「臨床醫生經常會經歷上下文切換和認…" at bounding box center [531, 420] width 677 height 98
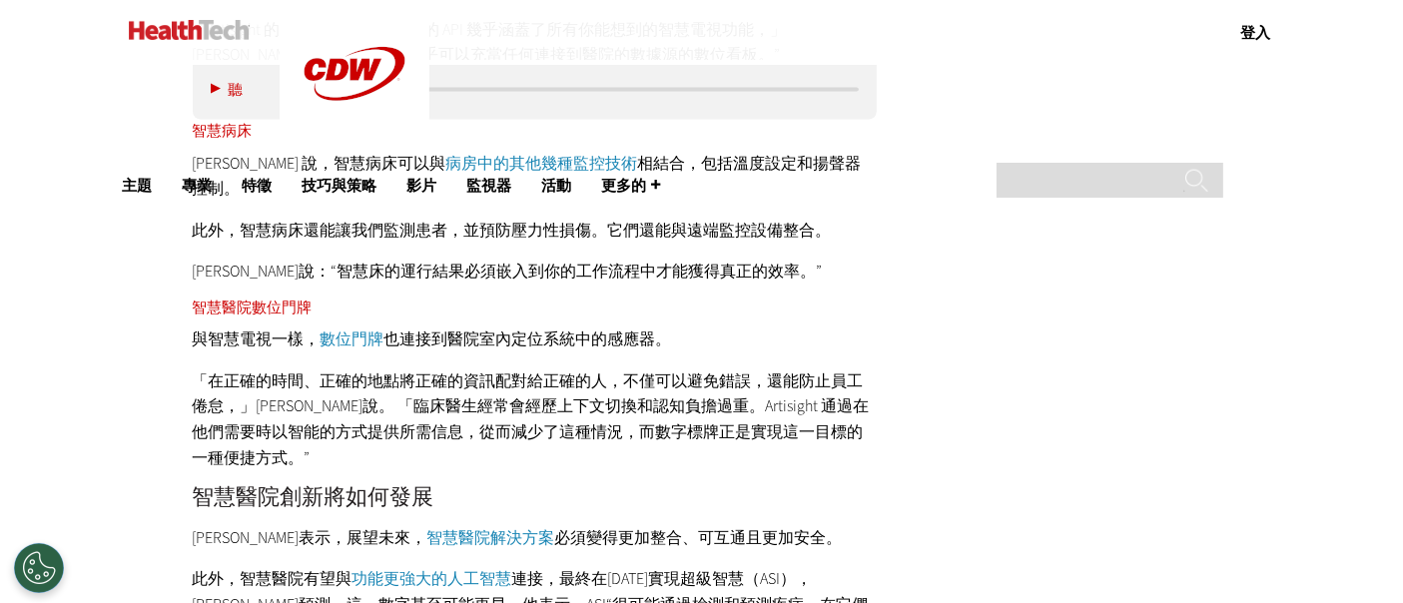
click at [815, 487] on h2 "智慧醫院創新將如何發展" at bounding box center [535, 498] width 685 height 22
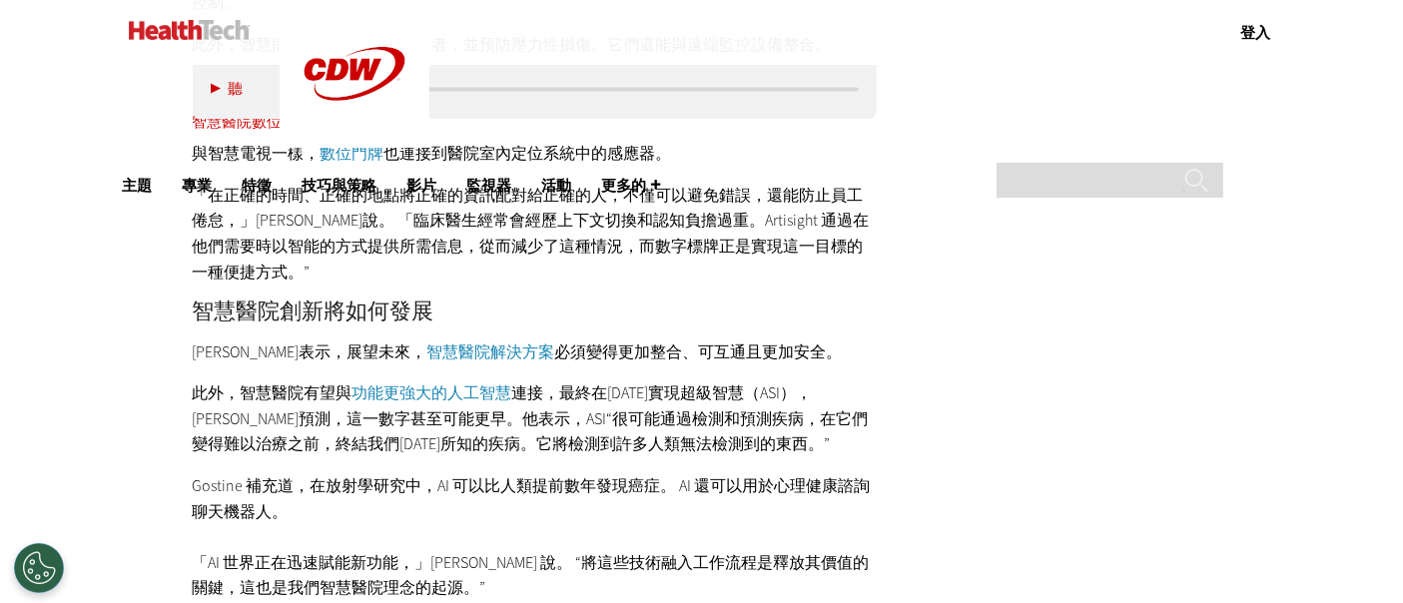
scroll to position [3883, 0]
